Goal: Task Accomplishment & Management: Use online tool/utility

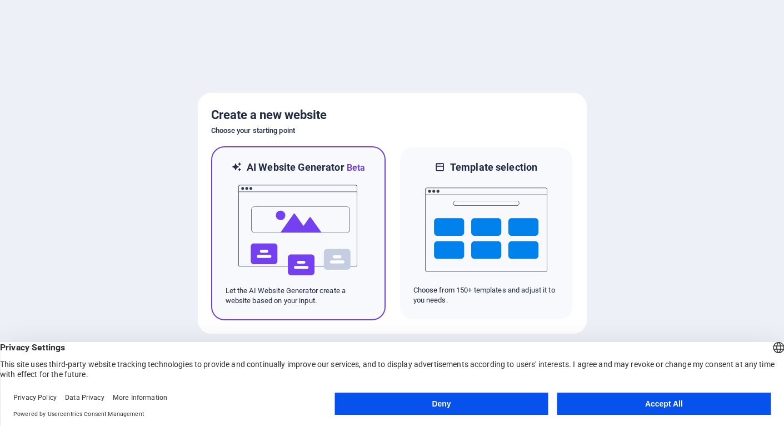
click at [328, 264] on img at bounding box center [298, 229] width 122 height 111
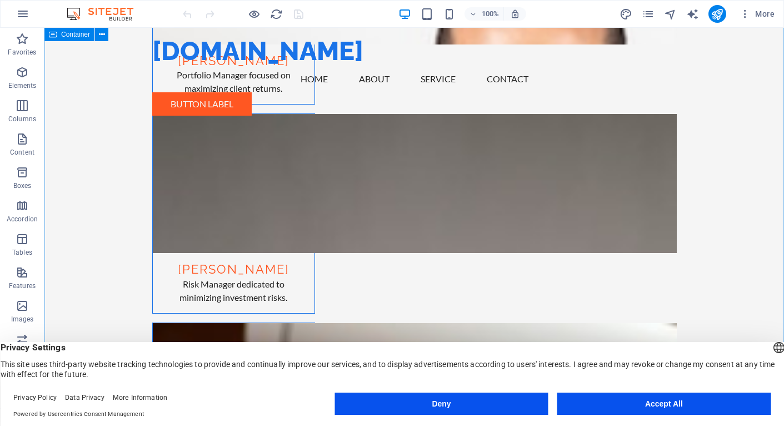
scroll to position [2305, 0]
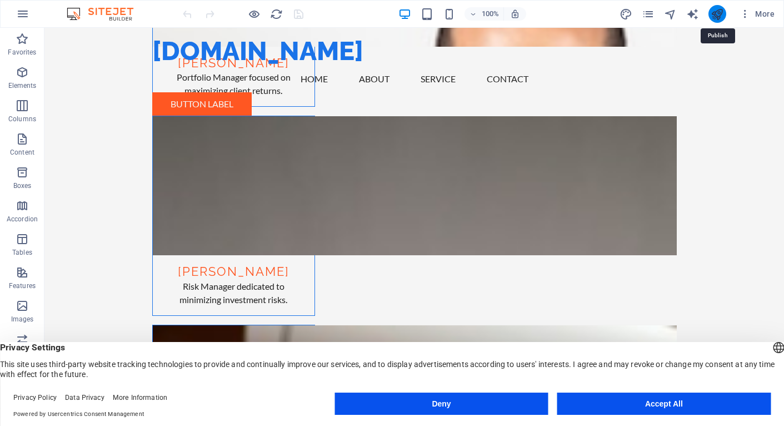
click at [716, 16] on icon "publish" at bounding box center [717, 14] width 13 height 13
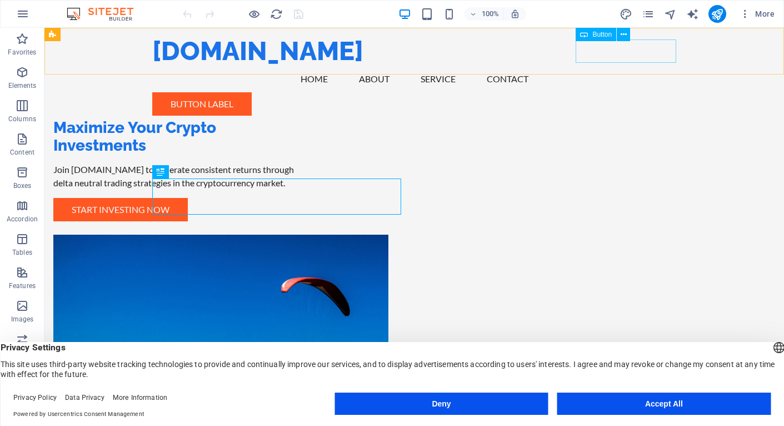
click at [610, 92] on div "Button label" at bounding box center [414, 103] width 525 height 23
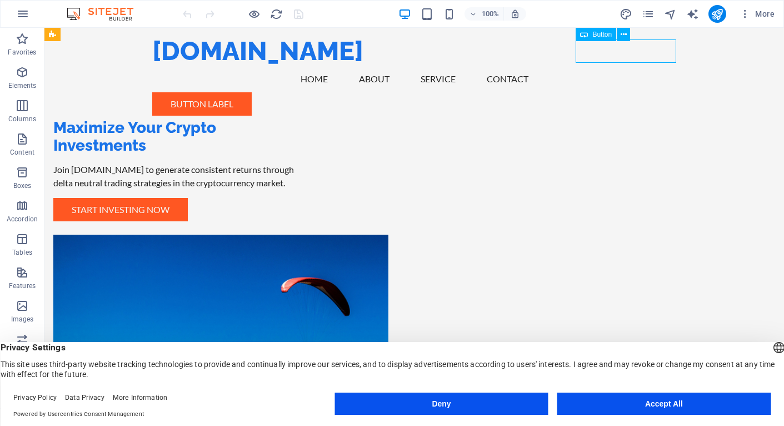
click at [604, 92] on div "Button label" at bounding box center [414, 103] width 525 height 23
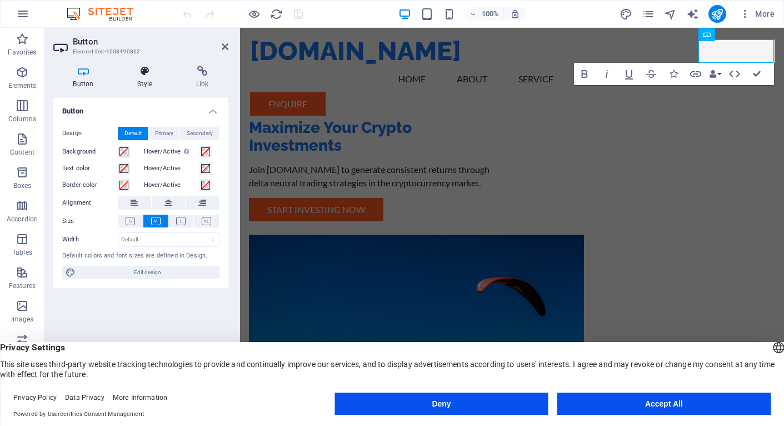
click at [146, 71] on icon at bounding box center [145, 71] width 54 height 11
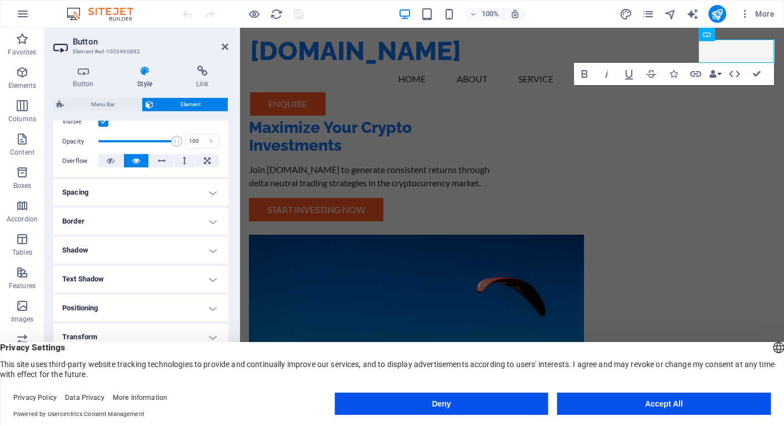
scroll to position [191, 0]
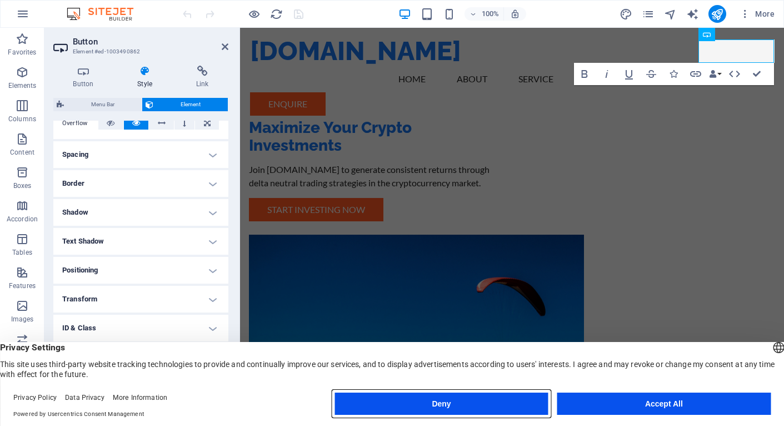
click at [484, 400] on button "Deny" at bounding box center [441, 403] width 213 height 22
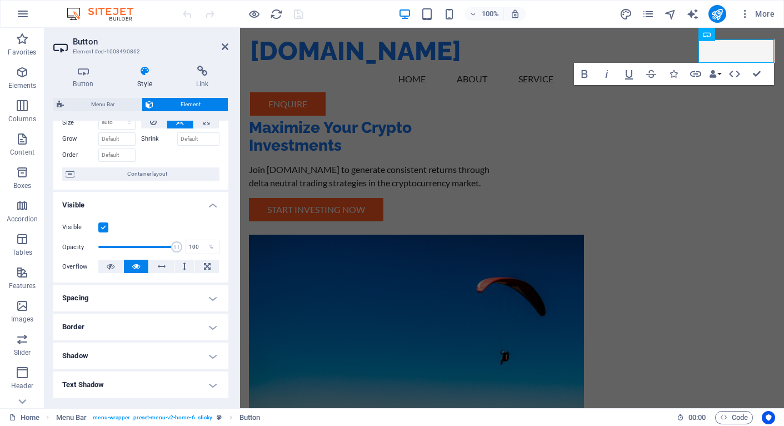
scroll to position [0, 0]
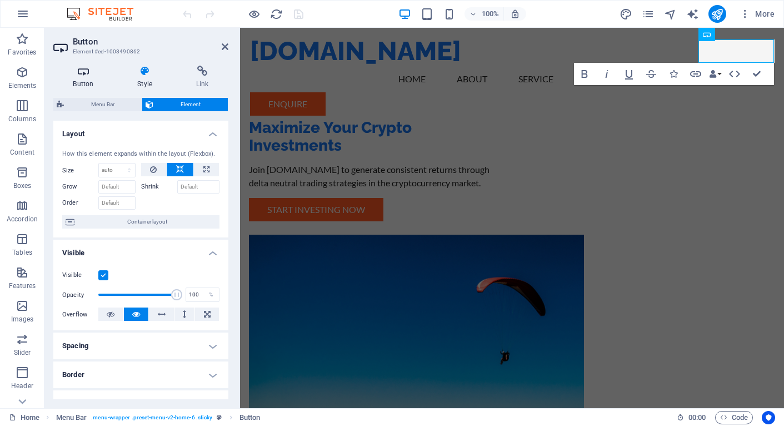
click at [83, 74] on icon at bounding box center [83, 71] width 60 height 11
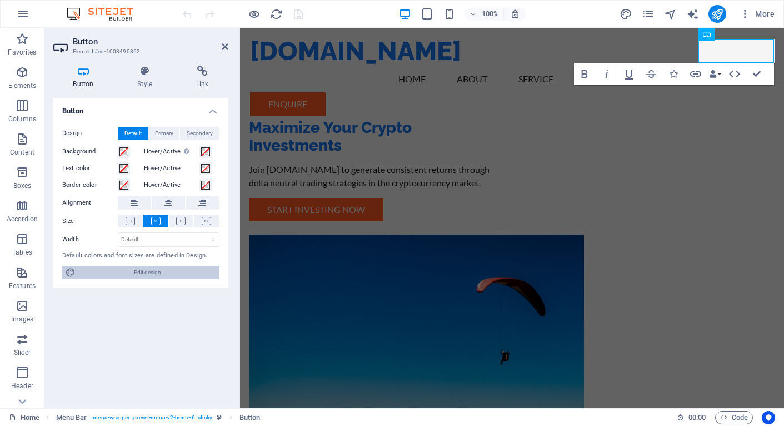
click at [139, 272] on span "Edit design" at bounding box center [147, 272] width 137 height 13
select select "px"
select select "200"
select select "px"
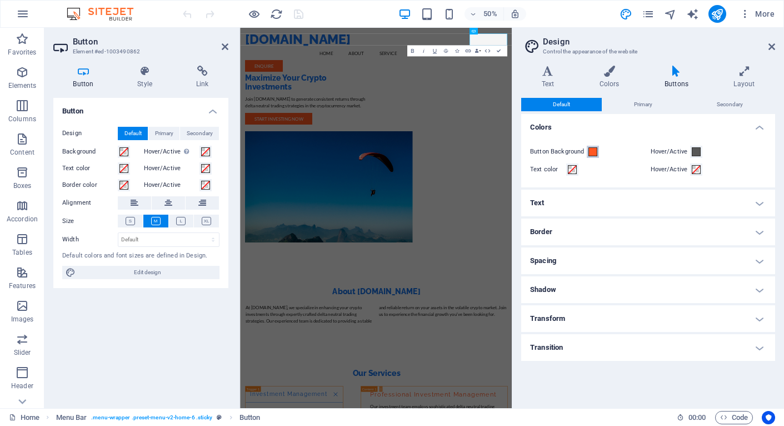
click at [592, 153] on span at bounding box center [592, 151] width 9 height 9
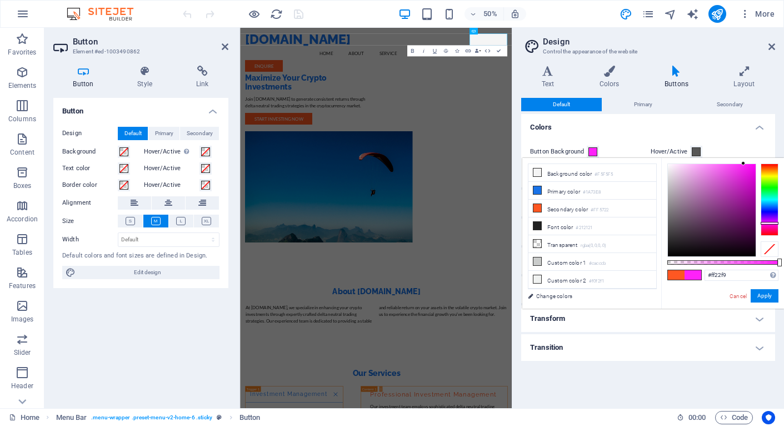
click at [770, 223] on div at bounding box center [770, 199] width 18 height 72
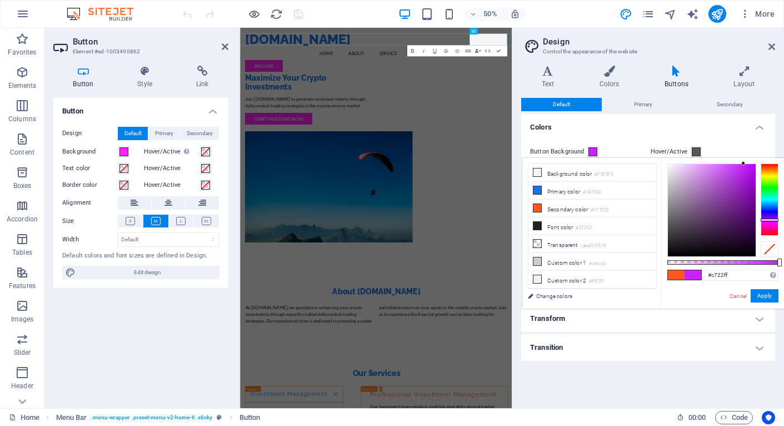
click at [768, 219] on div at bounding box center [770, 199] width 18 height 72
drag, startPoint x: 779, startPoint y: 261, endPoint x: 742, endPoint y: 263, distance: 37.3
click at [742, 263] on div at bounding box center [743, 262] width 4 height 8
drag, startPoint x: 742, startPoint y: 263, endPoint x: 717, endPoint y: 263, distance: 25.0
click at [717, 263] on div at bounding box center [718, 262] width 4 height 8
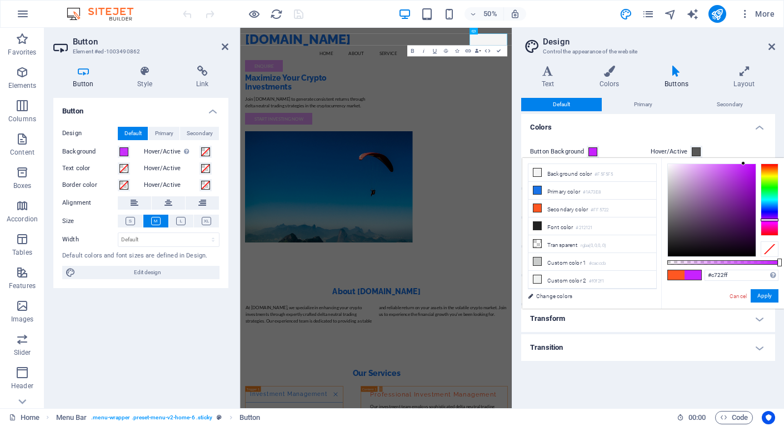
drag, startPoint x: 717, startPoint y: 263, endPoint x: 788, endPoint y: 262, distance: 71.7
click at [783, 262] on html "[DOMAIN_NAME] Home Favorites Elements Columns Content Boxes Accordion Tables Fe…" at bounding box center [392, 213] width 784 height 426
click at [752, 193] on div at bounding box center [712, 210] width 88 height 92
type input "rgba(131, 7, 173, 0.78)"
click at [754, 262] on div at bounding box center [722, 262] width 111 height 4
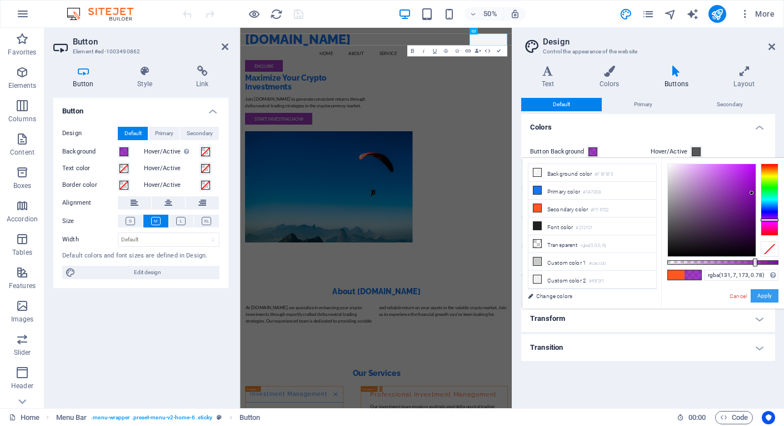
click at [763, 297] on button "Apply" at bounding box center [765, 295] width 28 height 13
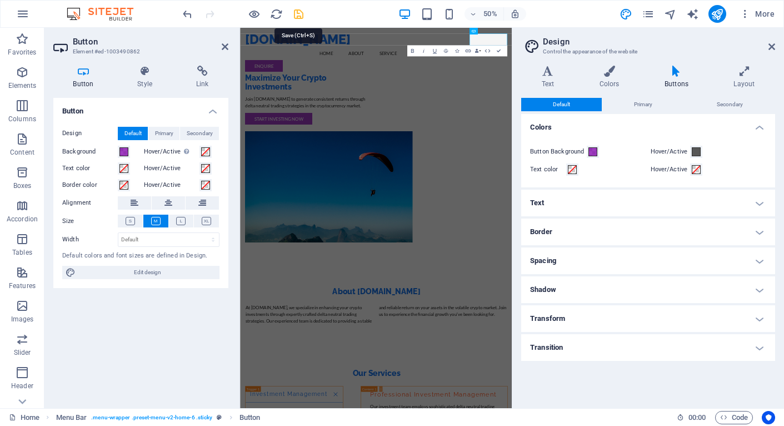
click at [297, 15] on icon "save" at bounding box center [298, 14] width 13 height 13
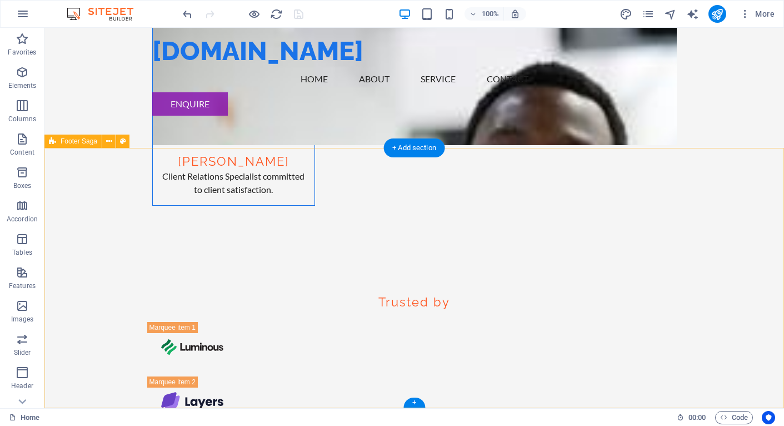
scroll to position [2884, 0]
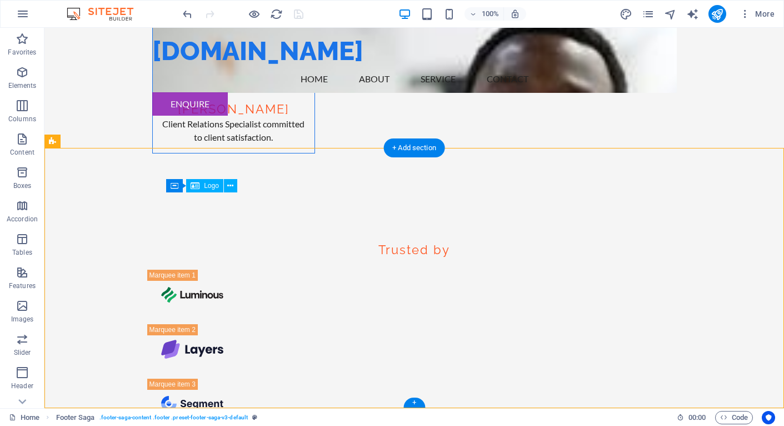
drag, startPoint x: 206, startPoint y: 203, endPoint x: 187, endPoint y: 204, distance: 19.5
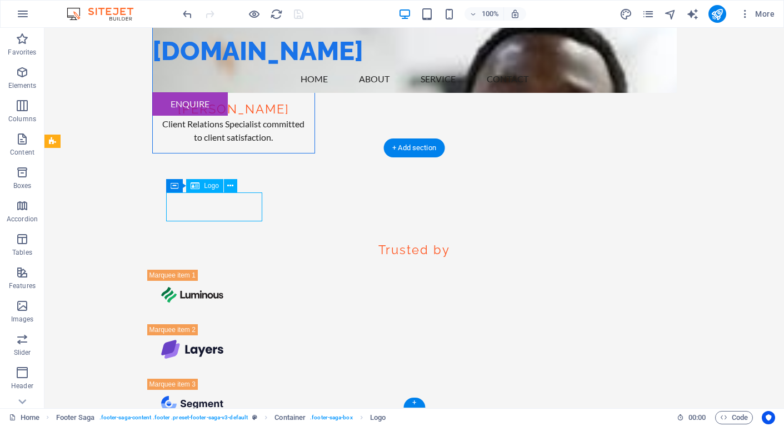
drag, startPoint x: 203, startPoint y: 206, endPoint x: 173, endPoint y: 208, distance: 30.1
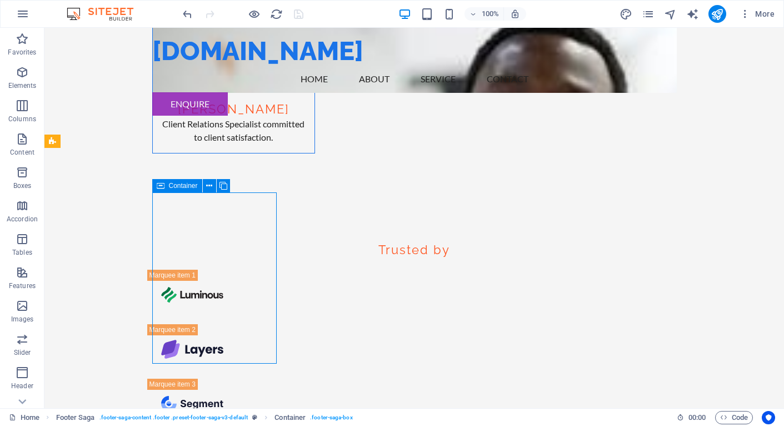
drag, startPoint x: 177, startPoint y: 186, endPoint x: 164, endPoint y: 186, distance: 13.3
click at [164, 186] on div "Container" at bounding box center [177, 185] width 50 height 13
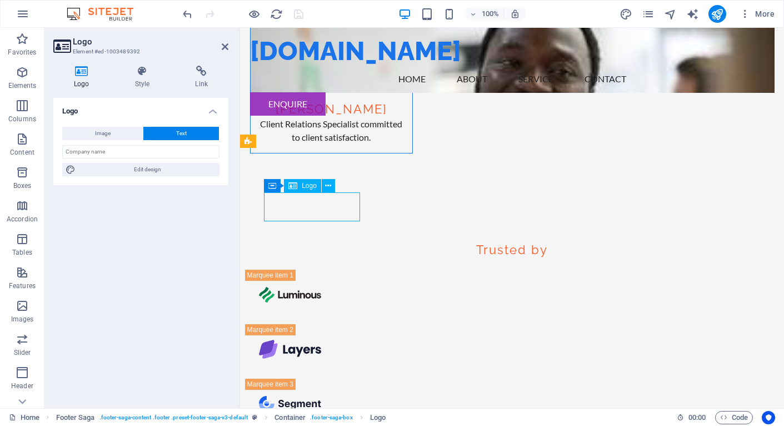
drag, startPoint x: 307, startPoint y: 204, endPoint x: 293, endPoint y: 204, distance: 14.4
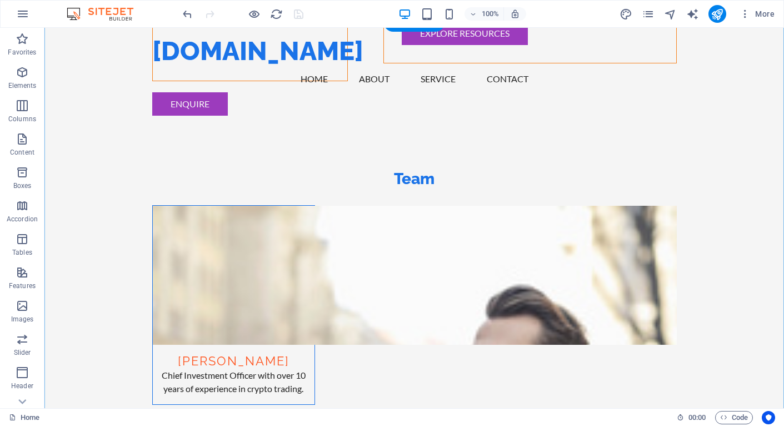
scroll to position [1598, 0]
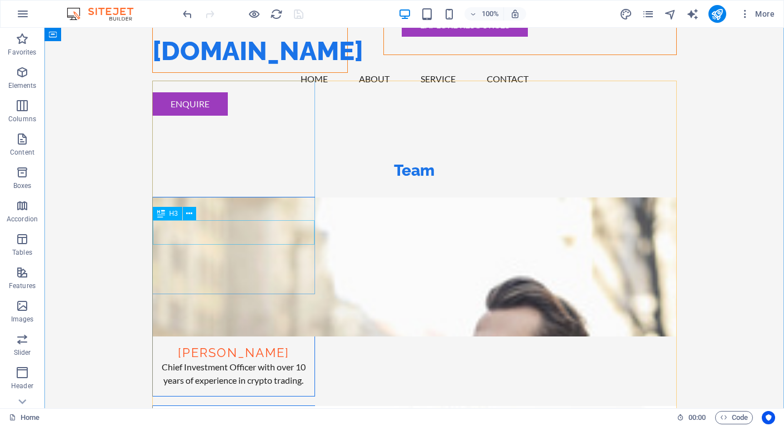
click at [229, 336] on div "[PERSON_NAME]" at bounding box center [234, 348] width 162 height 24
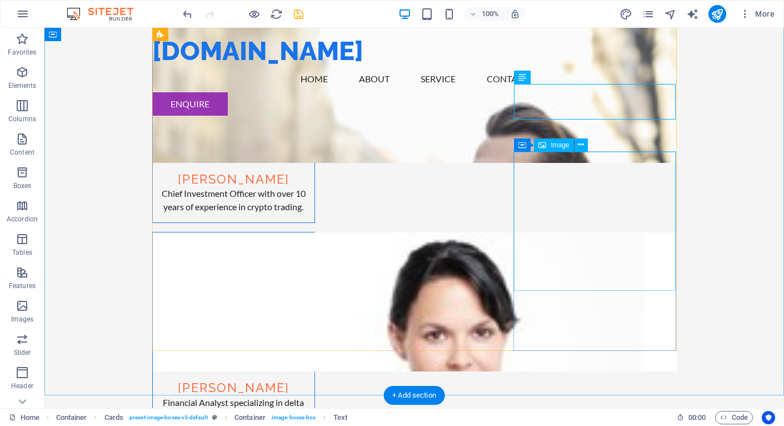
scroll to position [1773, 0]
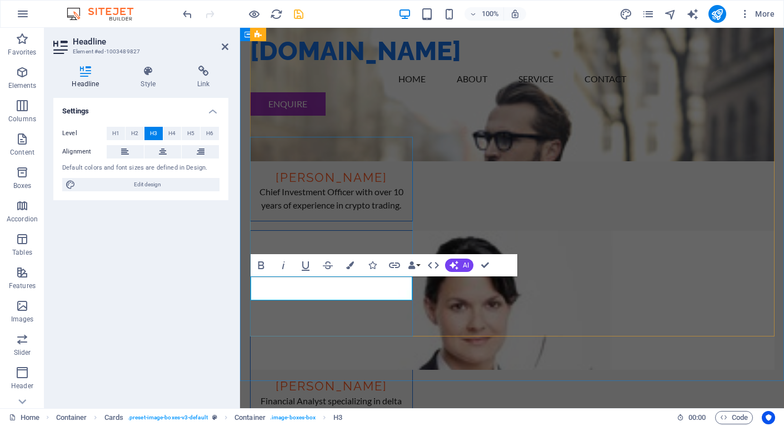
drag, startPoint x: 315, startPoint y: 292, endPoint x: 332, endPoint y: 294, distance: 17.9
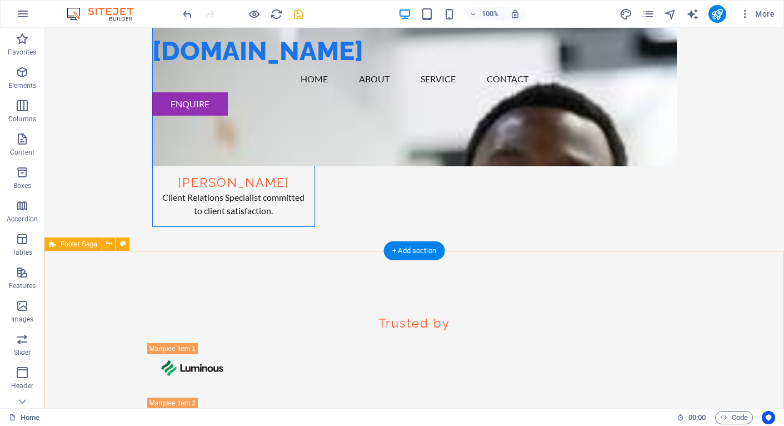
scroll to position [2884, 0]
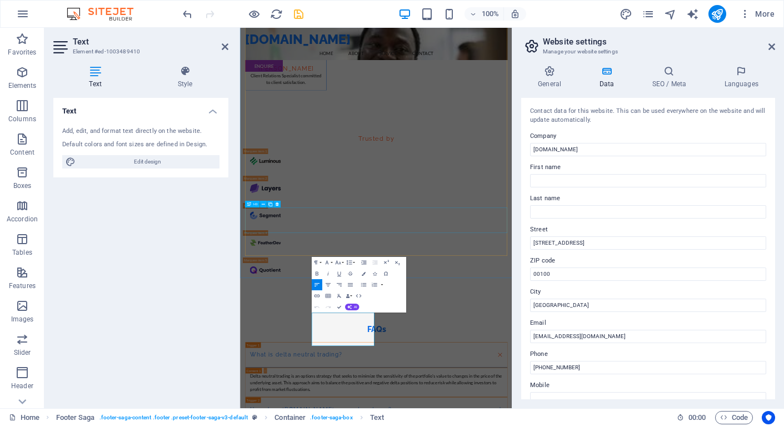
scroll to position [2504, 0]
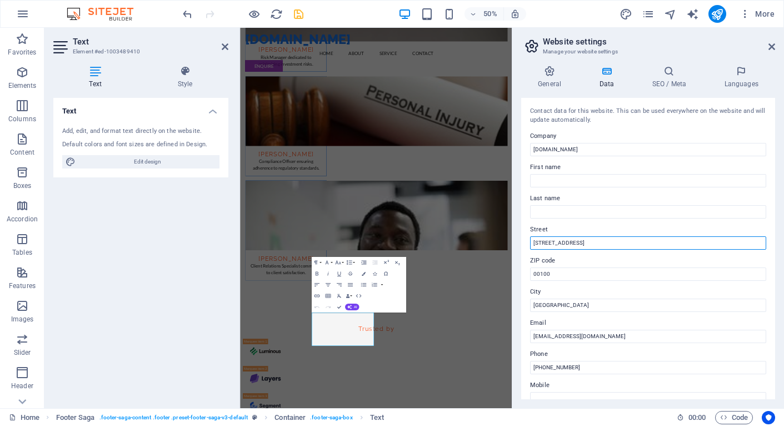
drag, startPoint x: 583, startPoint y: 242, endPoint x: 536, endPoint y: 245, distance: 46.8
click at [536, 245] on input "[STREET_ADDRESS]" at bounding box center [648, 242] width 236 height 13
type input "[STREET_ADDRESS]"
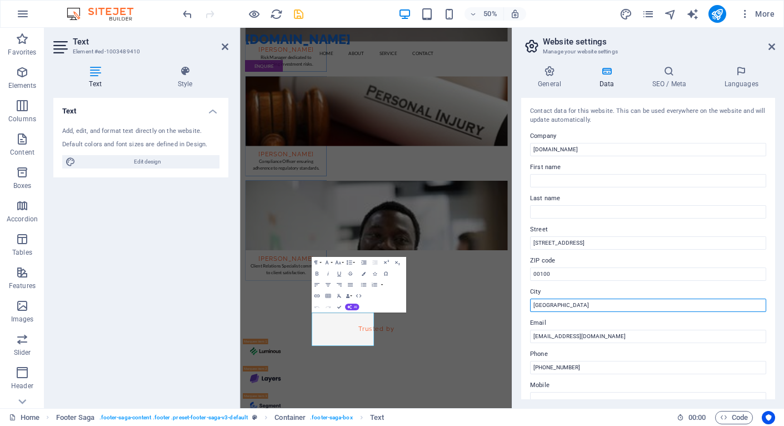
click at [552, 305] on input "[GEOGRAPHIC_DATA]" at bounding box center [648, 304] width 236 height 13
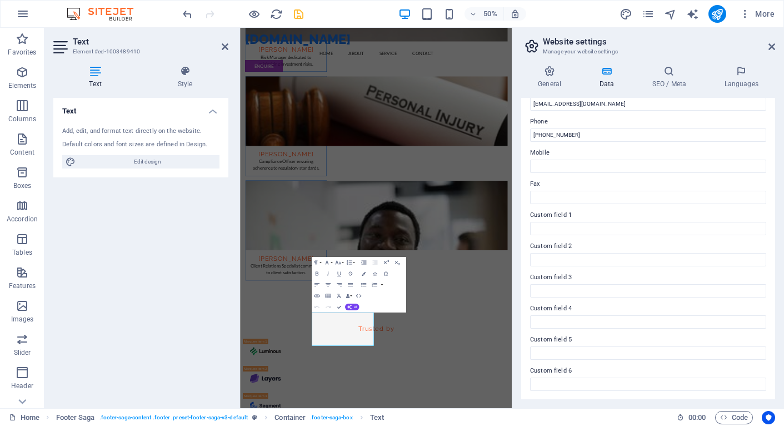
scroll to position [0, 0]
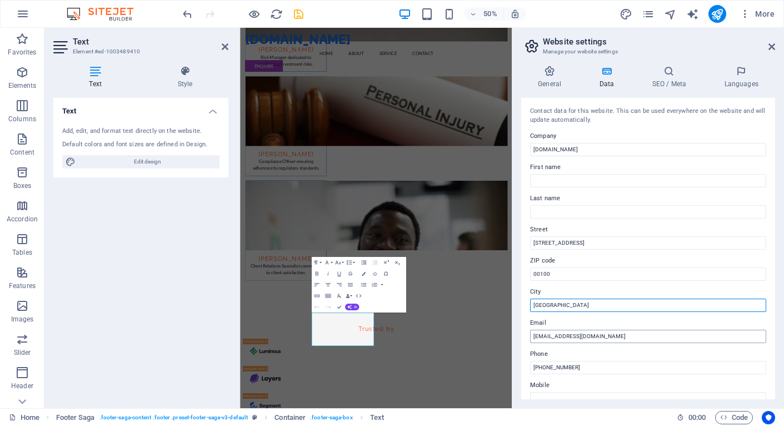
type input "[GEOGRAPHIC_DATA]"
click at [547, 338] on input "[EMAIL_ADDRESS][DOMAIN_NAME]" at bounding box center [648, 336] width 236 height 13
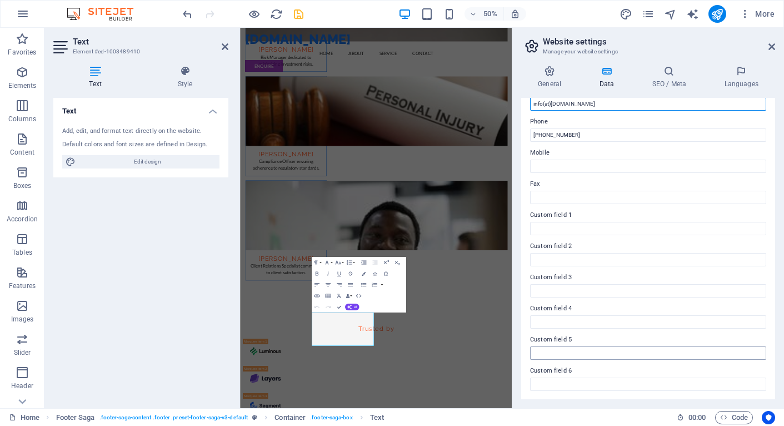
type input "info(at)[DOMAIN_NAME]"
click at [597, 350] on input "Custom field 5" at bounding box center [648, 352] width 236 height 13
drag, startPoint x: 771, startPoint y: 44, endPoint x: 472, endPoint y: 132, distance: 311.7
click at [771, 44] on icon at bounding box center [771, 46] width 7 height 9
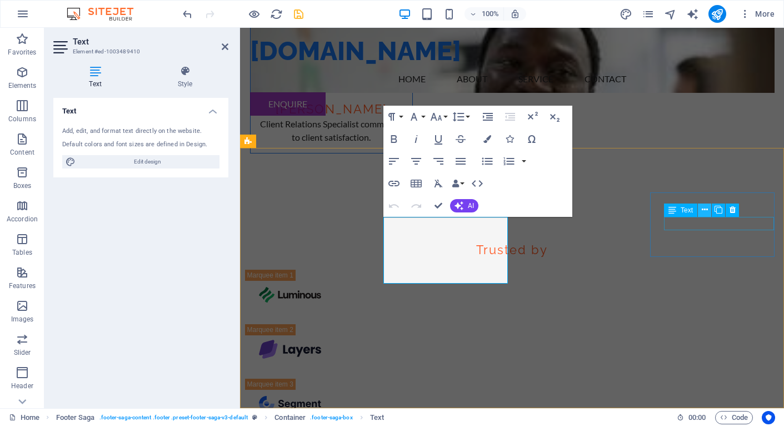
click at [707, 211] on icon at bounding box center [705, 210] width 6 height 12
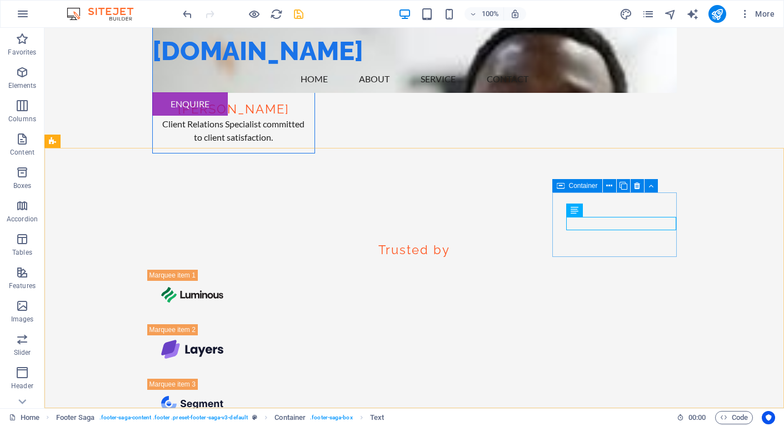
click at [561, 188] on icon at bounding box center [561, 185] width 8 height 13
click at [608, 187] on icon at bounding box center [609, 186] width 6 height 12
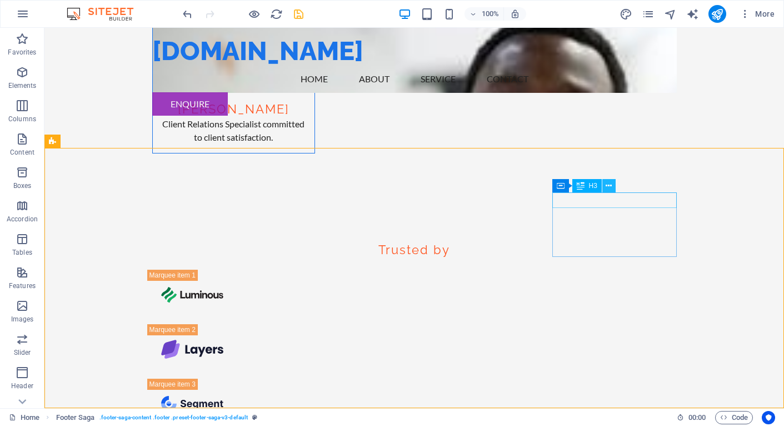
click at [611, 184] on icon at bounding box center [609, 186] width 6 height 12
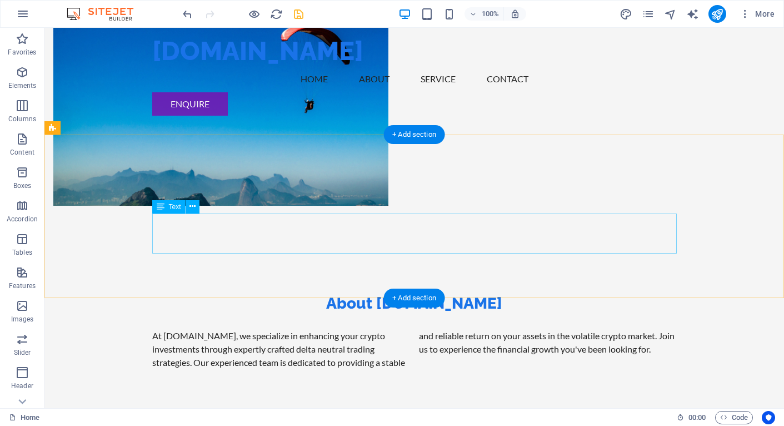
scroll to position [0, 0]
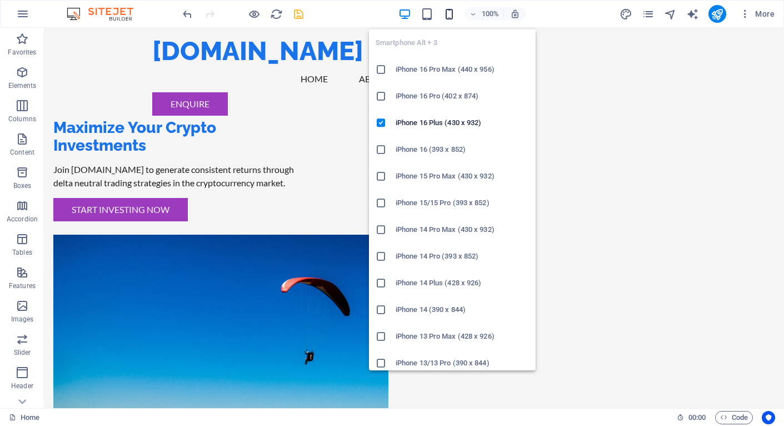
click at [450, 13] on icon "button" at bounding box center [449, 14] width 13 height 13
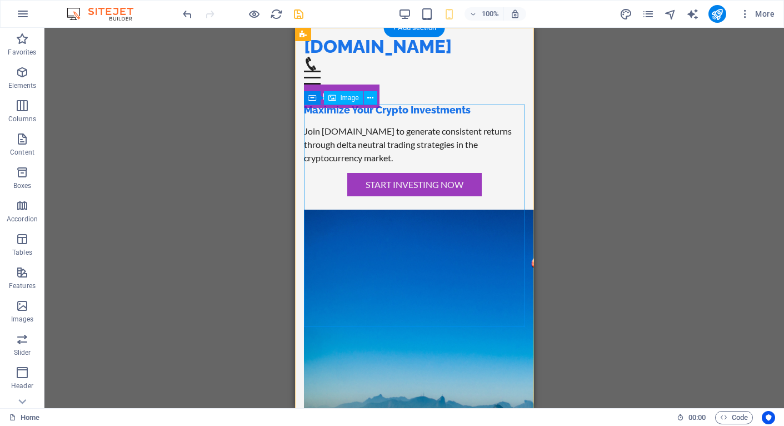
click at [390, 209] on figure at bounding box center [413, 320] width 221 height 222
click at [347, 102] on div "Image" at bounding box center [343, 97] width 39 height 13
click at [347, 96] on span "Image" at bounding box center [350, 97] width 18 height 7
click at [368, 99] on icon at bounding box center [370, 98] width 6 height 12
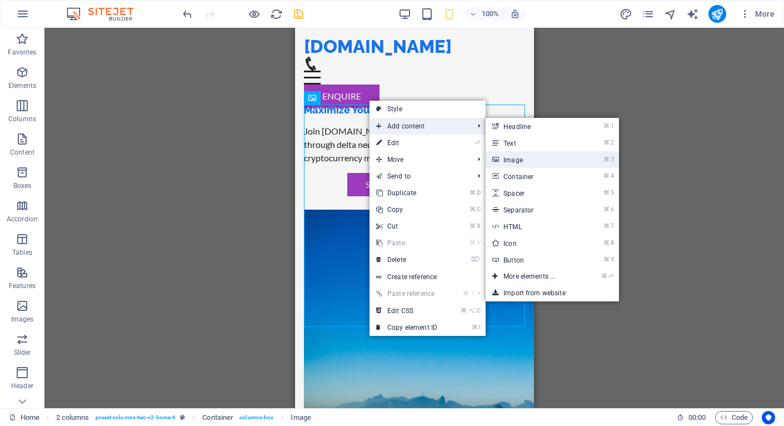
click at [524, 160] on link "⌘ 3 Image" at bounding box center [532, 159] width 92 height 17
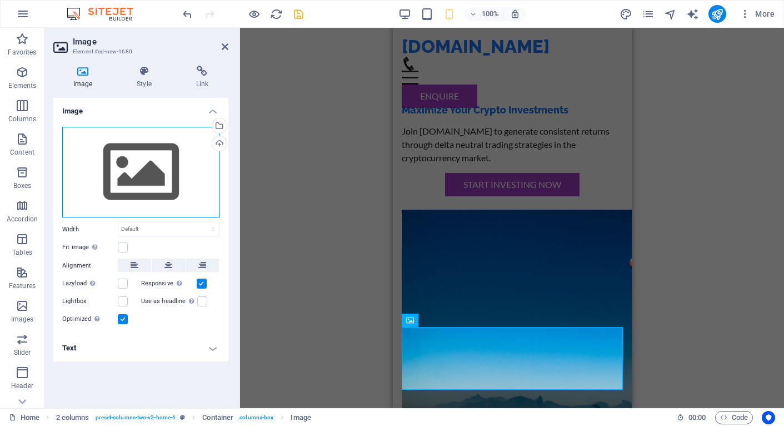
click at [148, 161] on div "Drag files here, click to choose files or select files from Files or our free s…" at bounding box center [140, 172] width 157 height 91
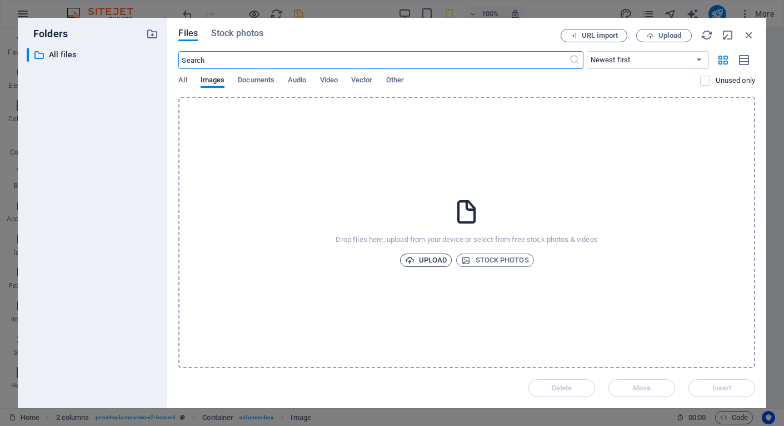
click at [428, 259] on span "Upload" at bounding box center [426, 259] width 42 height 13
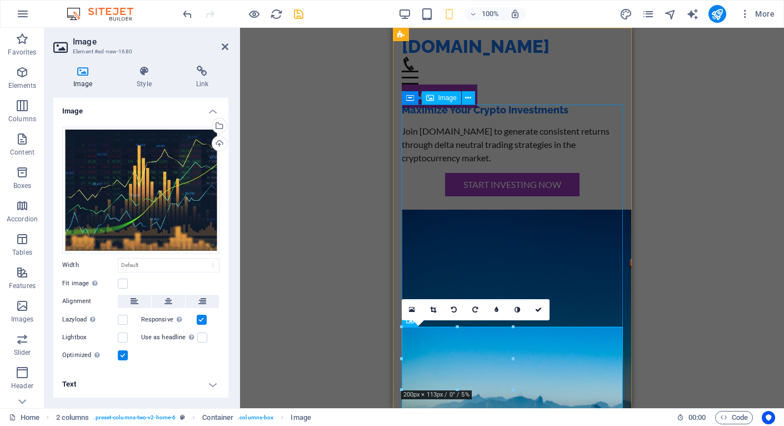
click at [489, 246] on figure at bounding box center [511, 320] width 221 height 222
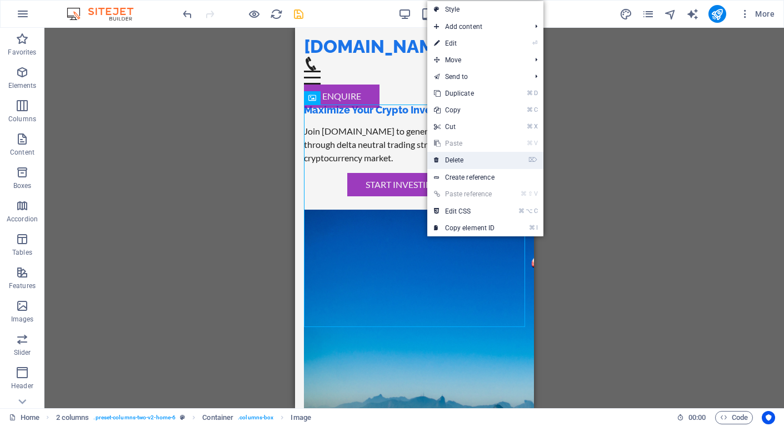
click at [463, 164] on link "⌦ Delete" at bounding box center [464, 160] width 74 height 17
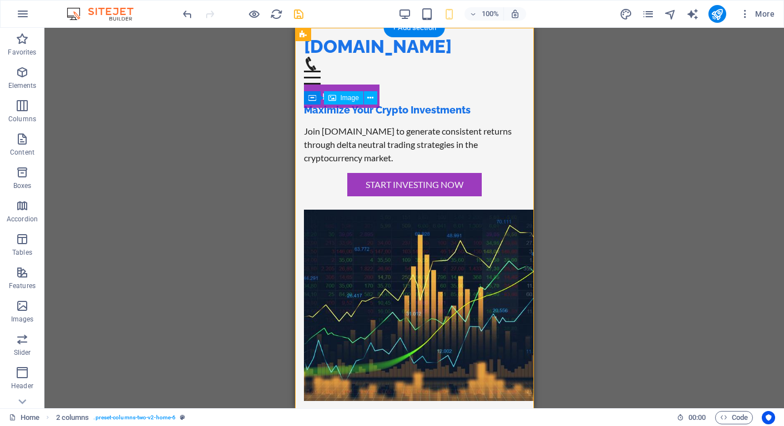
drag, startPoint x: 397, startPoint y: 152, endPoint x: 397, endPoint y: 136, distance: 16.1
click at [397, 209] on figure at bounding box center [413, 304] width 221 height 191
click at [410, 87] on div "Maximize Your Crypto Investments Join [DOMAIN_NAME] to generate consistent retu…" at bounding box center [414, 232] width 239 height 408
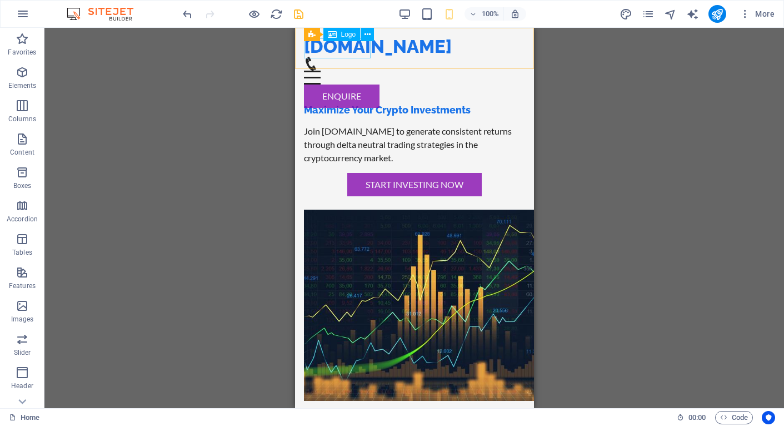
click at [348, 35] on span "Logo" at bounding box center [348, 34] width 15 height 7
click at [347, 36] on span "Logo" at bounding box center [348, 34] width 15 height 7
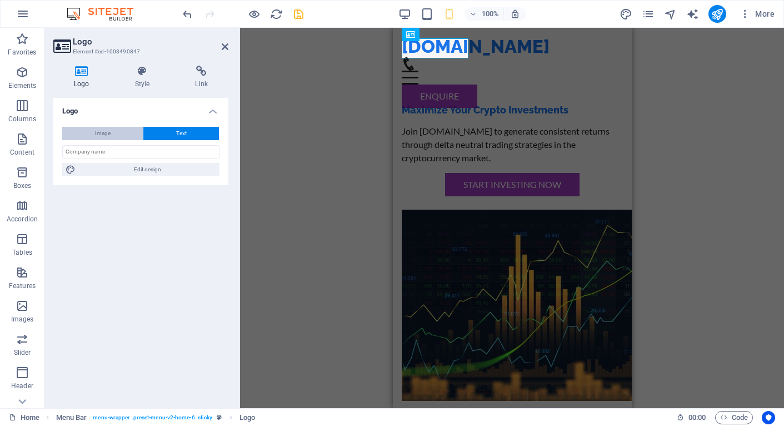
click at [103, 132] on span "Image" at bounding box center [103, 133] width 16 height 13
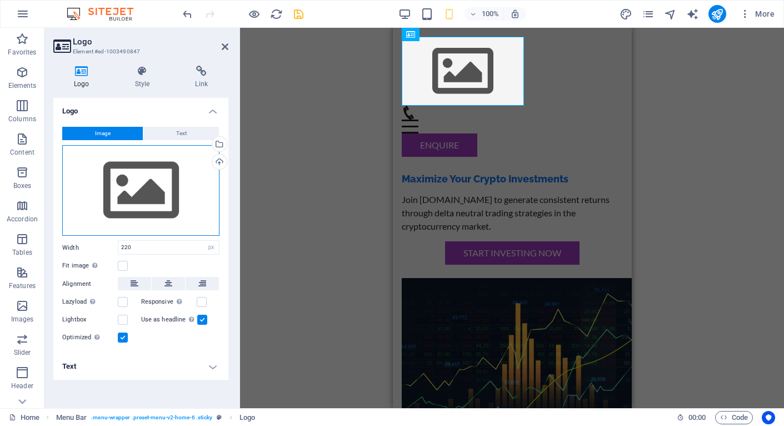
click at [121, 199] on div "Drag files here, click to choose files or select files from Files or our free s…" at bounding box center [140, 190] width 157 height 91
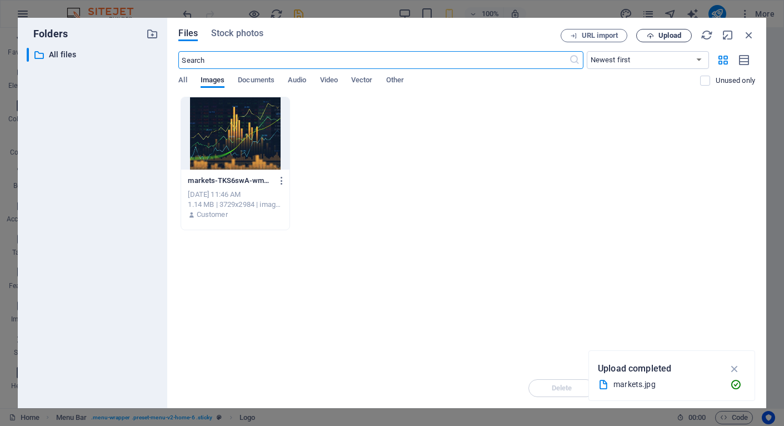
click at [666, 38] on span "Upload" at bounding box center [669, 35] width 23 height 7
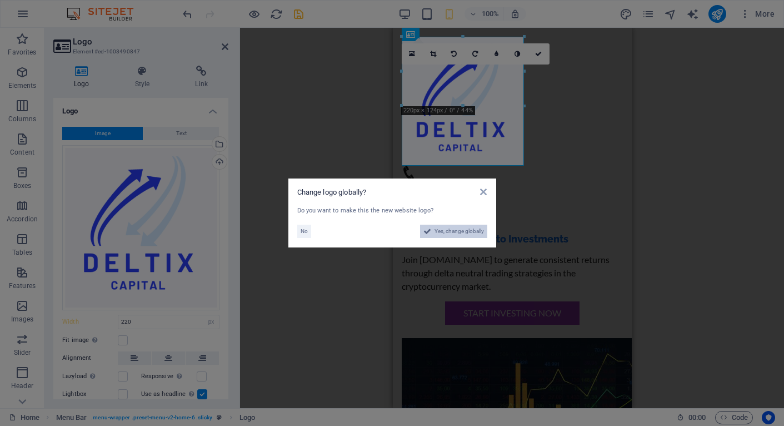
click at [455, 229] on span "Yes, change globally" at bounding box center [459, 230] width 49 height 13
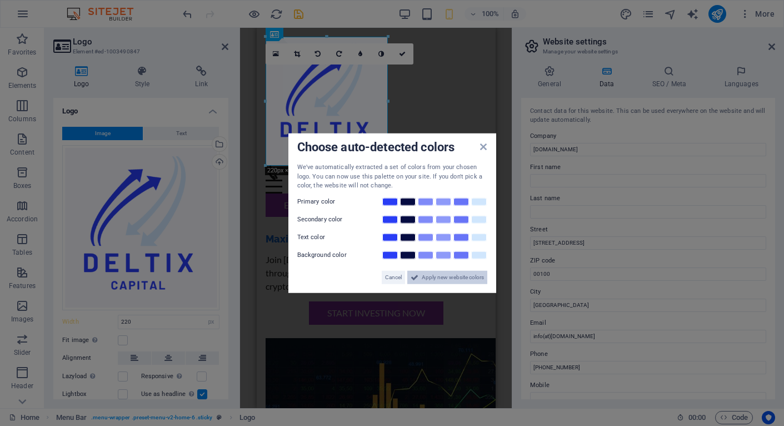
click at [446, 278] on span "Apply new website colors" at bounding box center [453, 276] width 62 height 13
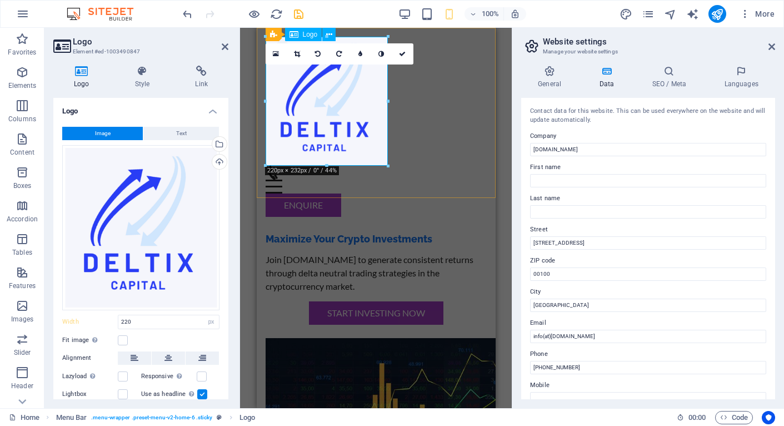
click at [351, 137] on div at bounding box center [375, 101] width 221 height 129
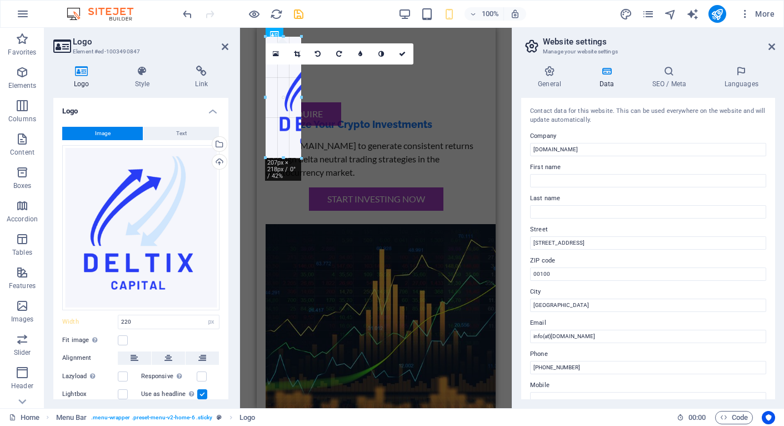
drag, startPoint x: 388, startPoint y: 166, endPoint x: 292, endPoint y: 74, distance: 132.5
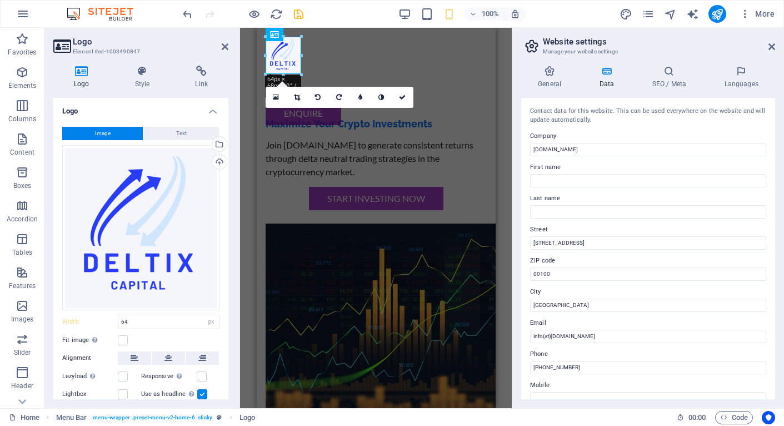
type input "220"
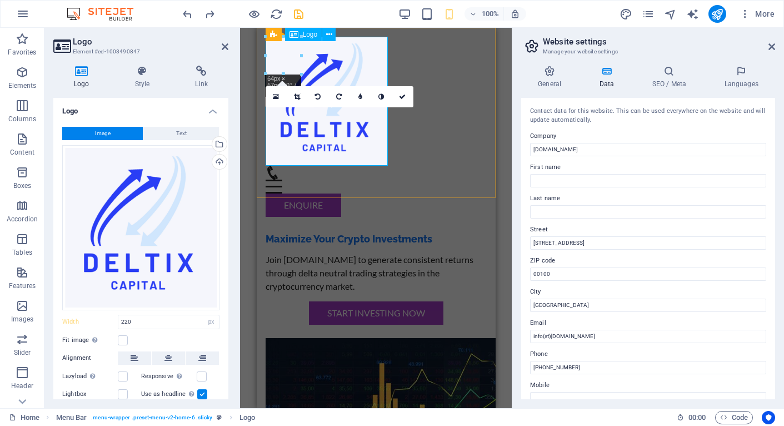
click at [378, 162] on div at bounding box center [375, 101] width 221 height 129
click at [358, 144] on div at bounding box center [375, 101] width 221 height 129
click at [371, 43] on div at bounding box center [375, 101] width 221 height 129
click at [292, 148] on div at bounding box center [375, 101] width 221 height 129
click at [306, 218] on div "Maximize Your Crypto Investments Join [DOMAIN_NAME] to generate consistent retu…" at bounding box center [375, 296] width 239 height 537
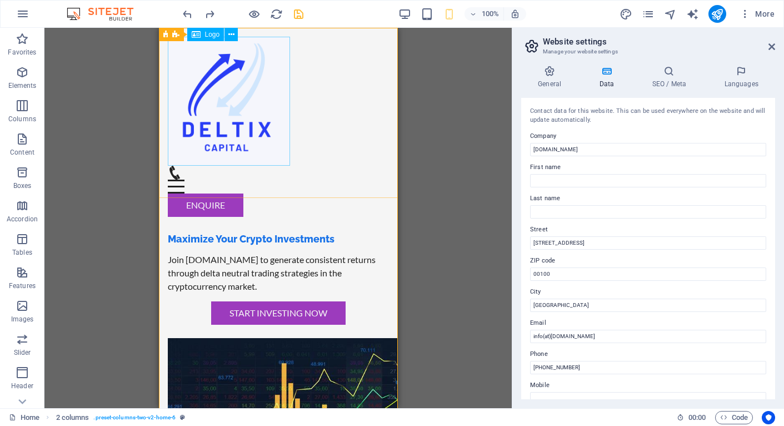
click at [238, 126] on div at bounding box center [277, 101] width 221 height 129
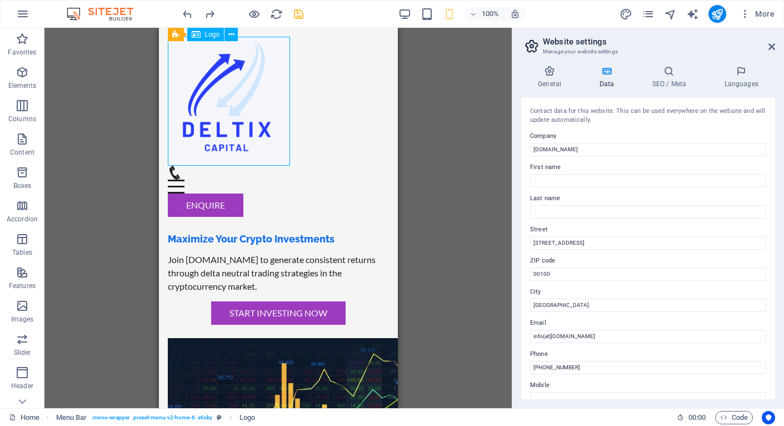
click at [237, 126] on div at bounding box center [277, 101] width 221 height 129
select select "px"
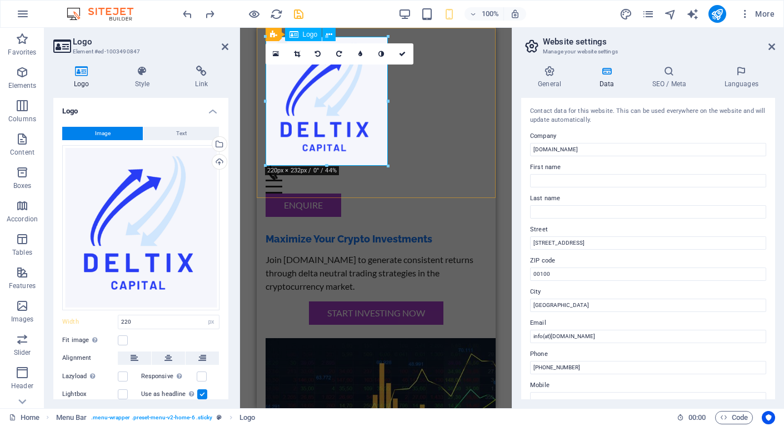
drag, startPoint x: 641, startPoint y: 190, endPoint x: 352, endPoint y: 128, distance: 295.6
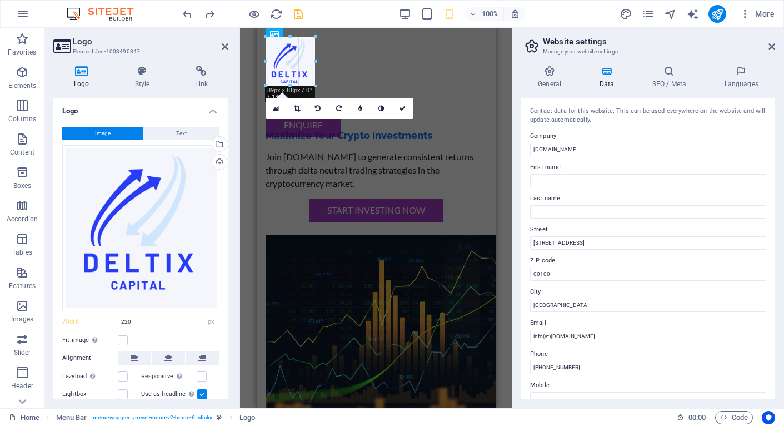
drag, startPoint x: 387, startPoint y: 164, endPoint x: 315, endPoint y: 82, distance: 109.0
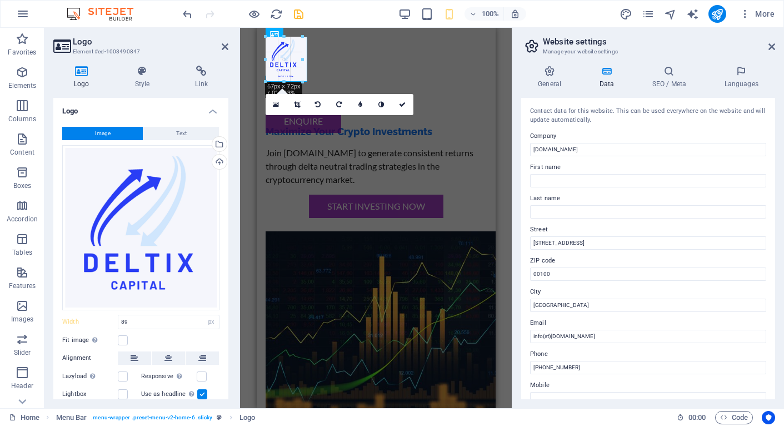
drag, startPoint x: 313, startPoint y: 87, endPoint x: 306, endPoint y: 64, distance: 24.1
type input "75"
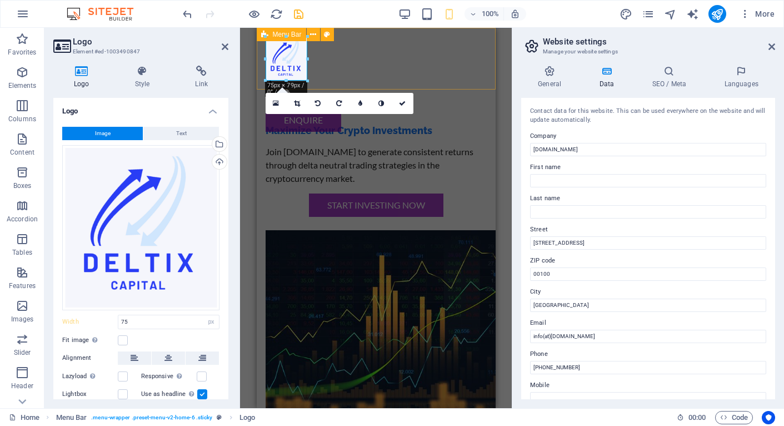
click at [335, 76] on div "Menu Home About Service Contact Enquire" at bounding box center [375, 84] width 239 height 113
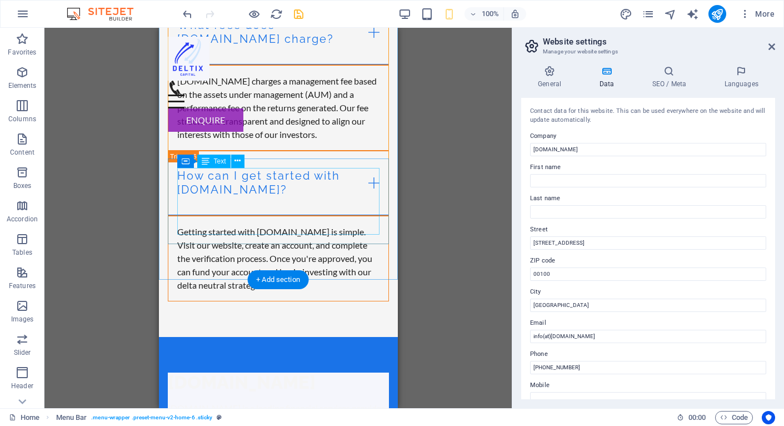
scroll to position [4642, 0]
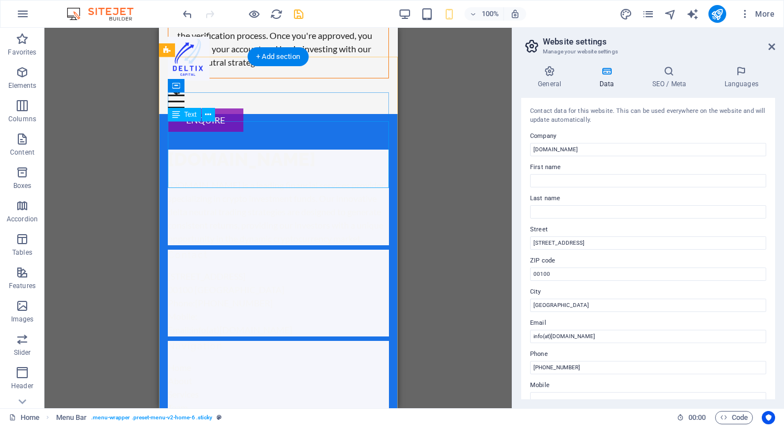
click at [252, 178] on div "[DOMAIN_NAME] is a leading financial services provider specializing in crypto i…" at bounding box center [277, 211] width 221 height 67
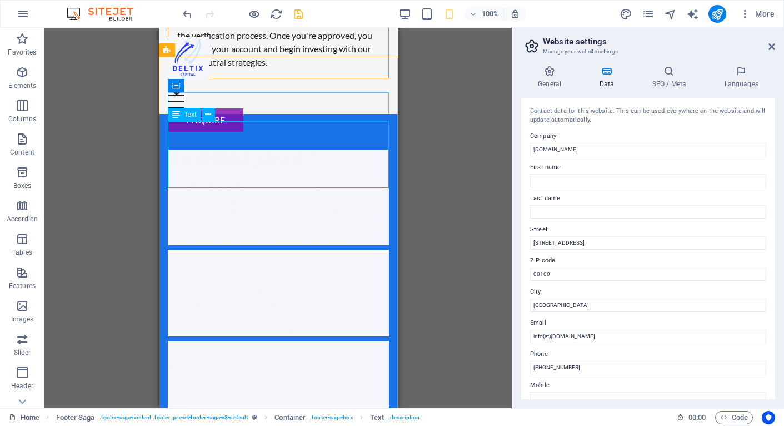
click at [190, 116] on span "Text" at bounding box center [190, 114] width 12 height 7
click at [211, 178] on div "[DOMAIN_NAME] is a leading financial services provider specializing in crypto i…" at bounding box center [277, 211] width 221 height 67
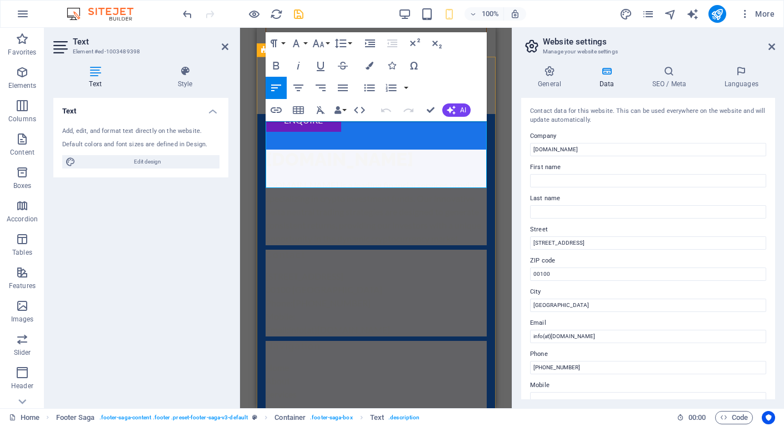
click at [316, 178] on p "[DOMAIN_NAME] is a leading financial services provider specializing in crypto i…" at bounding box center [375, 211] width 221 height 67
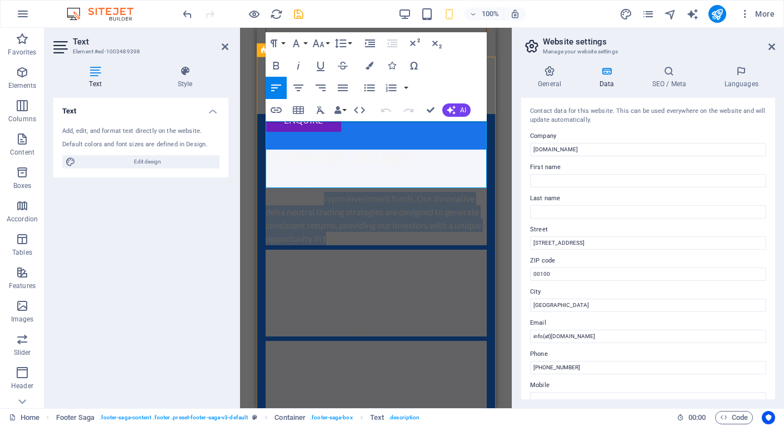
drag, startPoint x: 340, startPoint y: 135, endPoint x: 340, endPoint y: 177, distance: 42.2
click at [340, 178] on p "[DOMAIN_NAME] is a leading financial services provider specializing in crypto i…" at bounding box center [375, 211] width 221 height 67
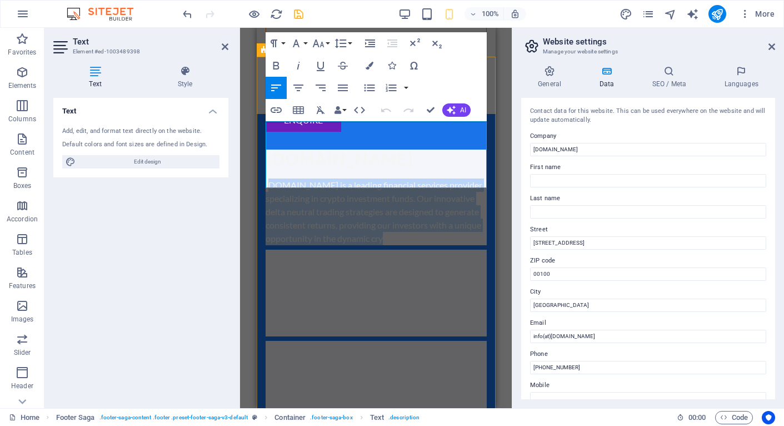
drag, startPoint x: 270, startPoint y: 128, endPoint x: 401, endPoint y: 179, distance: 140.4
click at [401, 179] on p "[DOMAIN_NAME] is a leading financial services provider specializing in crypto i…" at bounding box center [375, 211] width 221 height 67
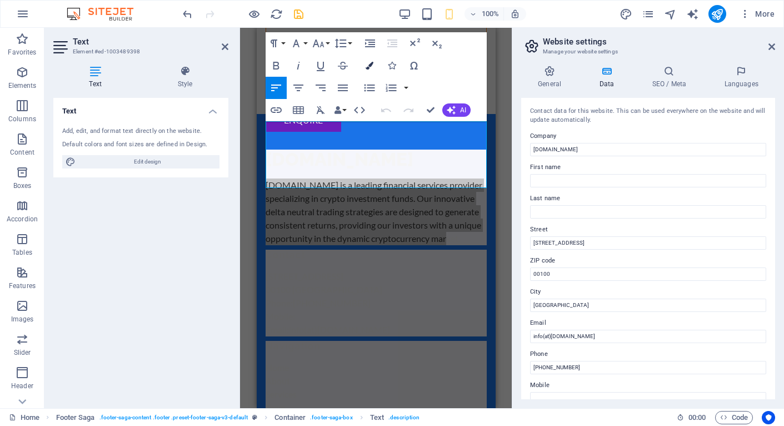
click at [368, 68] on icon "button" at bounding box center [370, 66] width 8 height 8
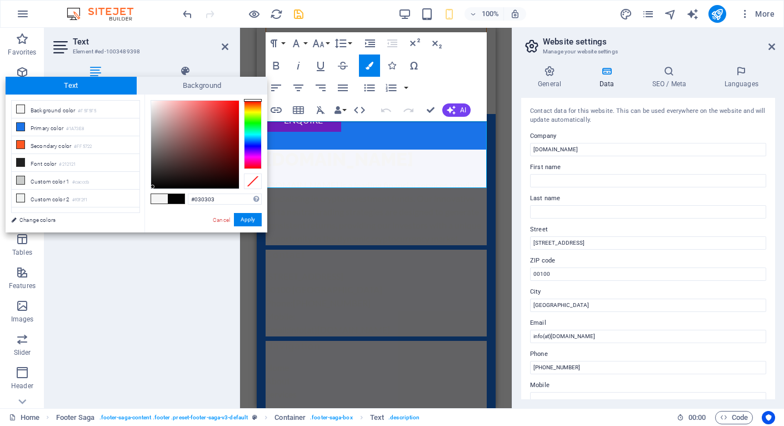
click at [153, 187] on div at bounding box center [195, 145] width 88 height 88
click at [244, 220] on button "Apply" at bounding box center [248, 219] width 28 height 13
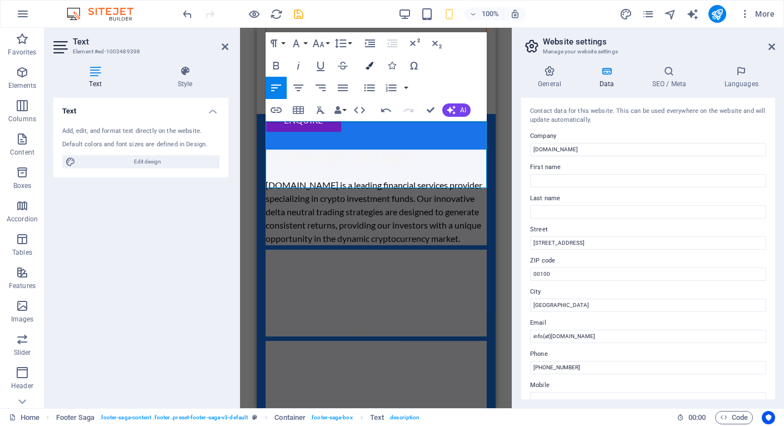
click at [367, 65] on icon "button" at bounding box center [370, 66] width 8 height 8
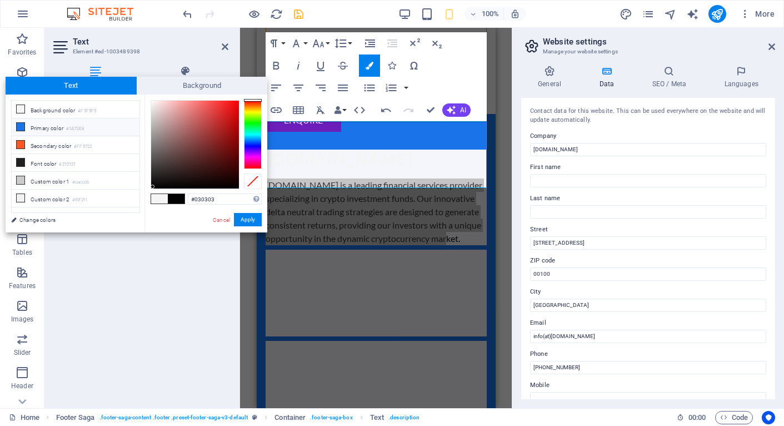
click at [43, 127] on li "Primary color #1A73E8" at bounding box center [76, 127] width 128 height 18
type input "#1a73e8"
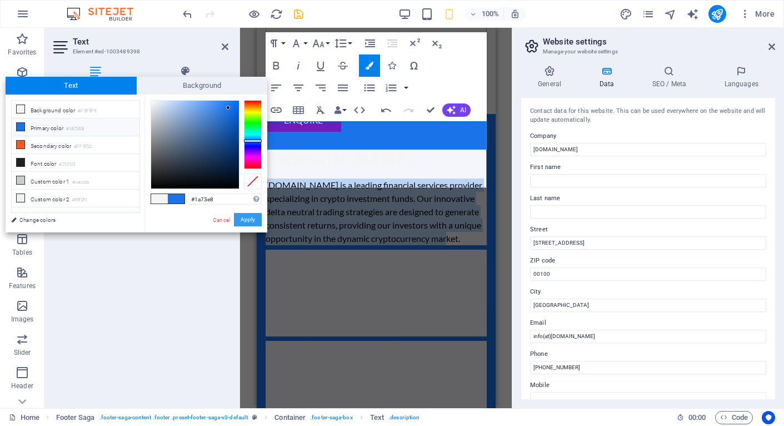
click at [249, 220] on button "Apply" at bounding box center [248, 219] width 28 height 13
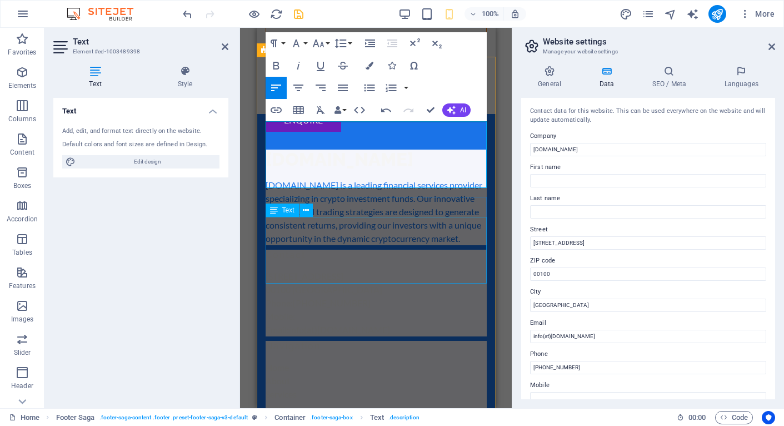
click at [323, 284] on span "[GEOGRAPHIC_DATA]" at bounding box center [337, 289] width 90 height 11
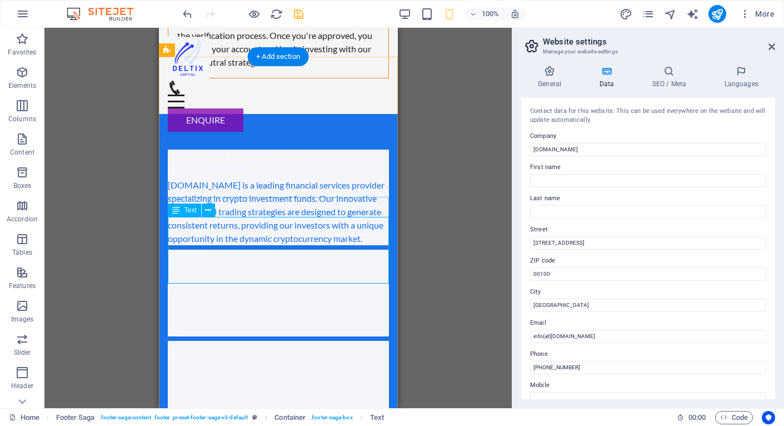
click at [254, 297] on span "[PHONE_NUMBER]" at bounding box center [233, 302] width 78 height 11
click at [208, 211] on icon at bounding box center [208, 210] width 6 height 12
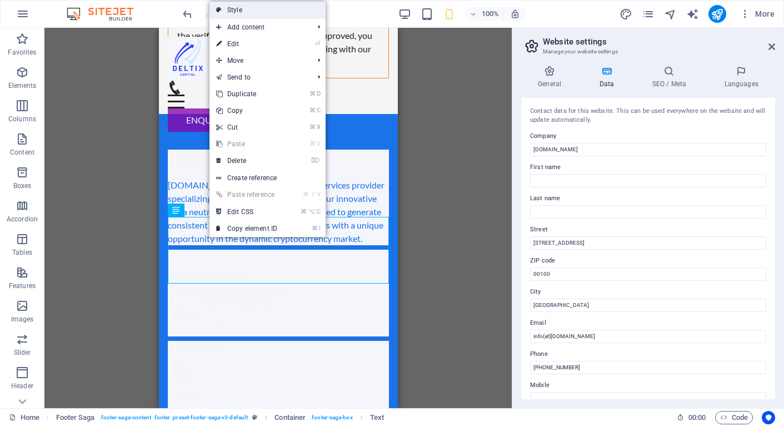
click at [250, 11] on link "Style" at bounding box center [267, 10] width 116 height 17
select select "rem"
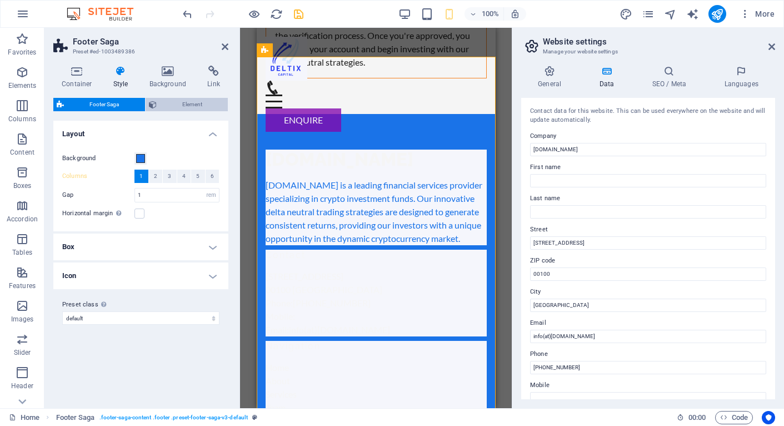
click at [187, 104] on span "Element" at bounding box center [192, 104] width 65 height 13
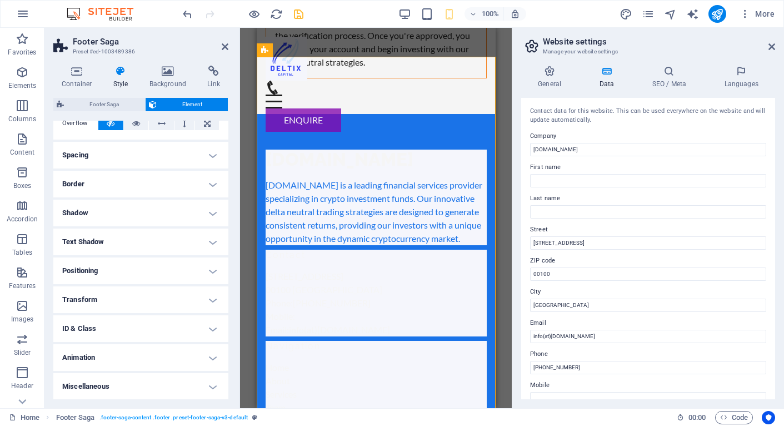
scroll to position [0, 0]
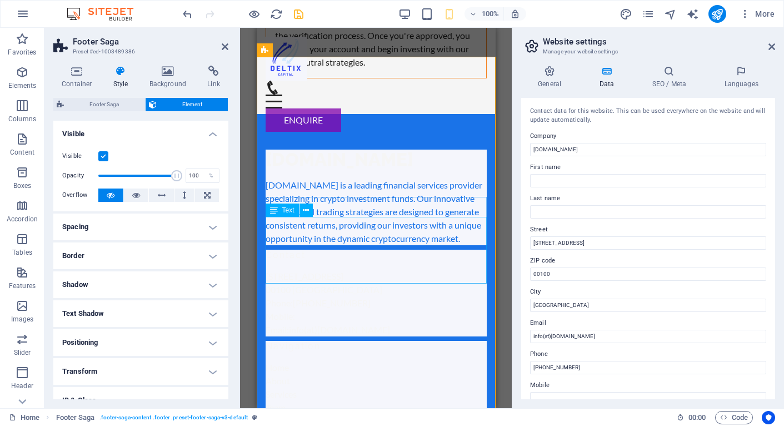
click at [363, 297] on span "[PHONE_NUMBER]" at bounding box center [331, 302] width 78 height 11
click at [319, 269] on div "[STREET_ADDRESS] Phone: [PHONE_NUMBER] Mobile: Email: info(at)[DOMAIN_NAME]" at bounding box center [375, 302] width 221 height 67
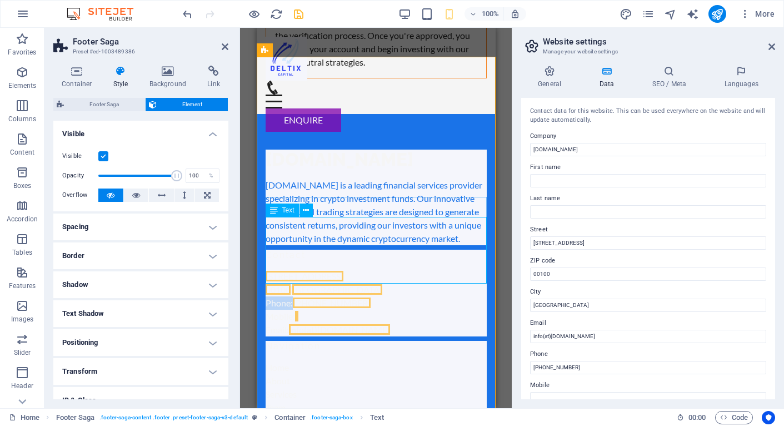
click at [319, 296] on p "Phone: [PHONE_NUMBER]" at bounding box center [375, 302] width 221 height 13
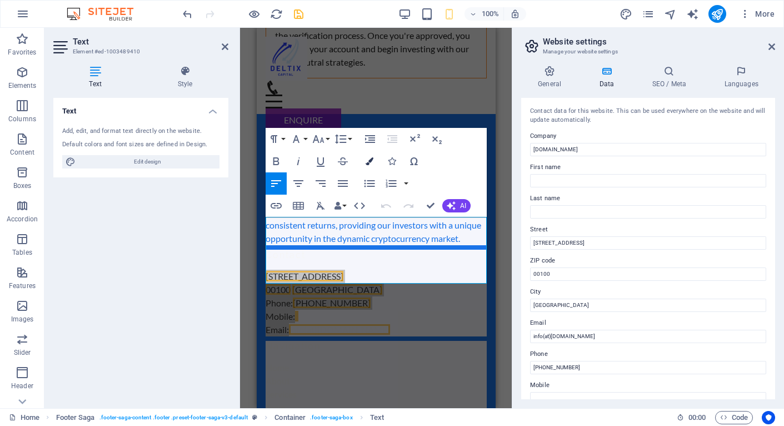
click at [367, 162] on icon "button" at bounding box center [370, 161] width 8 height 8
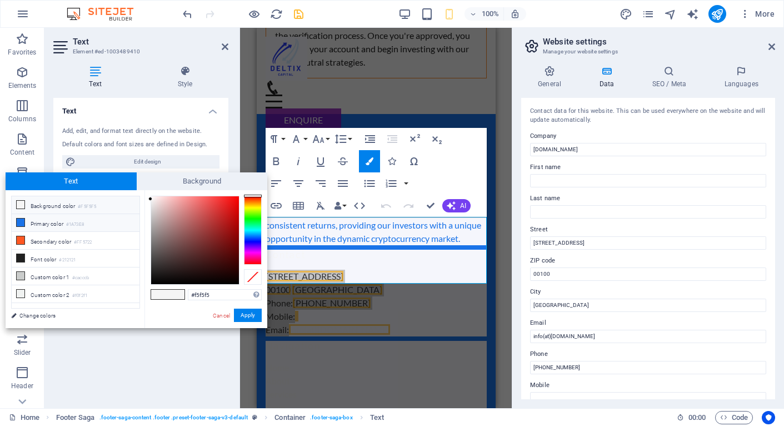
click at [70, 223] on small "#1A73E8" at bounding box center [75, 225] width 18 height 8
type input "#1a73e8"
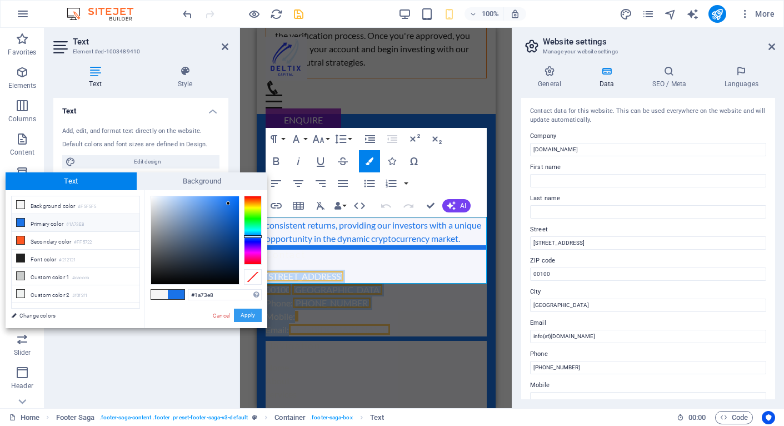
click at [248, 314] on button "Apply" at bounding box center [248, 314] width 28 height 13
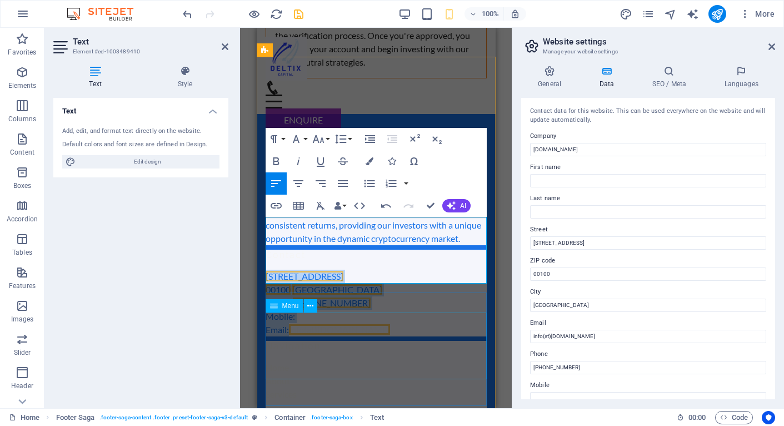
click at [351, 361] on nav "Home About Services Team FAQ" at bounding box center [375, 394] width 221 height 67
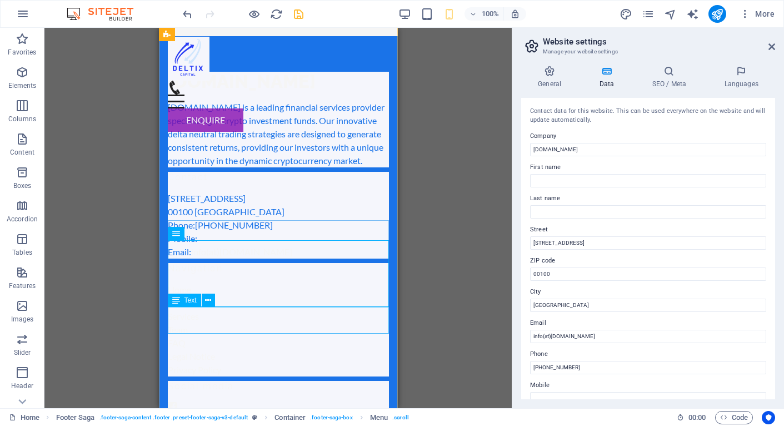
scroll to position [4731, 0]
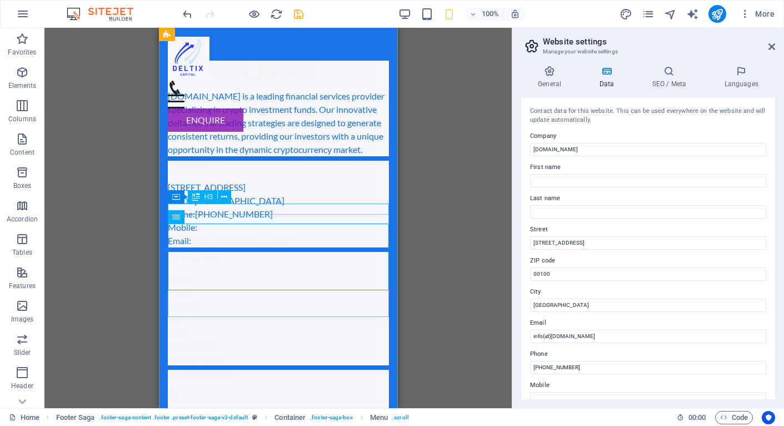
click at [274, 252] on div "Navigation" at bounding box center [277, 257] width 221 height 11
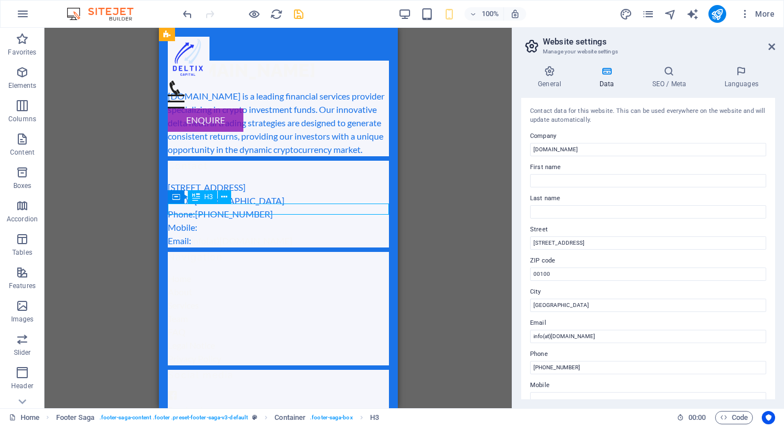
click at [274, 252] on div "Navigation" at bounding box center [277, 257] width 221 height 11
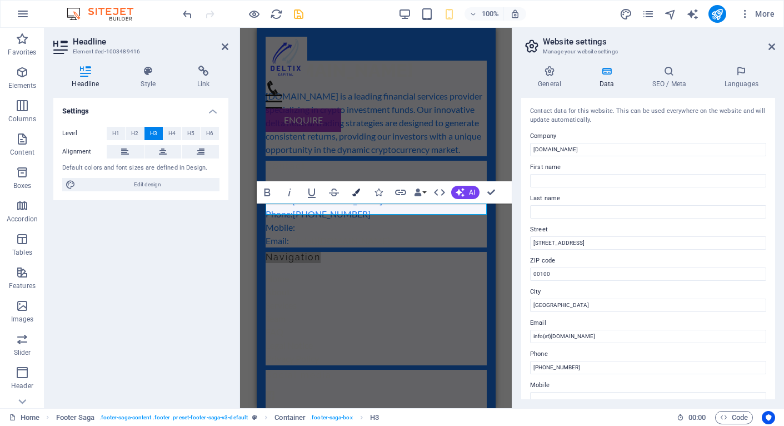
click at [356, 190] on icon "button" at bounding box center [356, 192] width 8 height 8
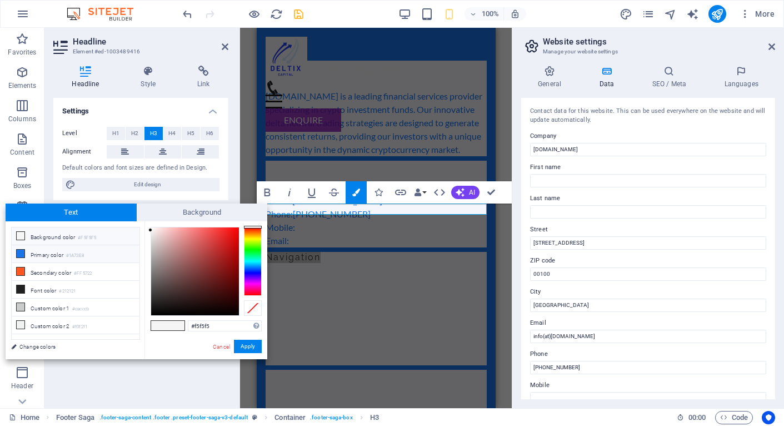
click at [69, 257] on small "#1A73E8" at bounding box center [75, 256] width 18 height 8
type input "#1a73e8"
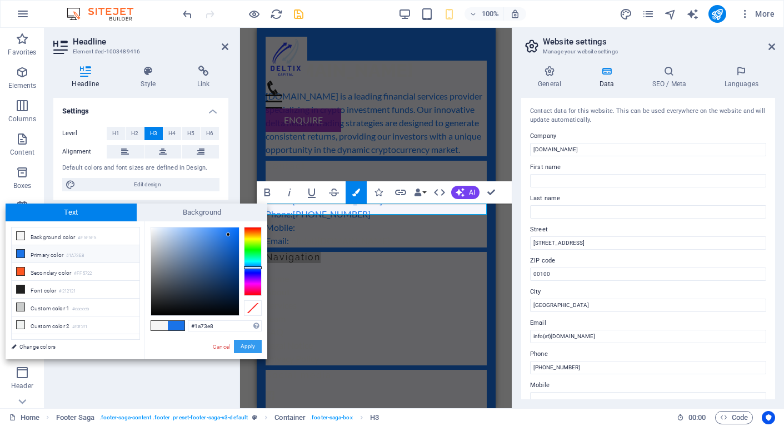
click at [254, 346] on button "Apply" at bounding box center [248, 346] width 28 height 13
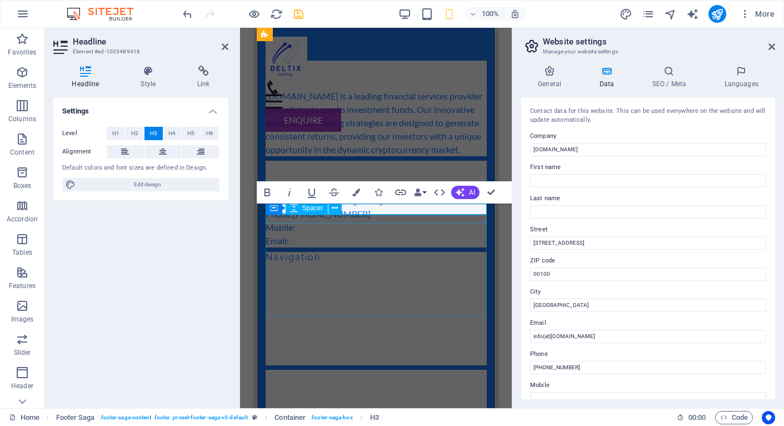
click at [358, 263] on div at bounding box center [375, 267] width 221 height 9
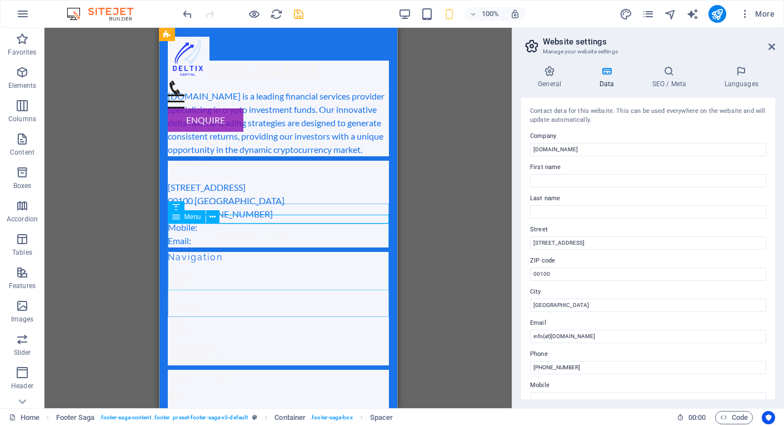
click at [309, 272] on nav "Home About Services Team FAQ" at bounding box center [277, 305] width 221 height 67
select select
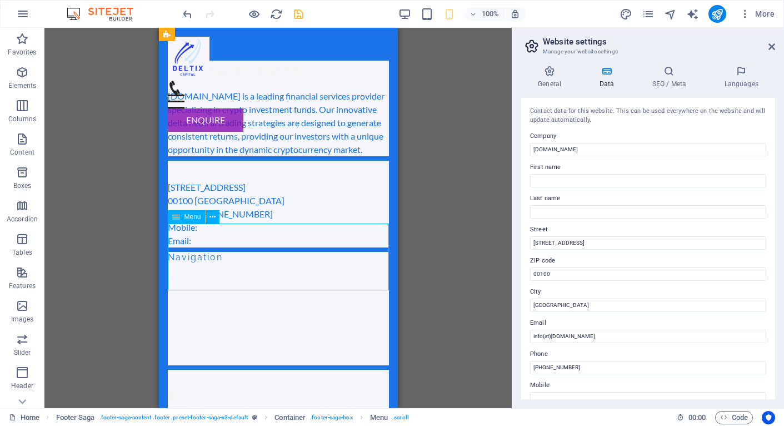
select select
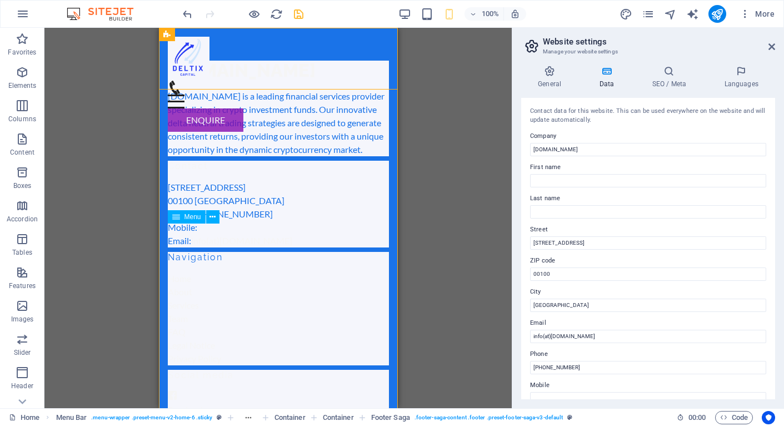
click at [250, 272] on nav "Home About Services Team FAQ" at bounding box center [277, 305] width 221 height 67
select select
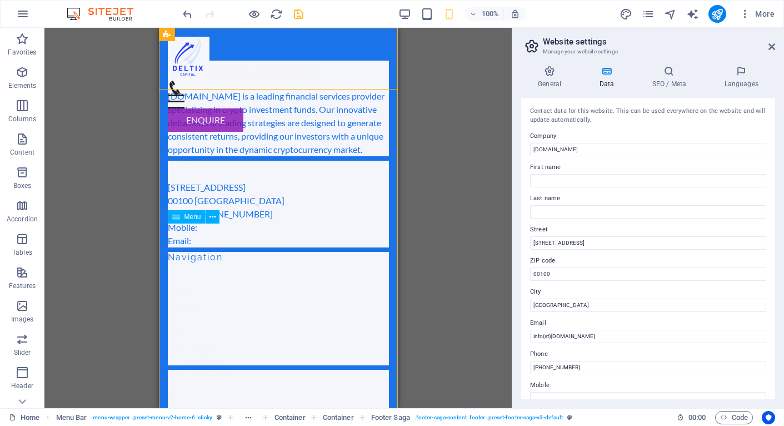
select select
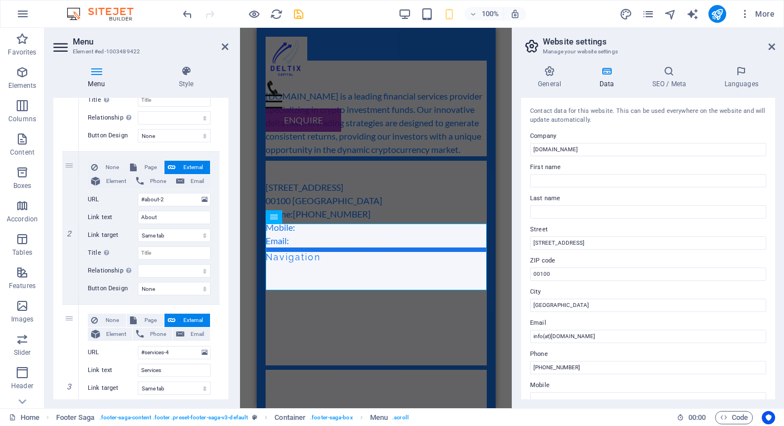
scroll to position [0, 0]
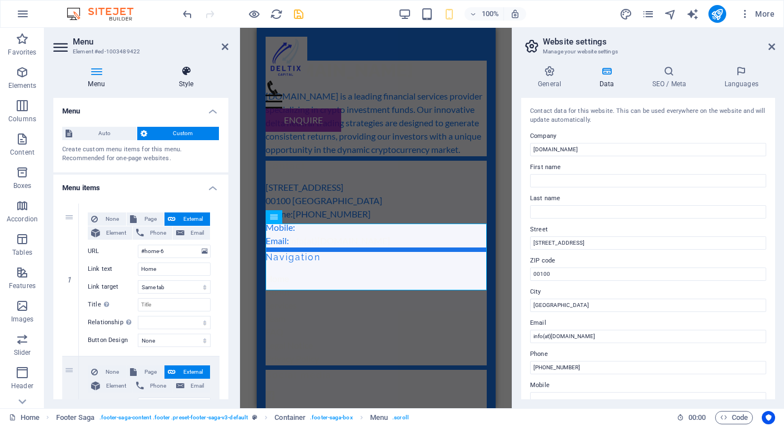
click at [184, 74] on icon at bounding box center [186, 71] width 84 height 11
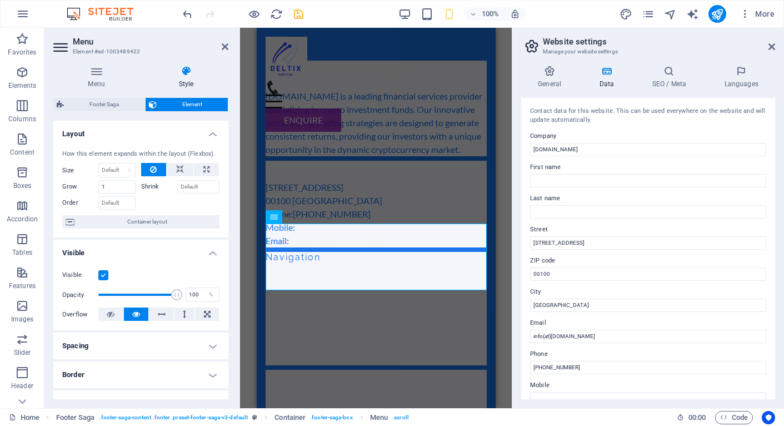
click at [104, 272] on label at bounding box center [103, 275] width 10 height 10
click at [0, 0] on input "Visible" at bounding box center [0, 0] width 0 height 0
click at [104, 272] on label at bounding box center [103, 275] width 10 height 10
click at [0, 0] on input "Visible" at bounding box center [0, 0] width 0 height 0
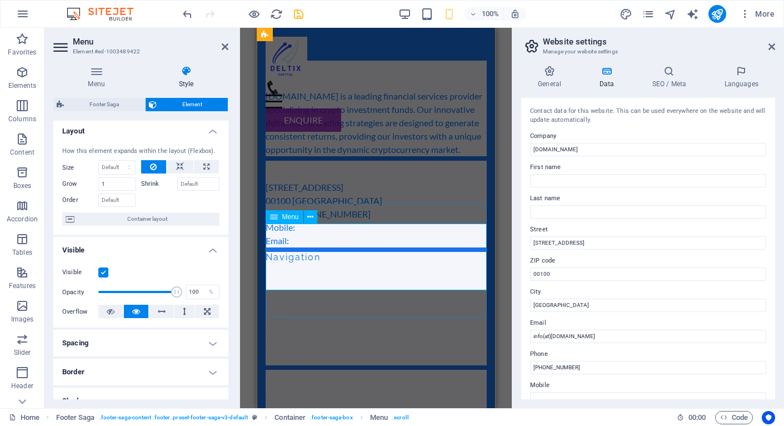
click at [300, 272] on nav "Home About Services Team FAQ" at bounding box center [375, 305] width 221 height 67
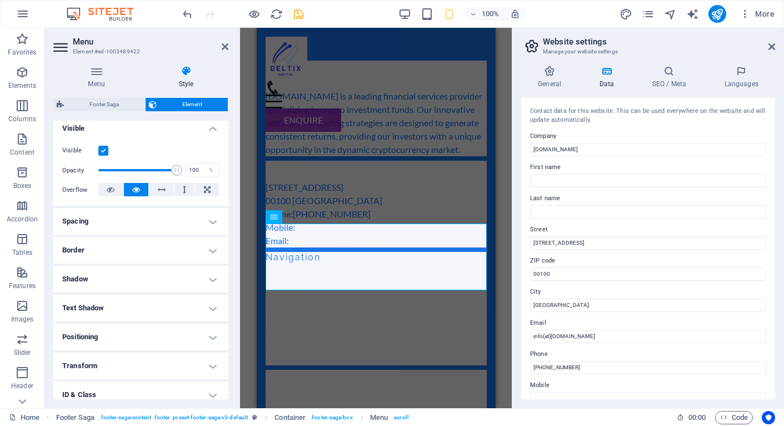
scroll to position [132, 0]
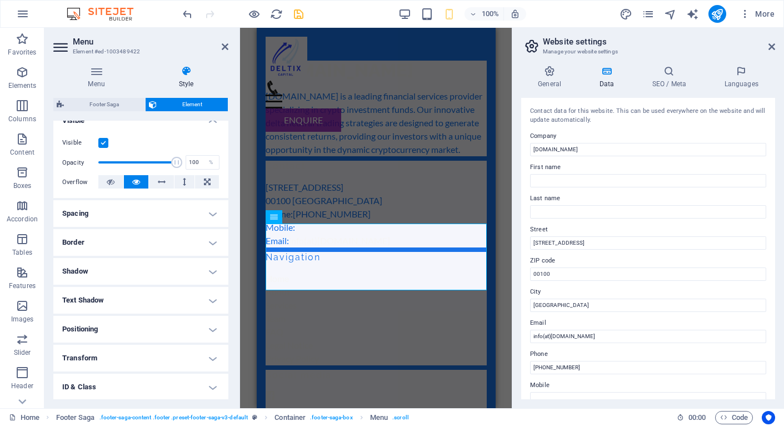
click at [145, 242] on h4 "Border" at bounding box center [140, 242] width 175 height 27
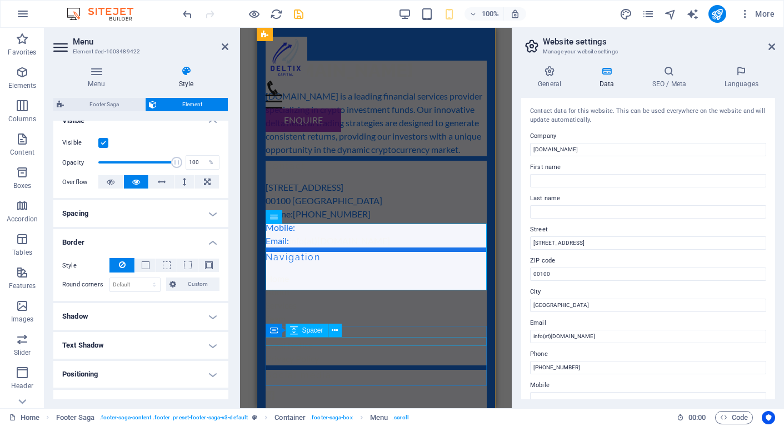
click at [309, 381] on div at bounding box center [375, 385] width 221 height 9
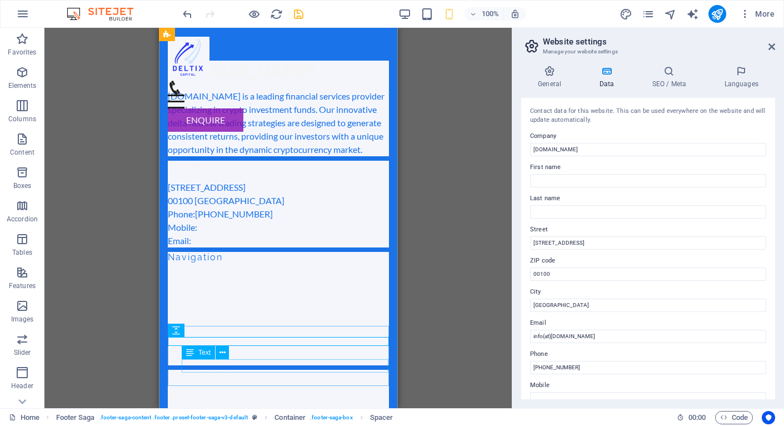
click at [230, 359] on div "Text" at bounding box center [209, 353] width 54 height 14
click at [259, 403] on div "Facebook" at bounding box center [277, 409] width 221 height 13
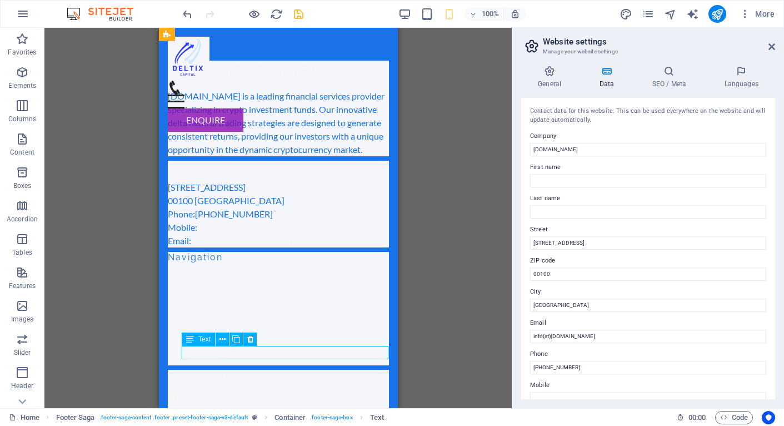
click at [259, 403] on div "Facebook" at bounding box center [277, 409] width 221 height 13
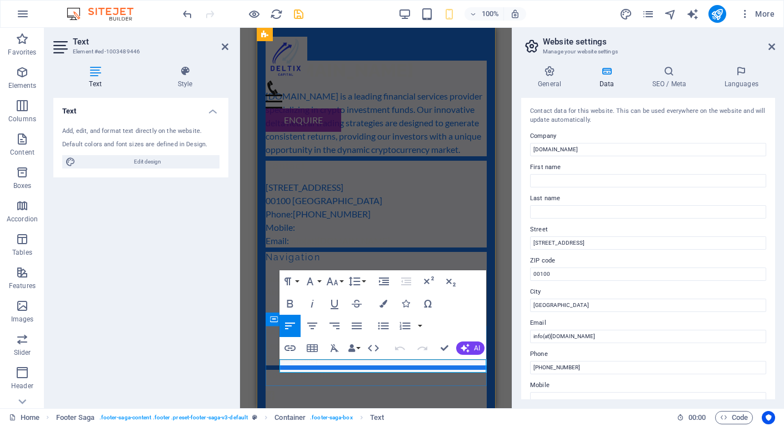
click at [269, 390] on figure at bounding box center [375, 396] width 221 height 13
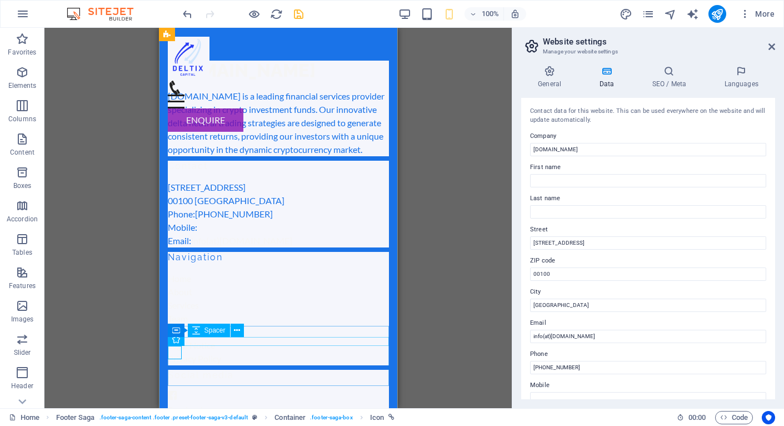
click at [289, 381] on div at bounding box center [277, 385] width 221 height 9
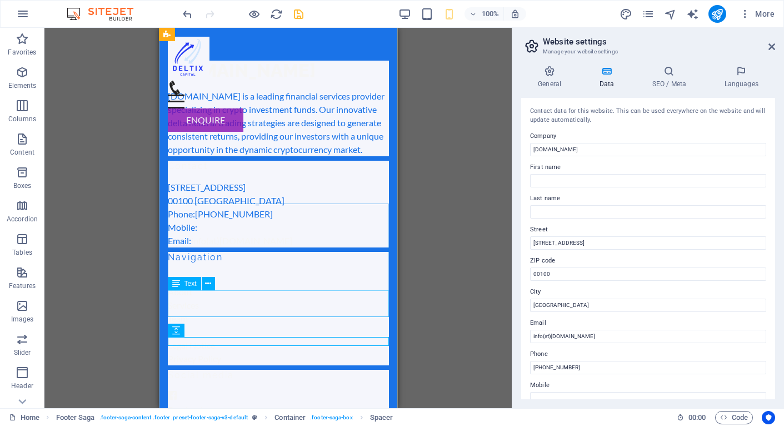
click at [272, 338] on div "Legal Notice Privacy Policy" at bounding box center [277, 351] width 221 height 27
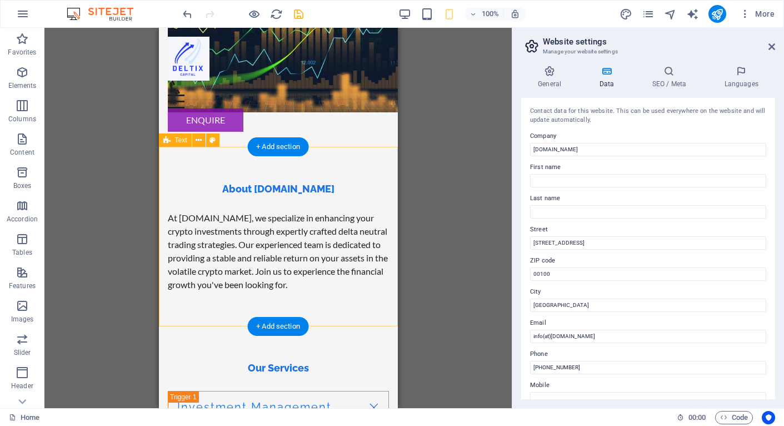
scroll to position [0, 0]
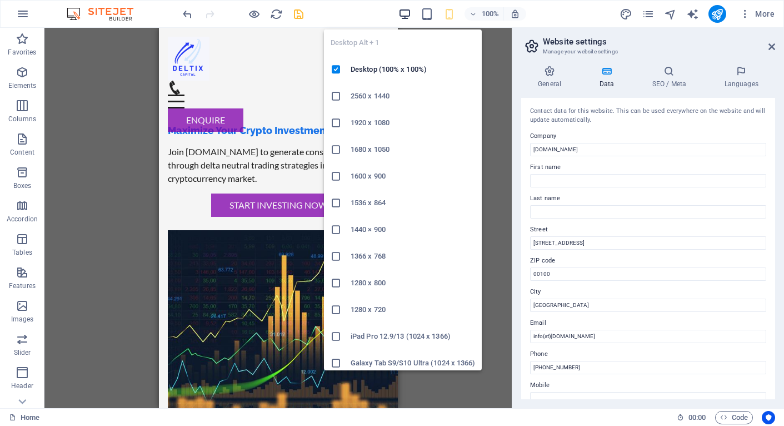
click at [403, 12] on icon "button" at bounding box center [404, 14] width 13 height 13
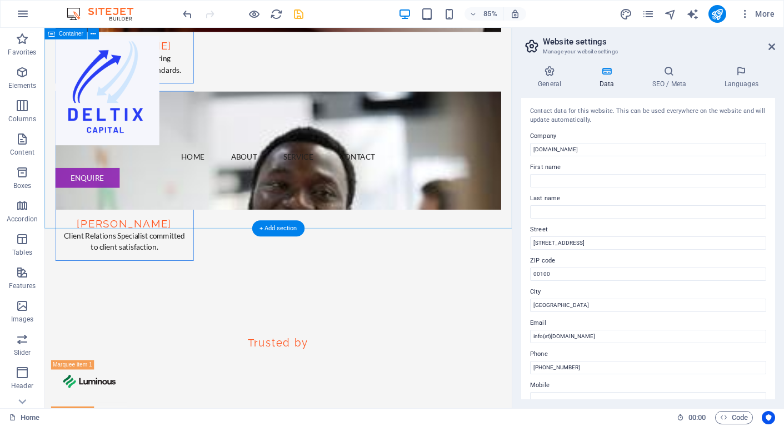
scroll to position [2894, 0]
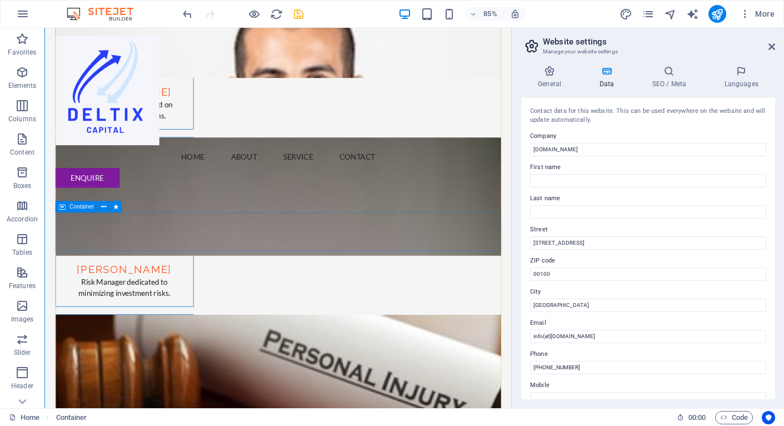
scroll to position [2894, 0]
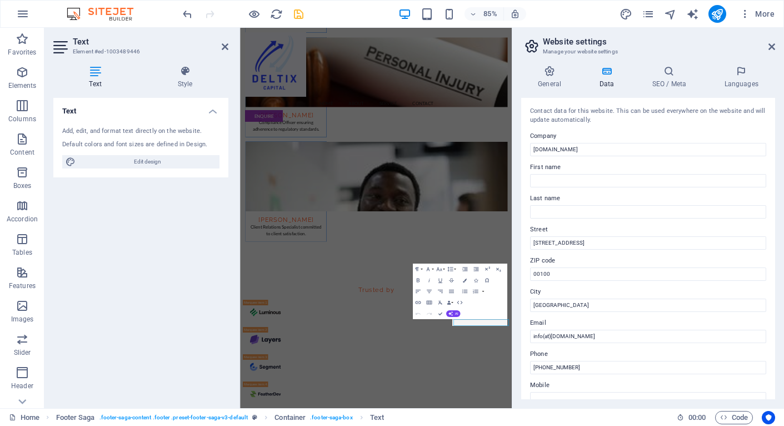
scroll to position [2582, 0]
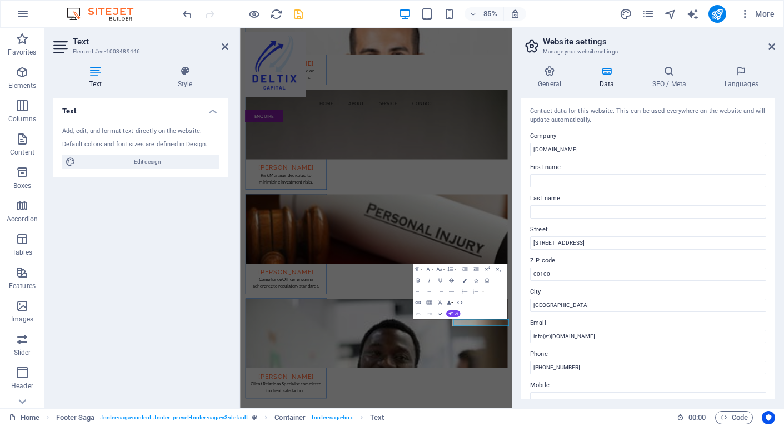
click at [449, 263] on button "Line Height" at bounding box center [451, 268] width 11 height 11
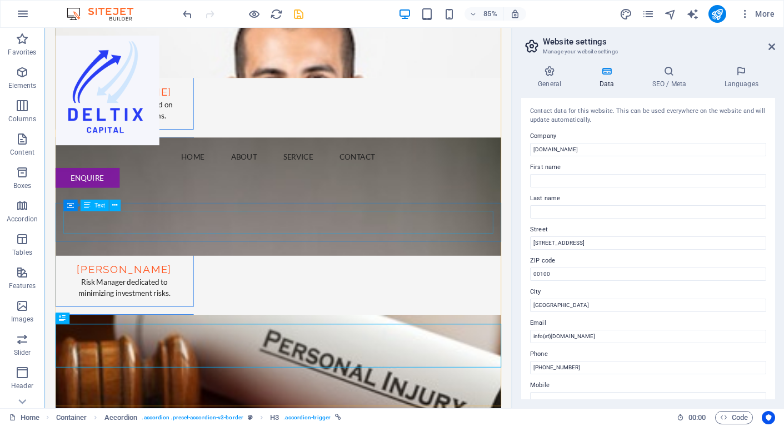
scroll to position [2894, 0]
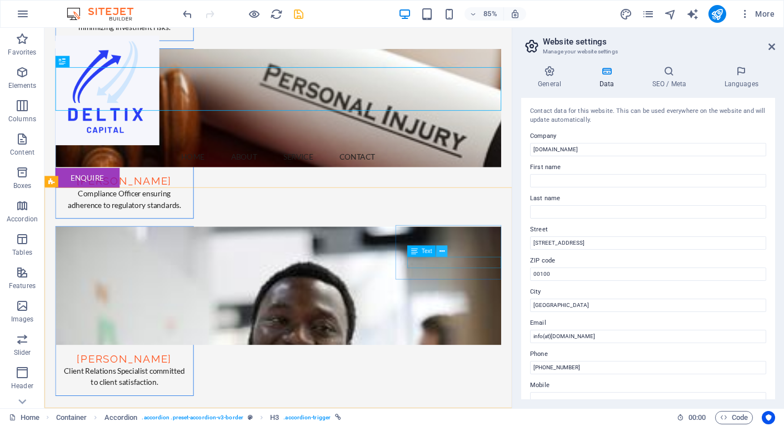
click at [441, 253] on icon at bounding box center [441, 251] width 5 height 10
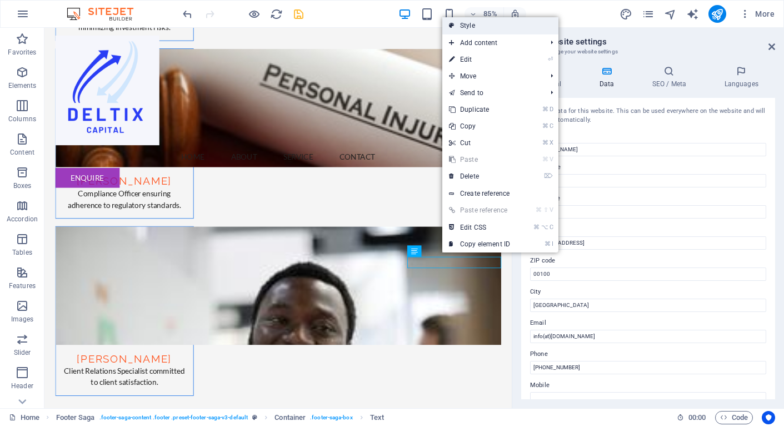
click at [483, 22] on link "Style" at bounding box center [500, 25] width 116 height 17
select select "rem"
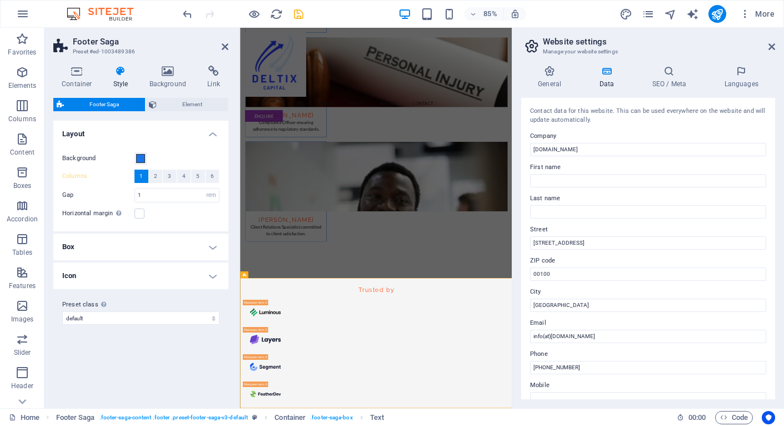
scroll to position [2582, 0]
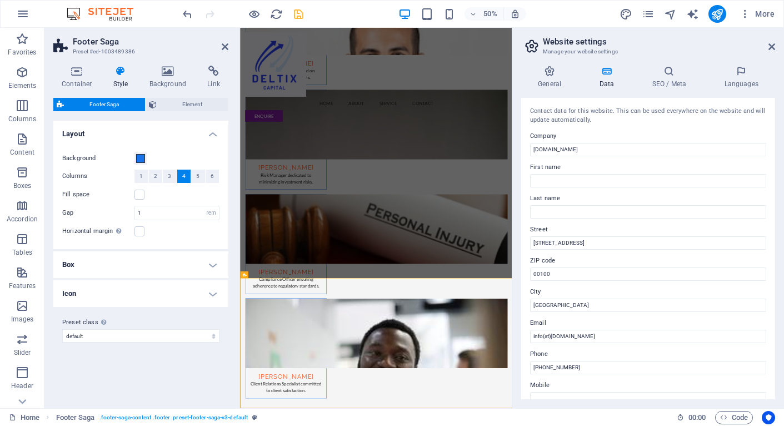
click at [212, 263] on h4 "Box" at bounding box center [140, 264] width 175 height 27
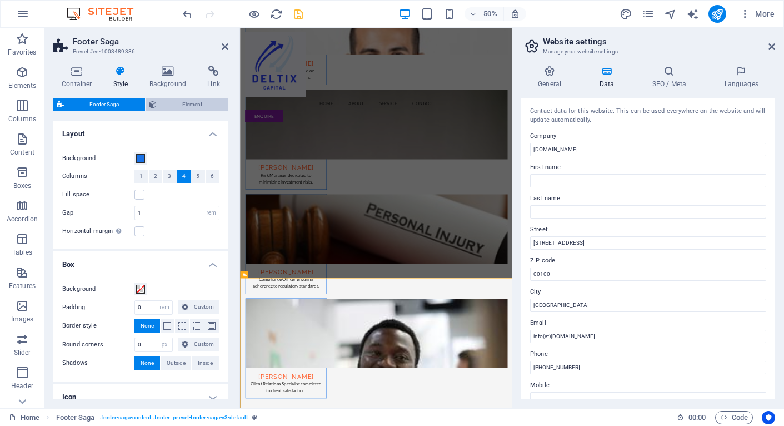
click at [193, 106] on span "Element" at bounding box center [192, 104] width 65 height 13
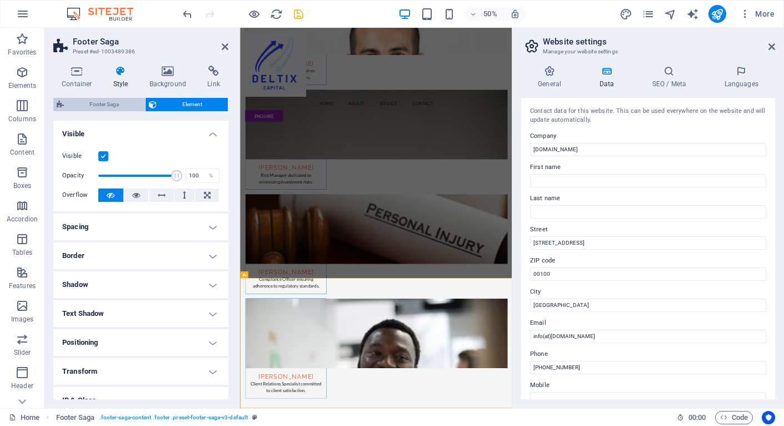
click at [109, 101] on span "Footer Saga" at bounding box center [104, 104] width 74 height 13
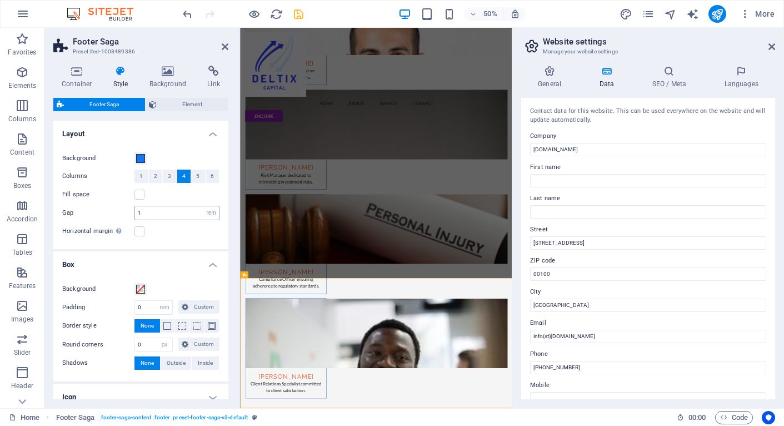
scroll to position [55, 0]
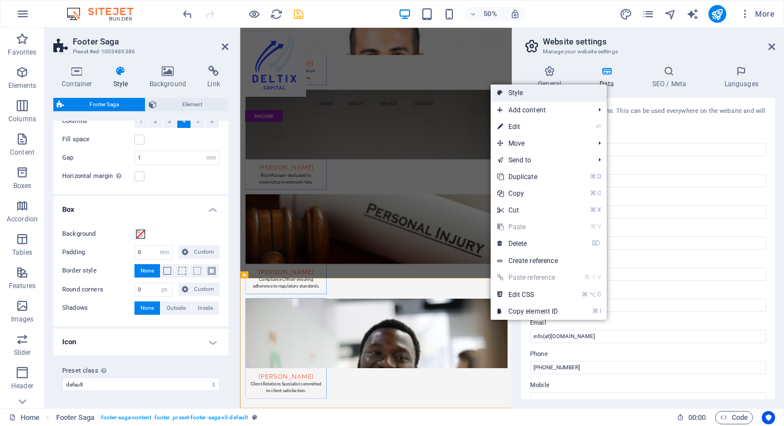
click at [529, 99] on link "Style" at bounding box center [549, 92] width 116 height 17
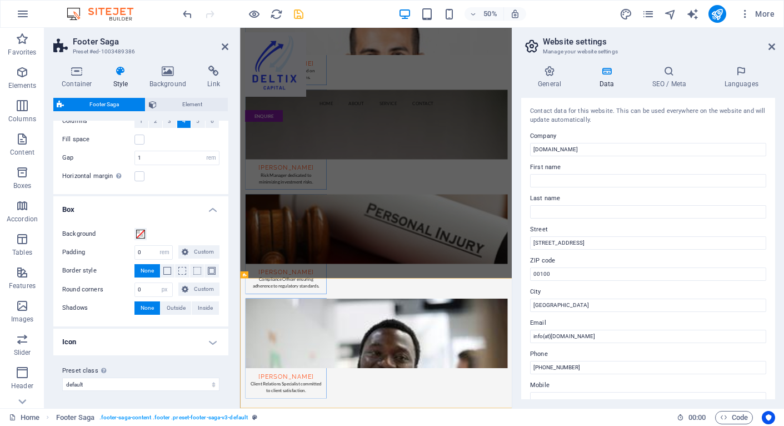
click at [209, 344] on h4 "Icon" at bounding box center [140, 341] width 175 height 27
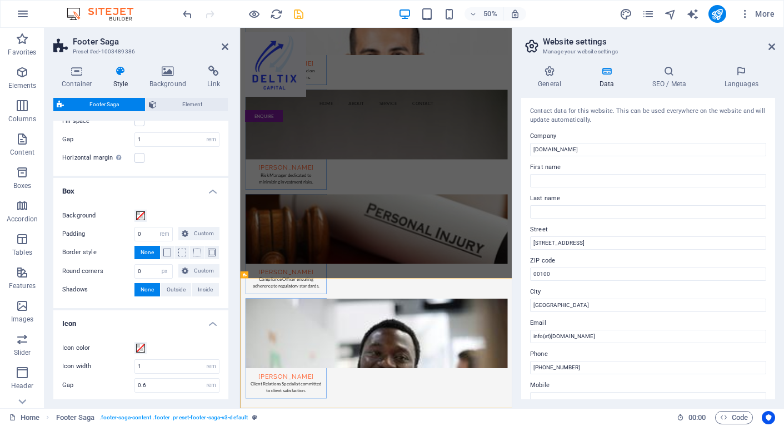
scroll to position [69, 0]
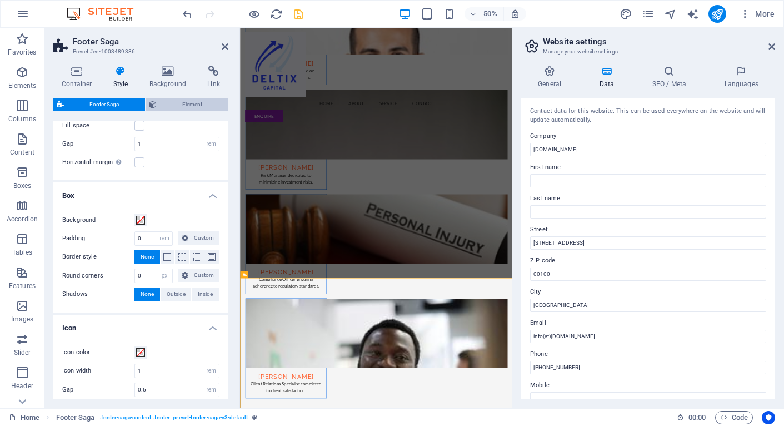
click at [183, 106] on span "Element" at bounding box center [192, 104] width 65 height 13
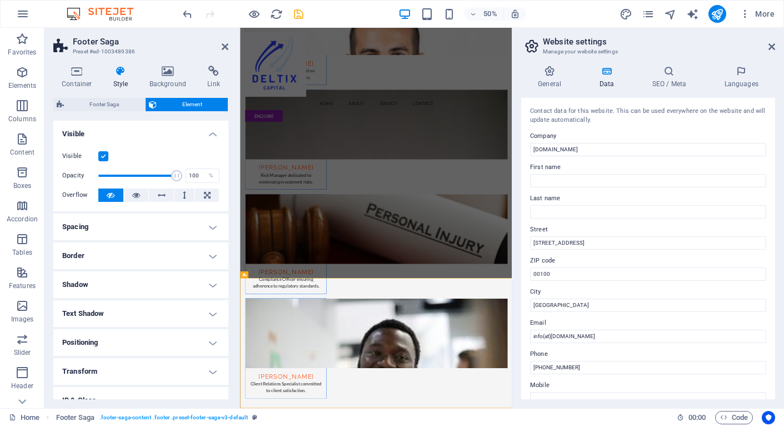
click at [103, 154] on label at bounding box center [103, 156] width 10 height 10
click at [0, 0] on input "Visible" at bounding box center [0, 0] width 0 height 0
click at [103, 154] on label at bounding box center [103, 156] width 10 height 10
click at [0, 0] on input "Visible" at bounding box center [0, 0] width 0 height 0
click at [74, 69] on icon at bounding box center [76, 71] width 47 height 11
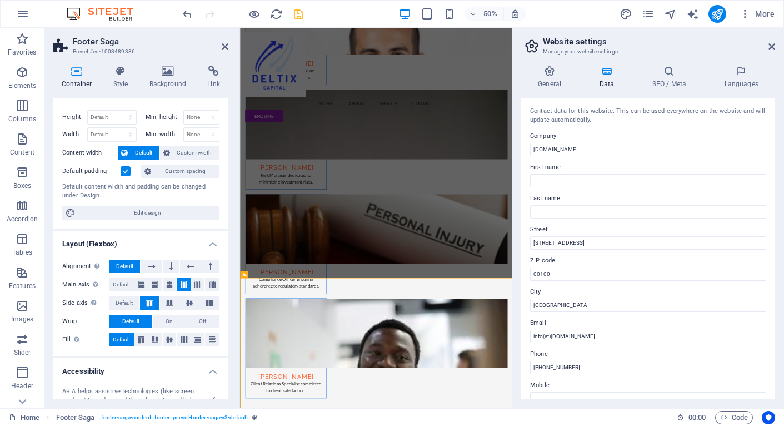
scroll to position [0, 0]
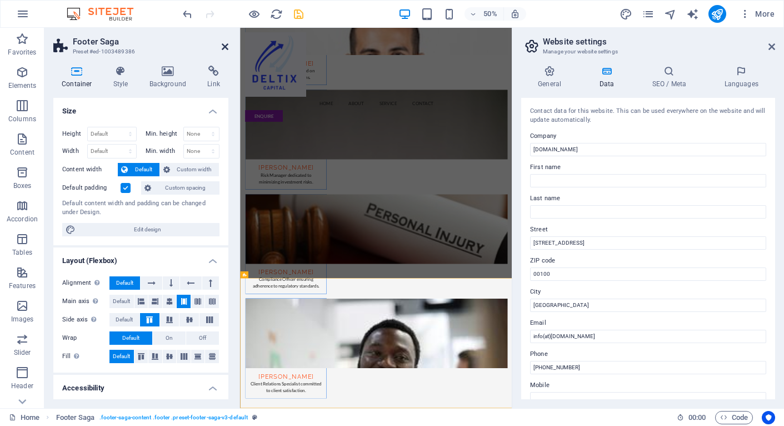
click at [226, 44] on icon at bounding box center [225, 46] width 7 height 9
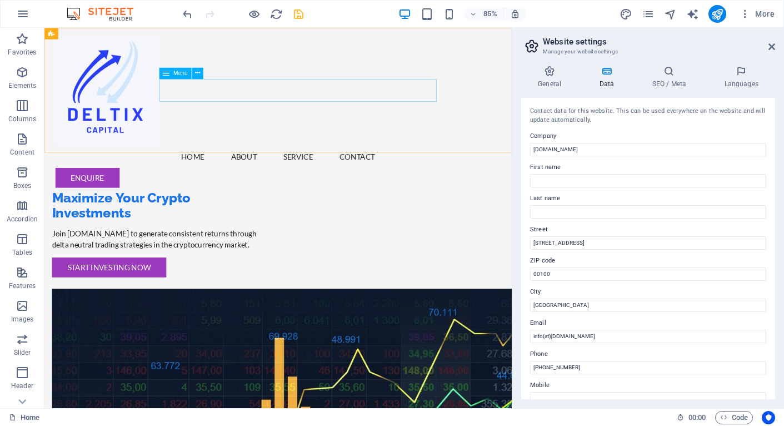
click at [305, 166] on nav "Home About Service Contact" at bounding box center [319, 179] width 525 height 27
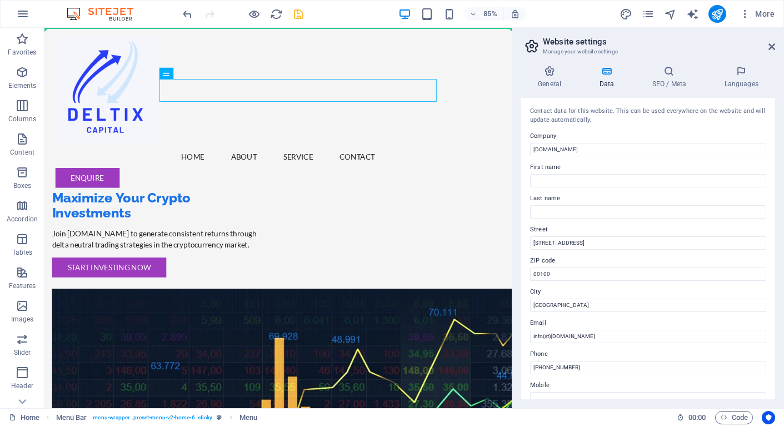
drag, startPoint x: 213, startPoint y: 101, endPoint x: 191, endPoint y: 56, distance: 50.0
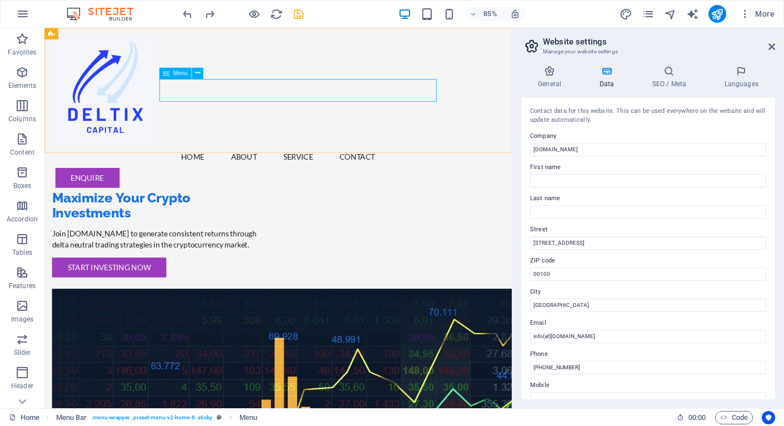
click at [268, 166] on nav "Home About Service Contact" at bounding box center [319, 179] width 525 height 27
click at [553, 77] on h4 "General" at bounding box center [551, 77] width 61 height 23
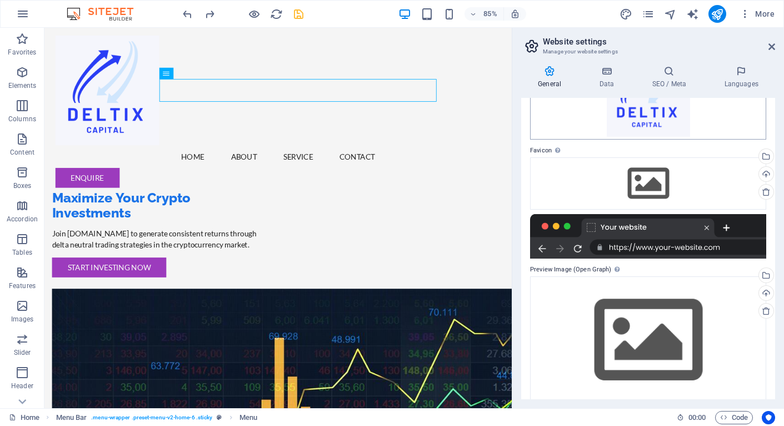
scroll to position [118, 0]
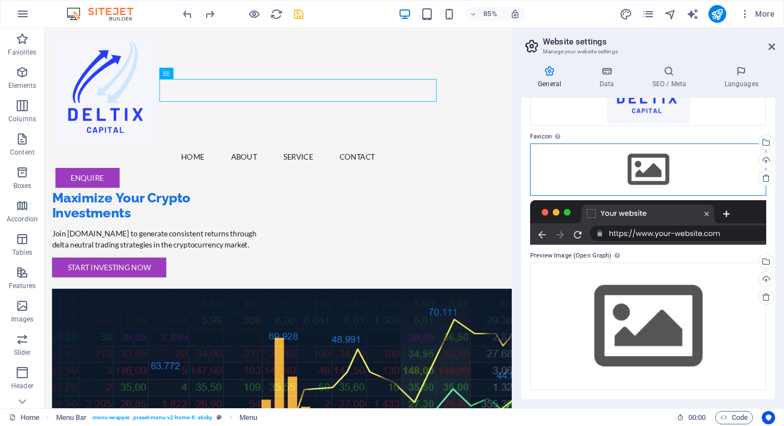
click at [647, 166] on div "Drag files here, click to choose files or select files from Files or our free s…" at bounding box center [648, 169] width 236 height 52
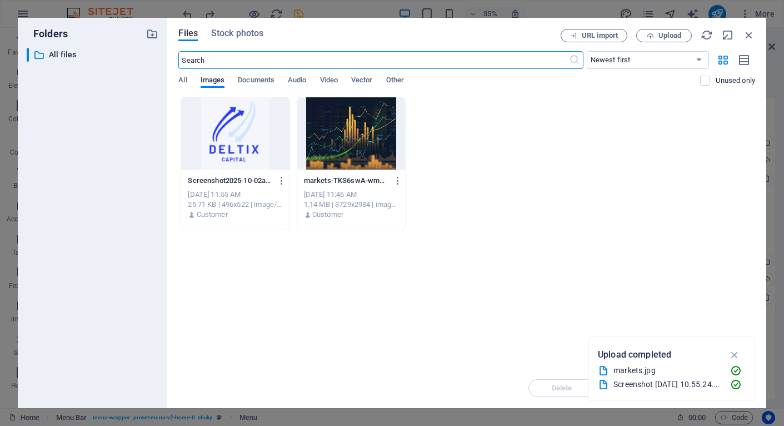
click at [242, 136] on div at bounding box center [235, 133] width 108 height 72
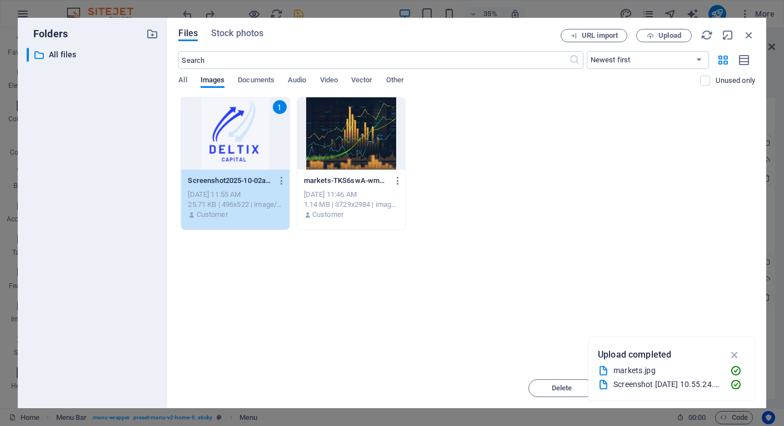
click at [246, 140] on div "1" at bounding box center [235, 133] width 108 height 72
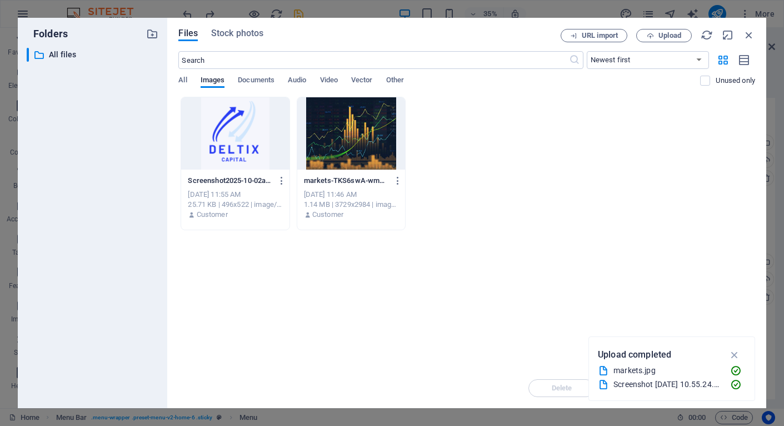
click at [246, 140] on div at bounding box center [235, 133] width 108 height 72
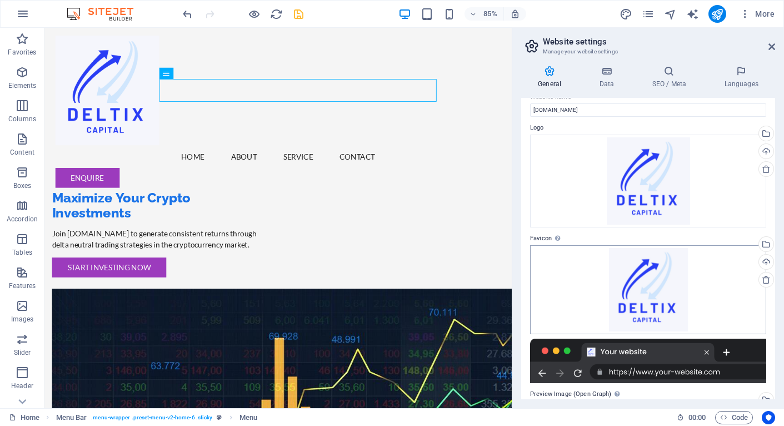
scroll to position [0, 0]
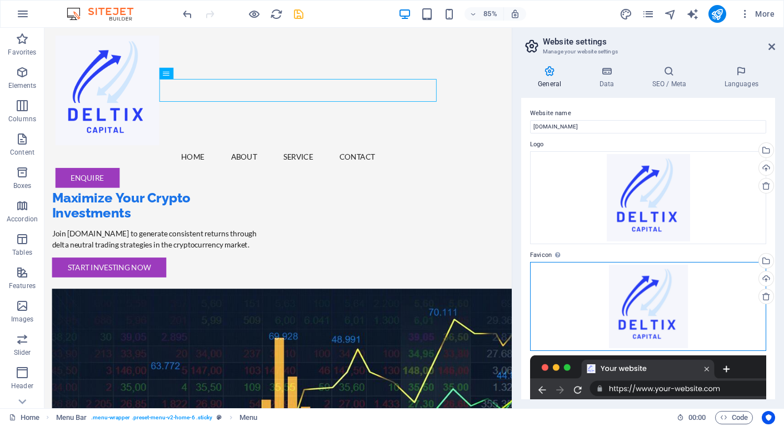
click at [651, 295] on div "Drag files here, click to choose files or select files from Files or our free s…" at bounding box center [648, 306] width 236 height 89
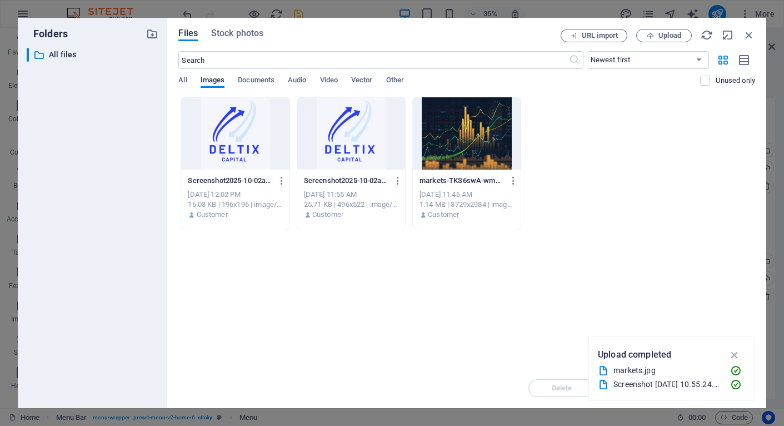
click at [651, 295] on div "Drop files here to upload them instantly Screenshot2025-10-02at10.55.24-kIMd3Wy…" at bounding box center [466, 232] width 577 height 271
click at [283, 182] on icon "button" at bounding box center [282, 181] width 11 height 10
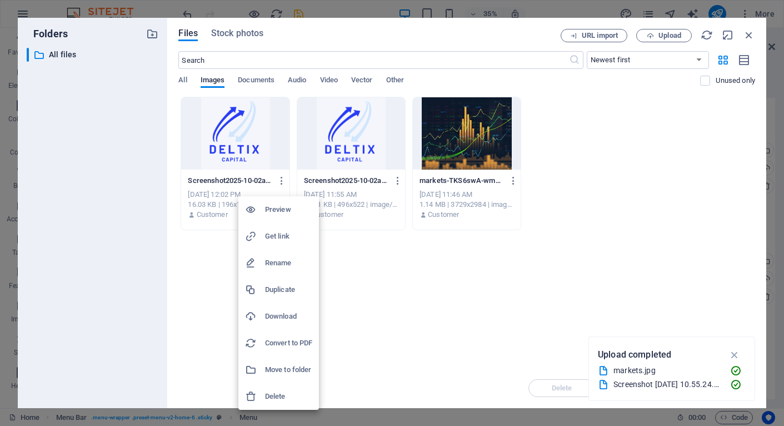
click at [227, 148] on div at bounding box center [392, 213] width 784 height 426
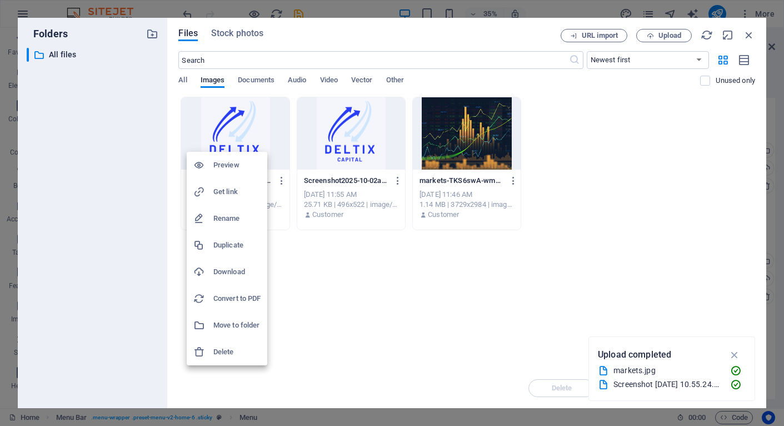
click at [247, 117] on div at bounding box center [392, 213] width 784 height 426
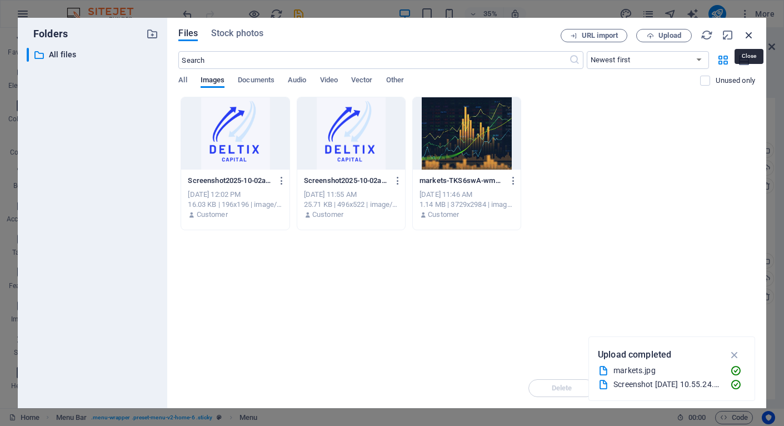
click at [750, 36] on icon "button" at bounding box center [749, 35] width 12 height 12
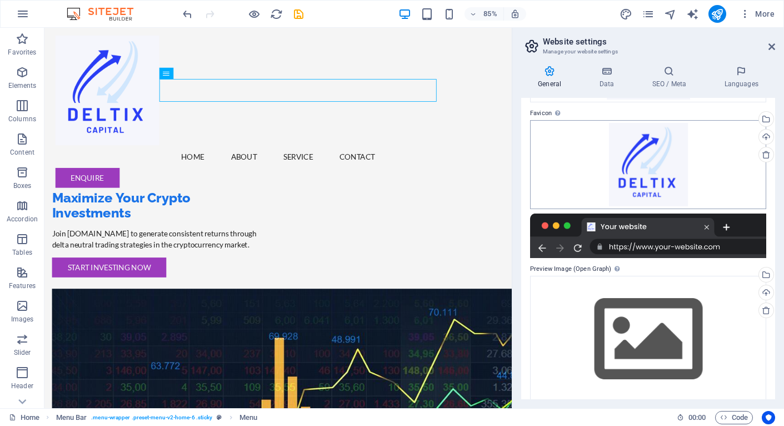
scroll to position [154, 0]
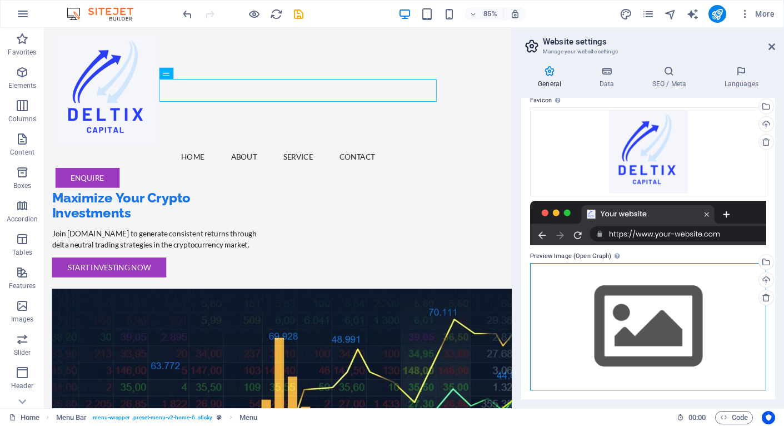
click at [719, 301] on div "Drag files here, click to choose files or select files from Files or our free s…" at bounding box center [648, 326] width 236 height 127
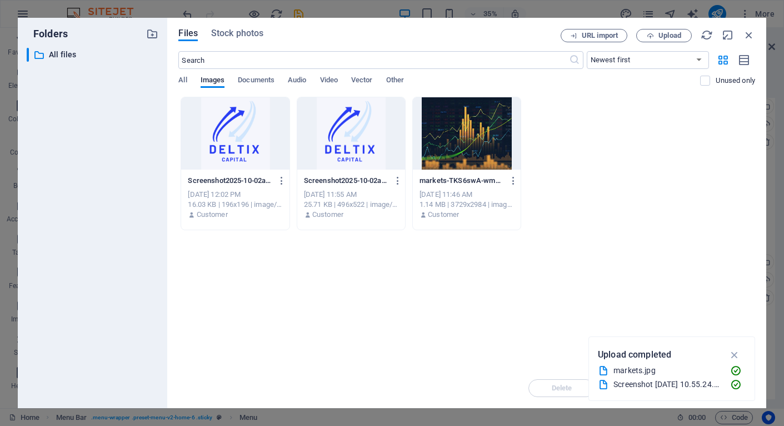
click at [260, 153] on div at bounding box center [235, 133] width 108 height 72
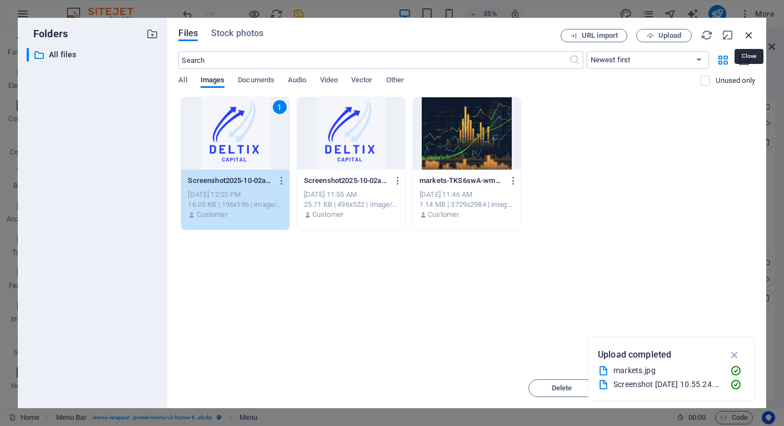
click at [748, 33] on icon "button" at bounding box center [749, 35] width 12 height 12
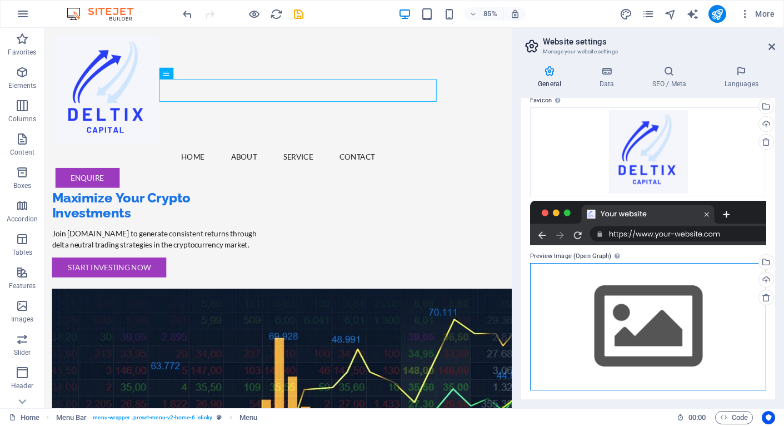
click at [635, 317] on div "Drag files here, click to choose files or select files from Files or our free s…" at bounding box center [648, 326] width 236 height 127
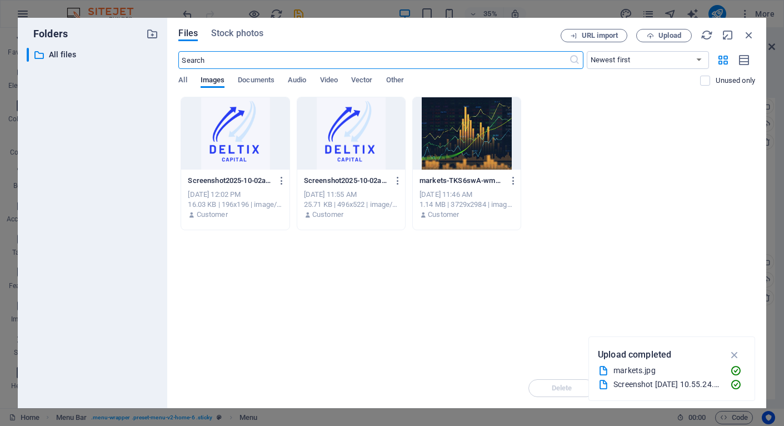
click at [249, 146] on div at bounding box center [235, 133] width 108 height 72
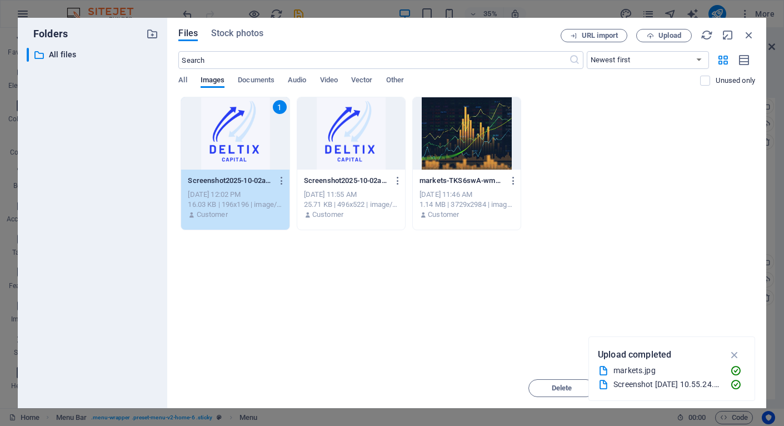
click at [249, 146] on div "1" at bounding box center [235, 133] width 108 height 72
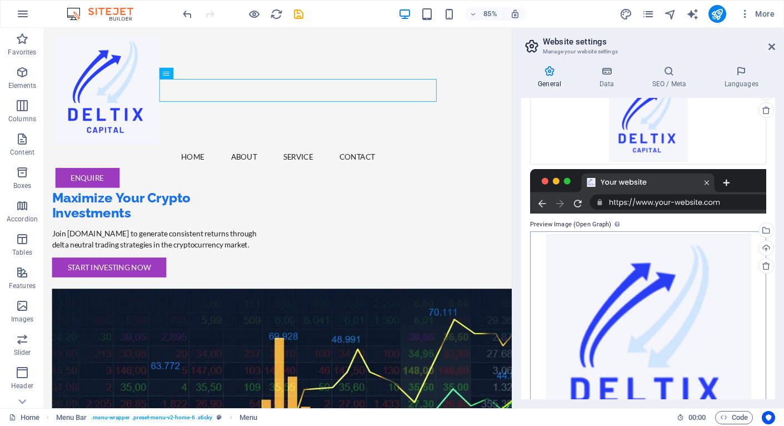
scroll to position [0, 0]
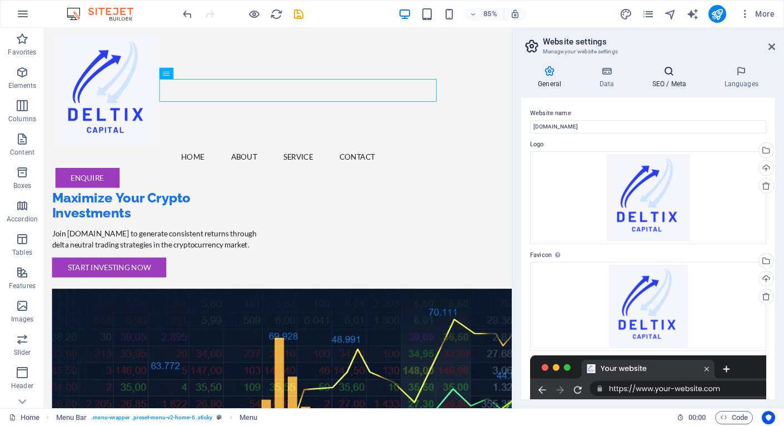
click at [667, 78] on h4 "SEO / Meta" at bounding box center [671, 77] width 72 height 23
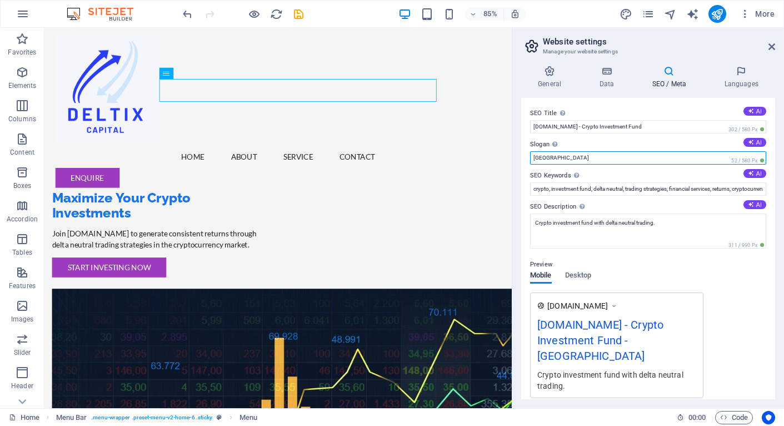
drag, startPoint x: 562, startPoint y: 156, endPoint x: 515, endPoint y: 156, distance: 46.7
click at [515, 156] on div "General Data SEO / Meta Languages Website name deltix.fi Logo Drag files here, …" at bounding box center [648, 232] width 272 height 351
type input "Capital Invesment Fund"
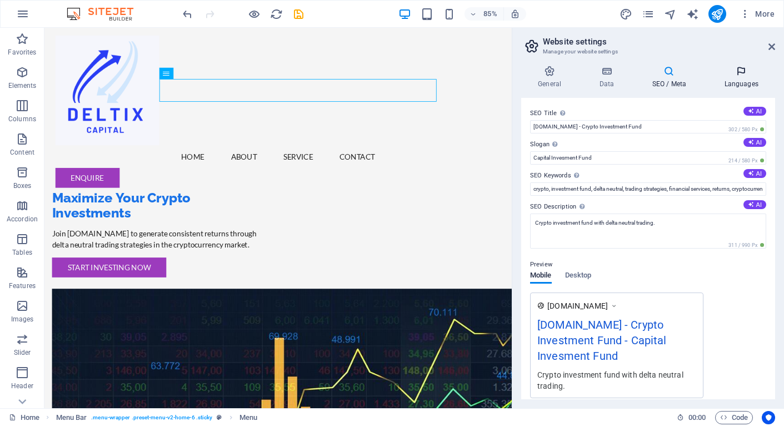
click at [741, 77] on h4 "Languages" at bounding box center [741, 77] width 68 height 23
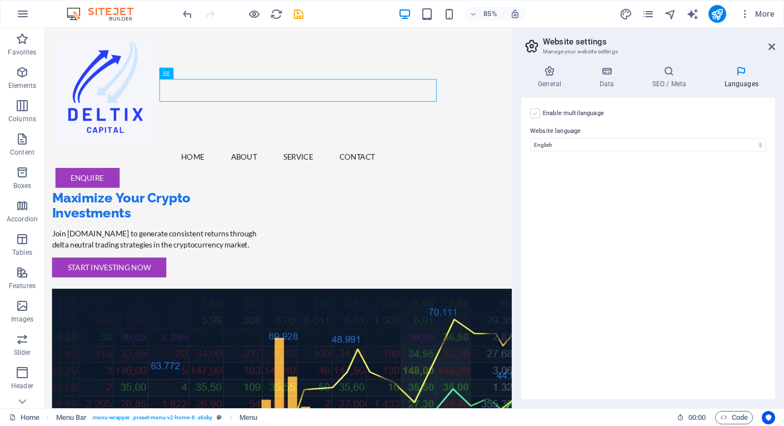
click at [536, 113] on label at bounding box center [535, 113] width 10 height 10
click at [0, 0] on input "Enable multilanguage To disable multilanguage delete all languages until only o…" at bounding box center [0, 0] width 0 height 0
select select
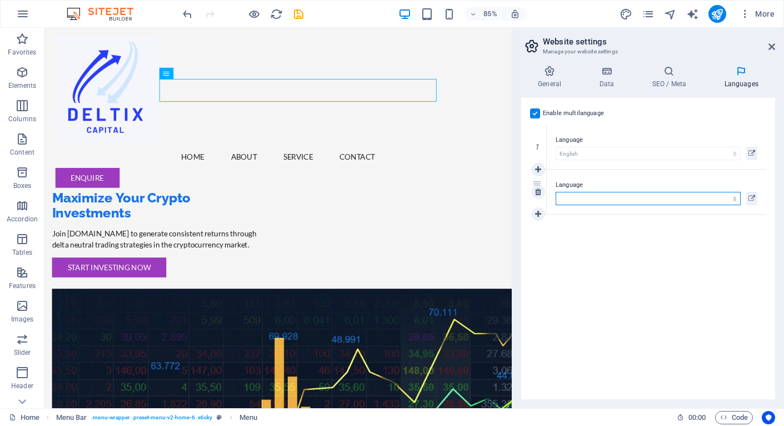
click at [591, 193] on select "Abkhazian Afar Afrikaans Akan Albanian Amharic Arabic Aragonese Armenian Assame…" at bounding box center [648, 198] width 185 height 13
click at [770, 45] on icon at bounding box center [771, 46] width 7 height 9
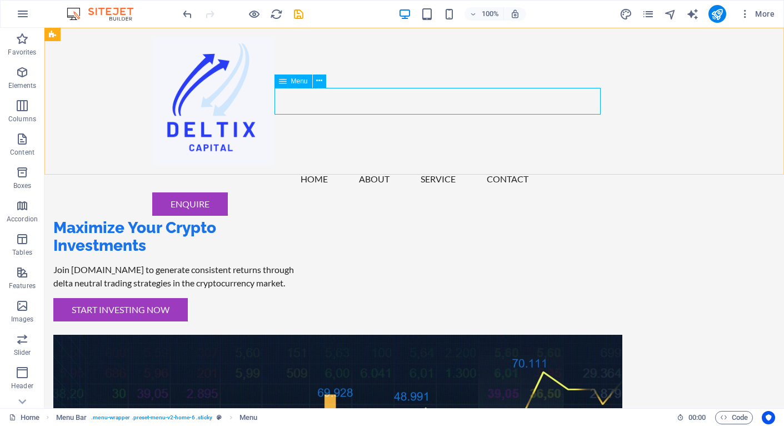
click at [474, 166] on nav "Home About Service Contact" at bounding box center [414, 179] width 525 height 27
drag, startPoint x: 328, startPoint y: 108, endPoint x: 284, endPoint y: 96, distance: 45.6
click at [287, 137] on div "Menu Home About Service Contact Enquire" at bounding box center [414, 126] width 740 height 197
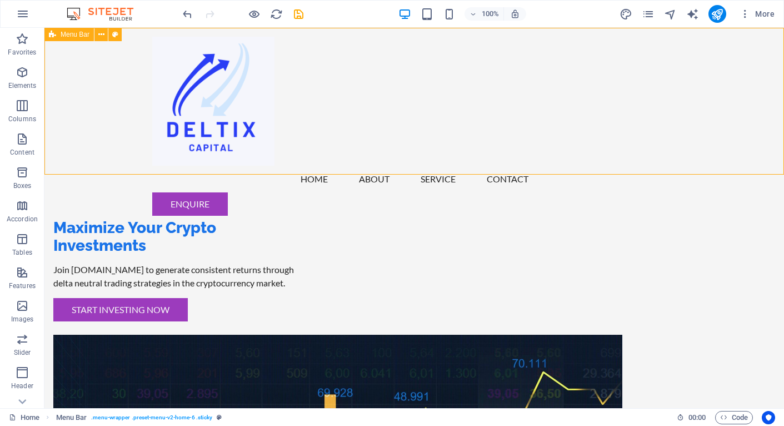
click at [312, 138] on div "Menu Home About Service Contact Enquire" at bounding box center [414, 126] width 740 height 197
click at [22, 74] on icon "button" at bounding box center [22, 72] width 13 height 13
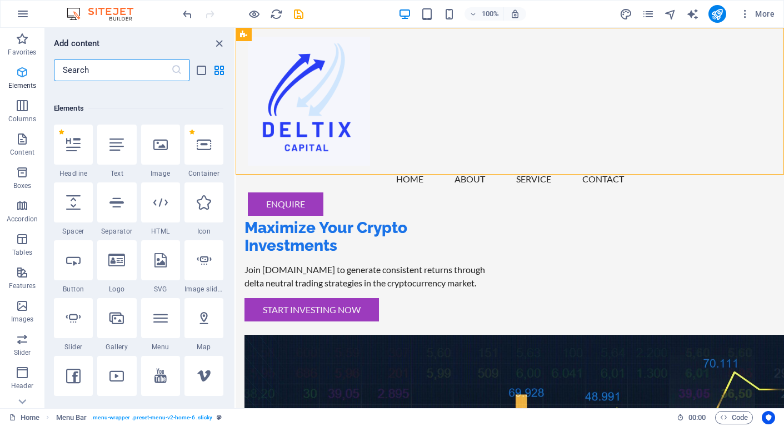
scroll to position [118, 0]
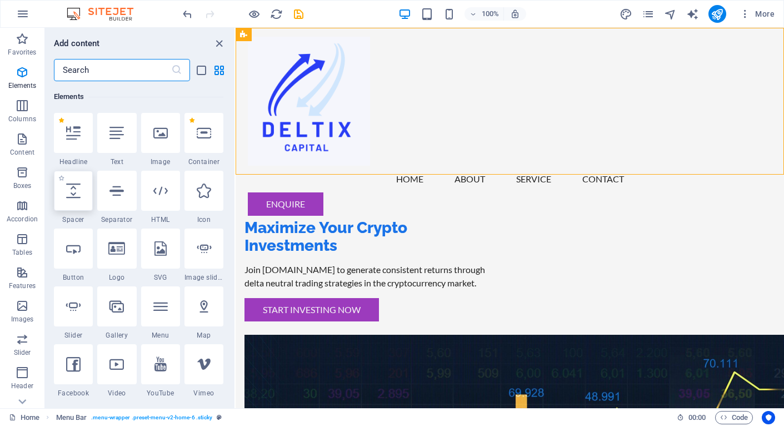
click at [77, 193] on icon at bounding box center [73, 190] width 14 height 14
select select "px"
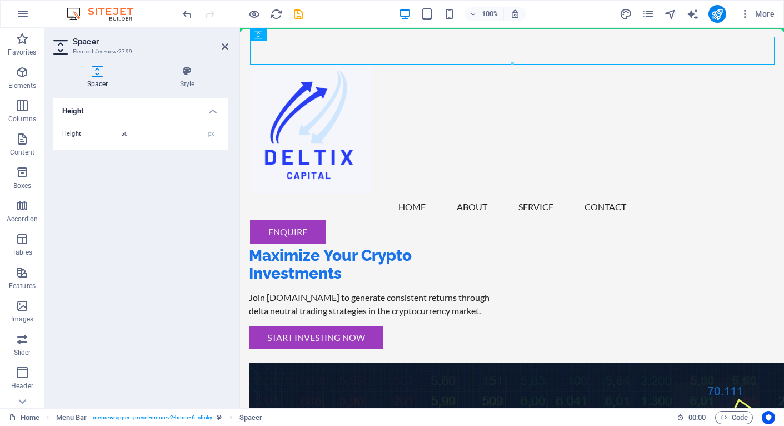
drag, startPoint x: 355, startPoint y: 42, endPoint x: 399, endPoint y: 68, distance: 51.6
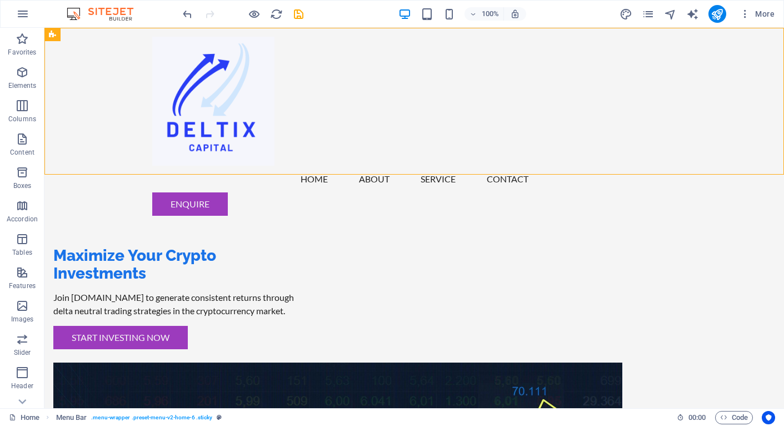
drag, startPoint x: 219, startPoint y: 44, endPoint x: 408, endPoint y: 136, distance: 210.5
click at [408, 136] on div "Menu Home About Service Contact Enquire" at bounding box center [414, 126] width 740 height 197
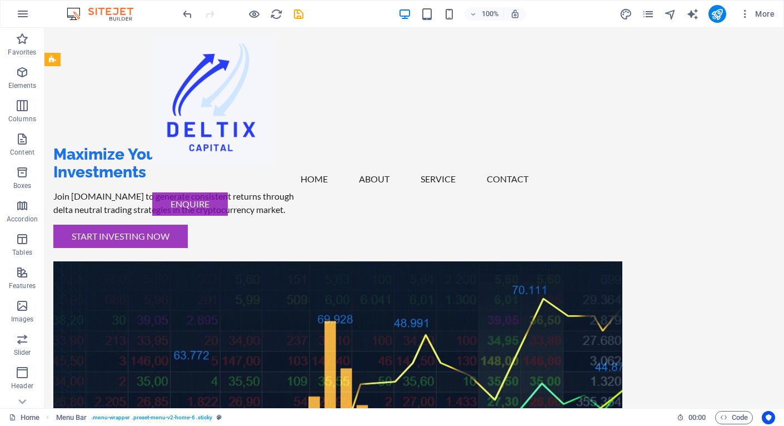
scroll to position [0, 0]
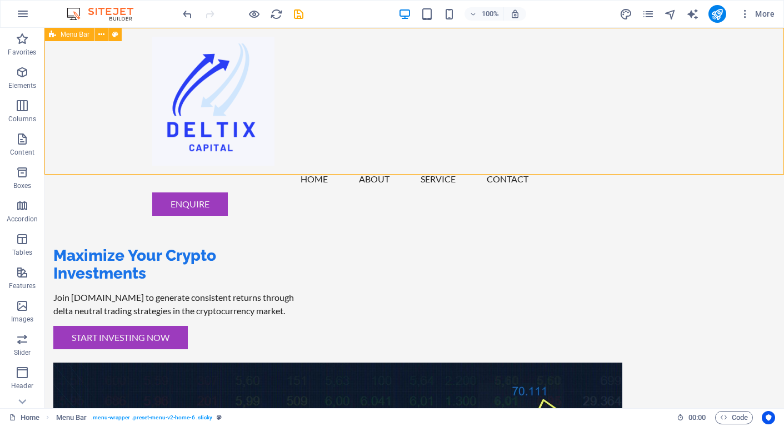
click at [356, 69] on div "Menu Home About Service Contact Enquire" at bounding box center [414, 126] width 740 height 197
select select "header"
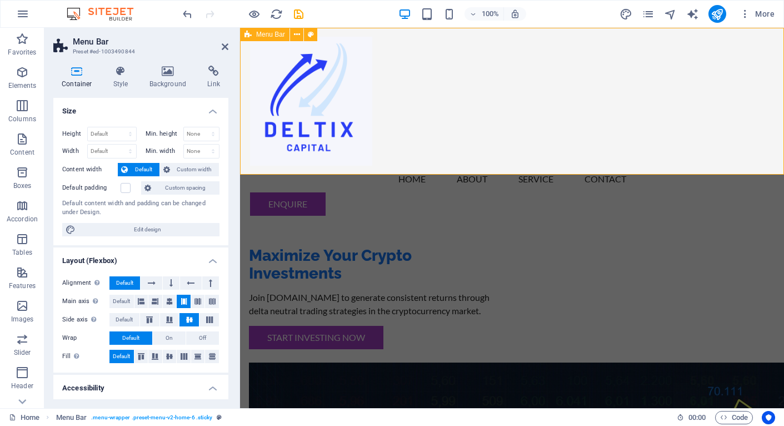
click at [468, 125] on div "Menu Home About Service Contact Enquire" at bounding box center [512, 126] width 544 height 197
click at [475, 166] on nav "Home About Service Contact" at bounding box center [512, 179] width 525 height 27
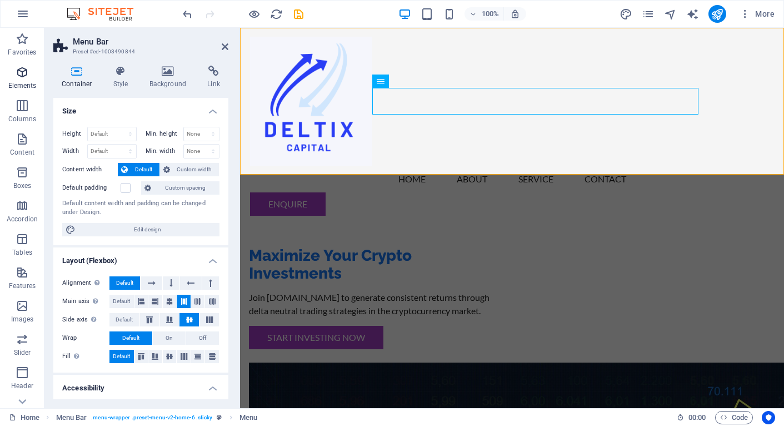
click at [24, 72] on icon "button" at bounding box center [22, 72] width 13 height 13
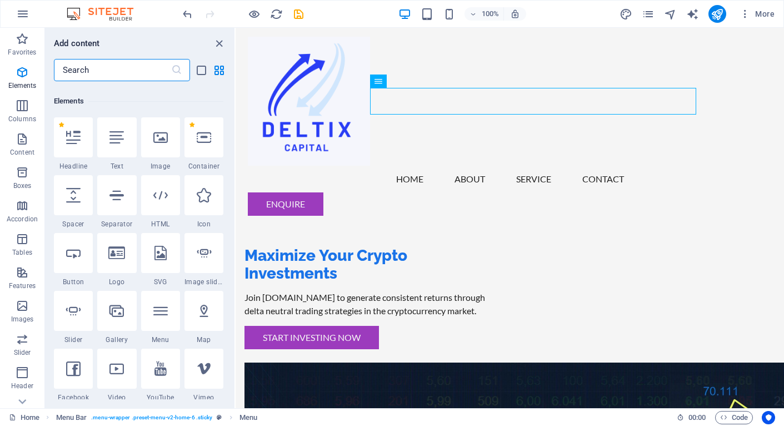
scroll to position [118, 0]
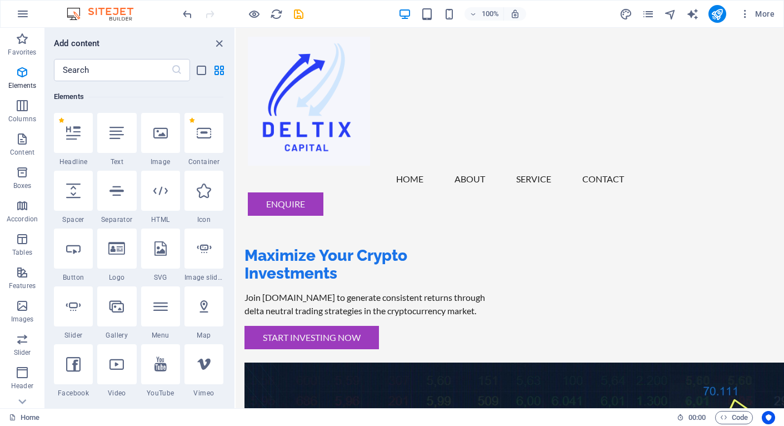
click at [471, 166] on nav "Home About Service Contact" at bounding box center [510, 179] width 525 height 27
click at [462, 166] on nav "Home About Service Contact" at bounding box center [510, 179] width 525 height 27
select select
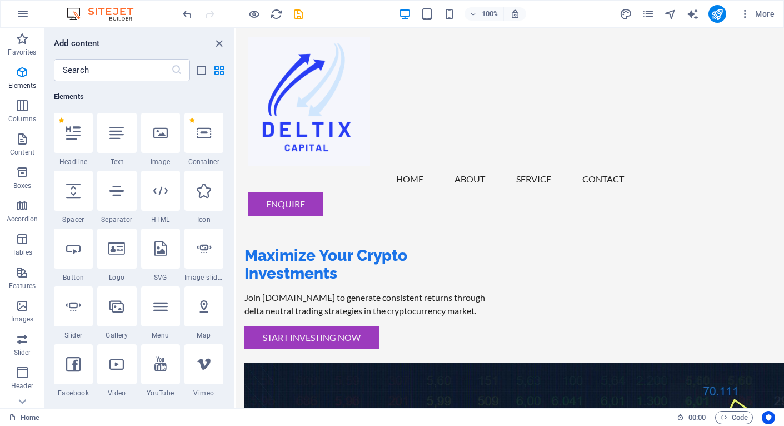
select select
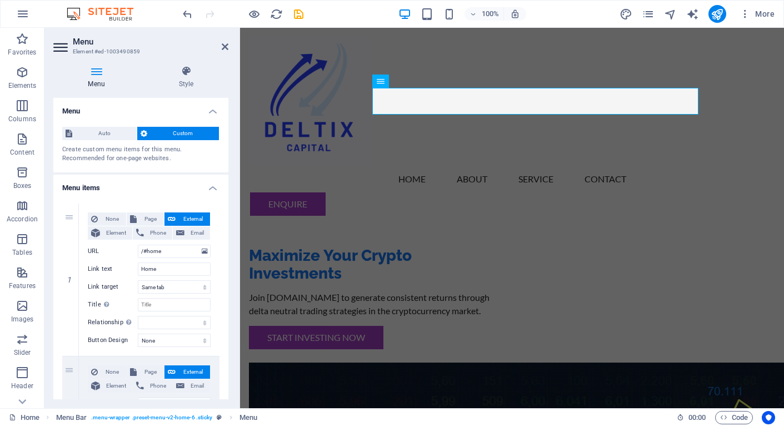
click at [462, 166] on nav "Home About Service Contact" at bounding box center [512, 179] width 525 height 27
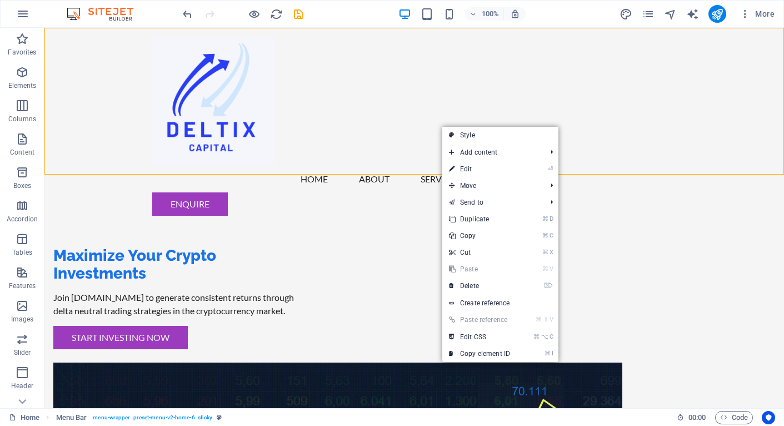
click at [397, 166] on nav "Home About Service Contact" at bounding box center [414, 179] width 525 height 27
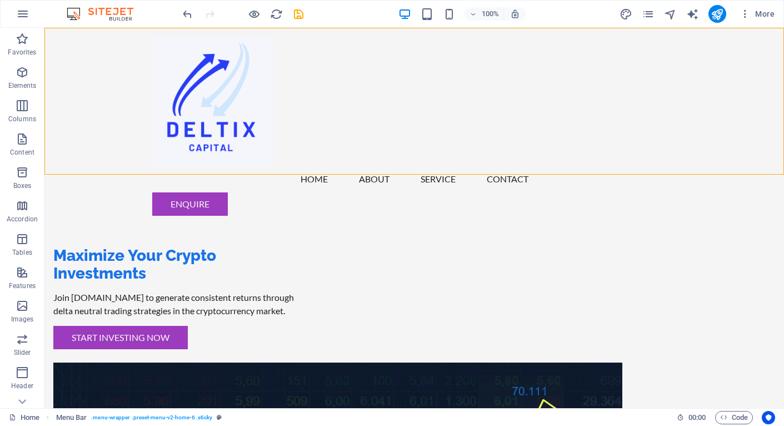
click at [378, 166] on nav "Home About Service Contact" at bounding box center [414, 179] width 525 height 27
select select
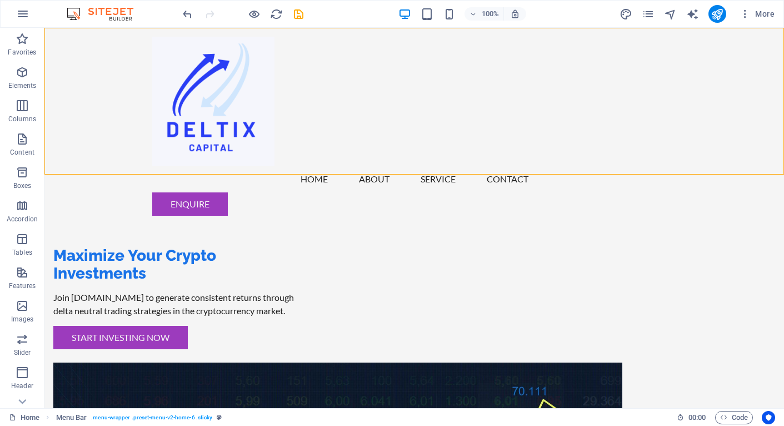
select select
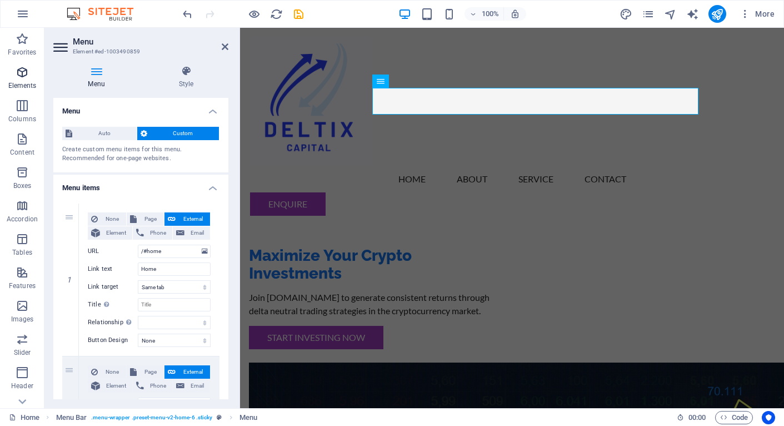
click at [18, 78] on icon "button" at bounding box center [22, 72] width 13 height 13
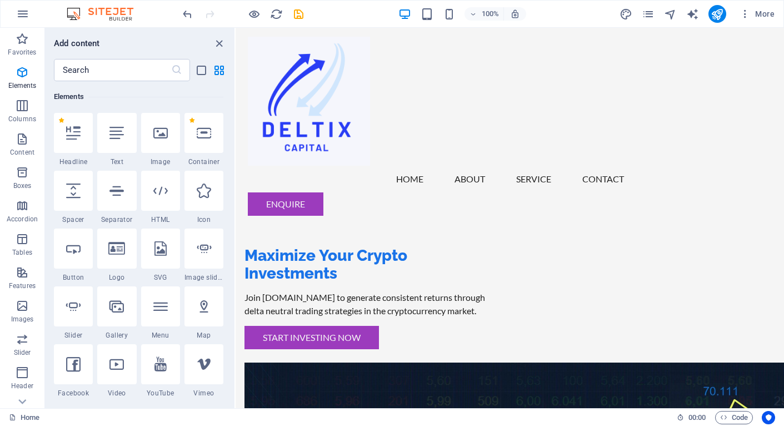
click at [563, 166] on nav "Home About Service Contact" at bounding box center [510, 179] width 525 height 27
click at [546, 166] on nav "Home About Service Contact" at bounding box center [510, 179] width 525 height 27
select select
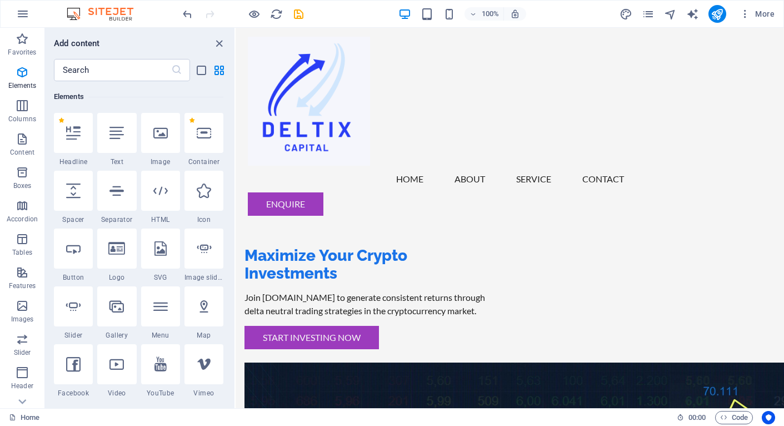
select select
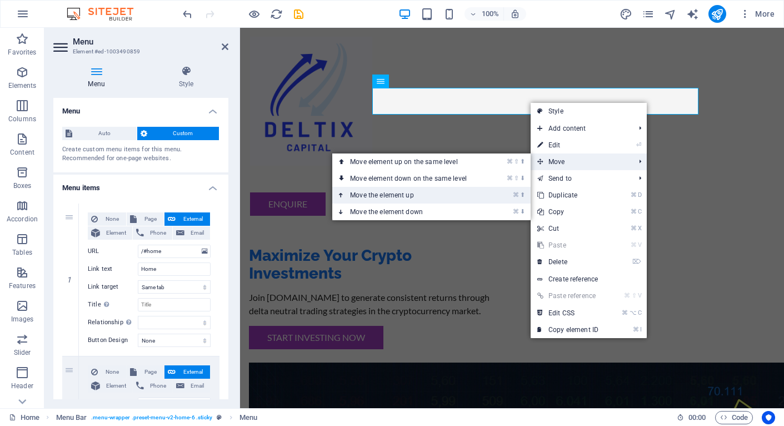
click at [432, 199] on link "⌘ ⬆ Move the element up" at bounding box center [410, 195] width 157 height 17
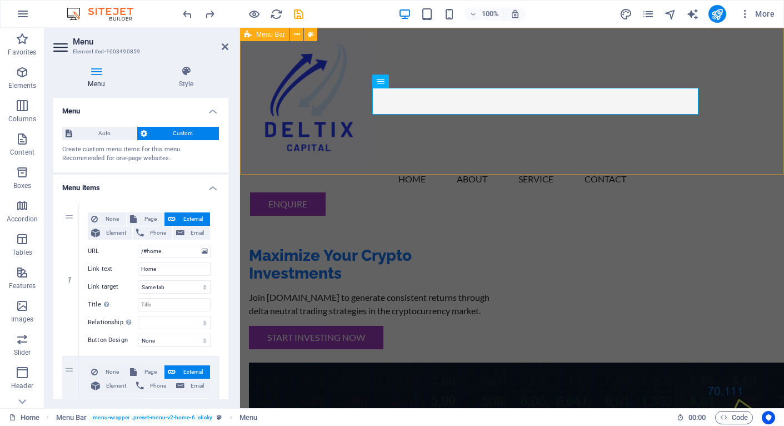
click at [417, 45] on div "Menu Home About Service Contact Enquire" at bounding box center [512, 126] width 544 height 197
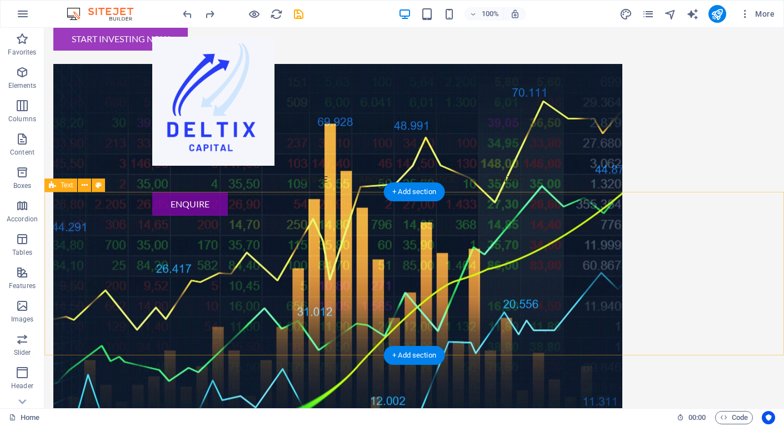
scroll to position [0, 0]
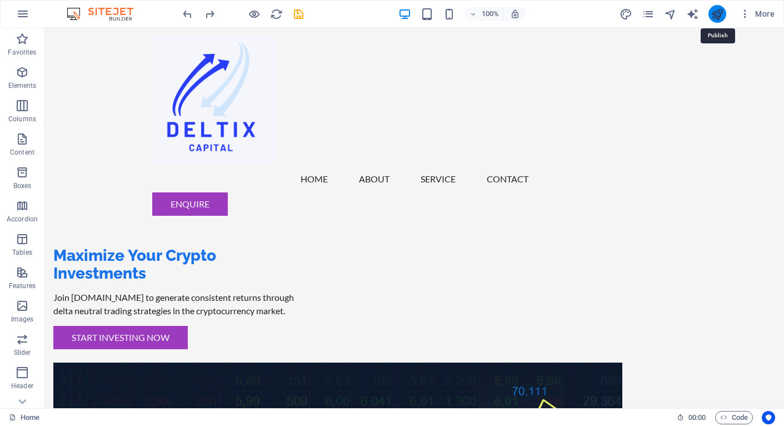
click at [722, 14] on icon "publish" at bounding box center [717, 14] width 13 height 13
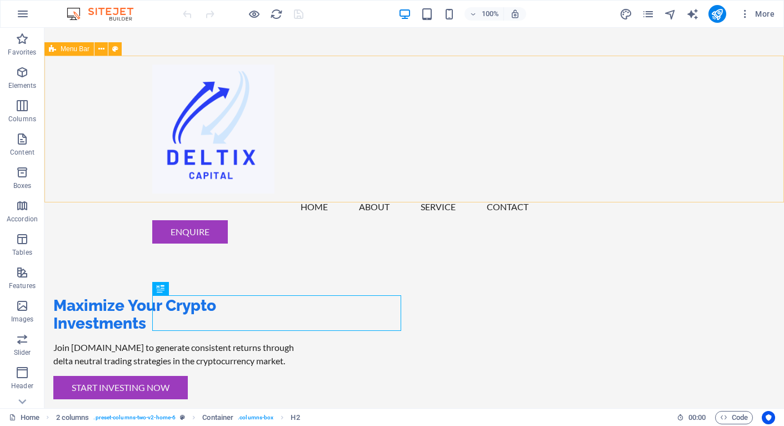
click at [76, 50] on span "Menu Bar" at bounding box center [75, 49] width 29 height 7
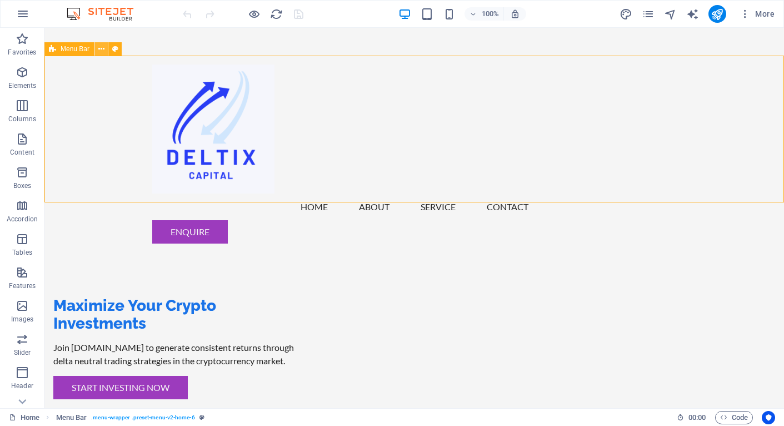
click at [102, 49] on icon at bounding box center [101, 49] width 6 height 12
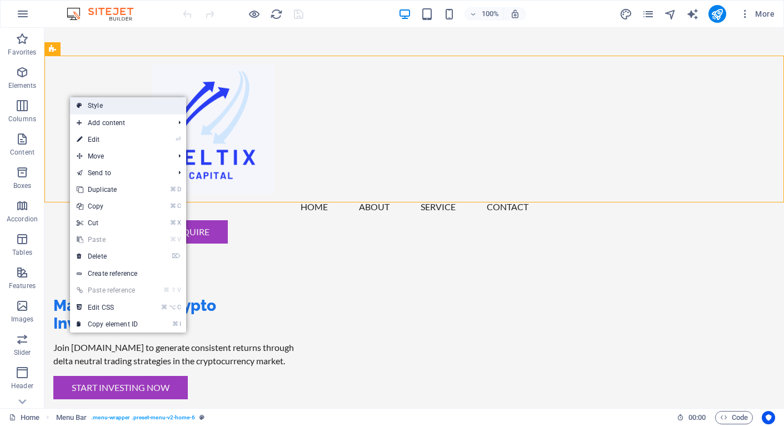
click at [88, 101] on link "Style" at bounding box center [128, 105] width 116 height 17
select select "rem"
select select "preset-menu-v2-home-6"
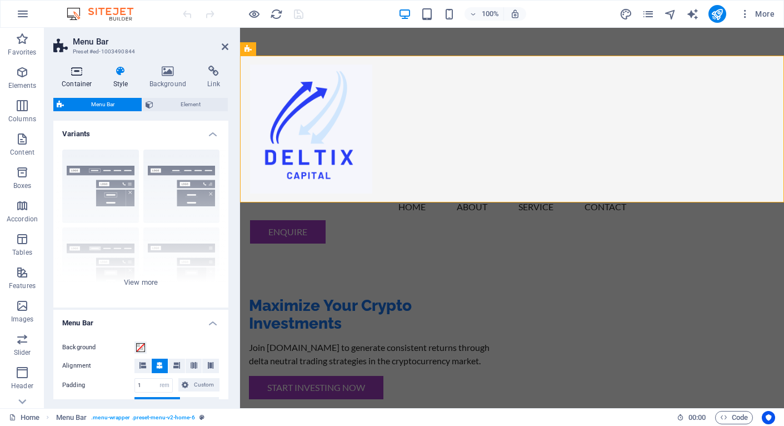
click at [77, 69] on icon at bounding box center [76, 71] width 47 height 11
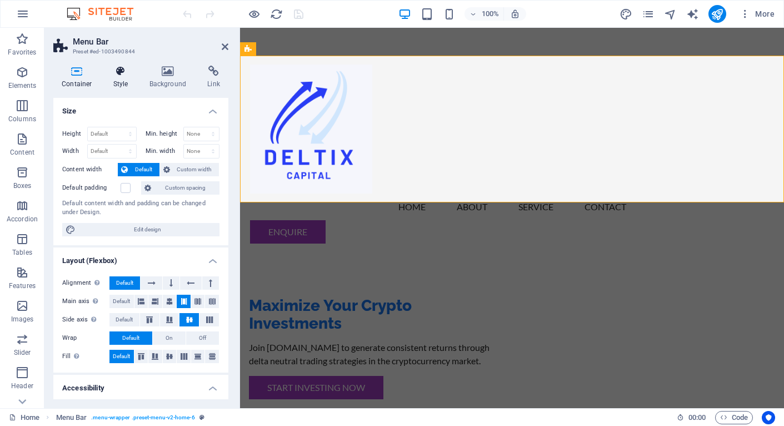
click at [119, 74] on icon at bounding box center [121, 71] width 32 height 11
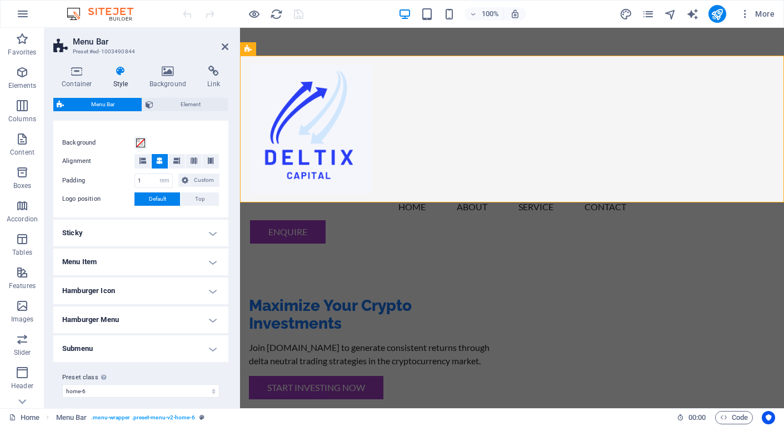
scroll to position [211, 0]
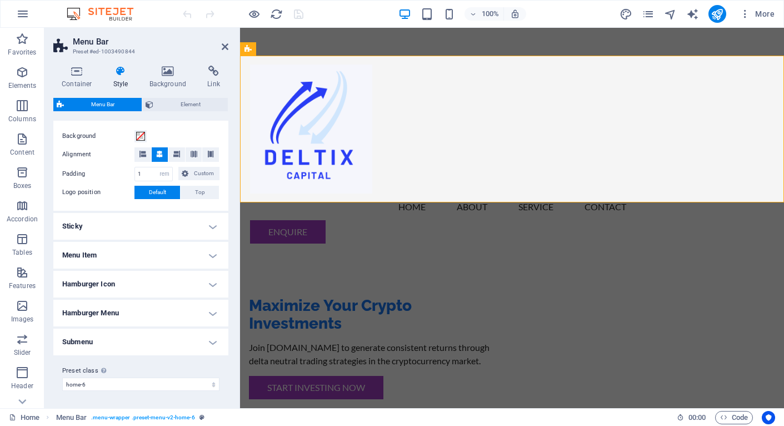
click at [128, 234] on h4 "Sticky" at bounding box center [140, 226] width 175 height 27
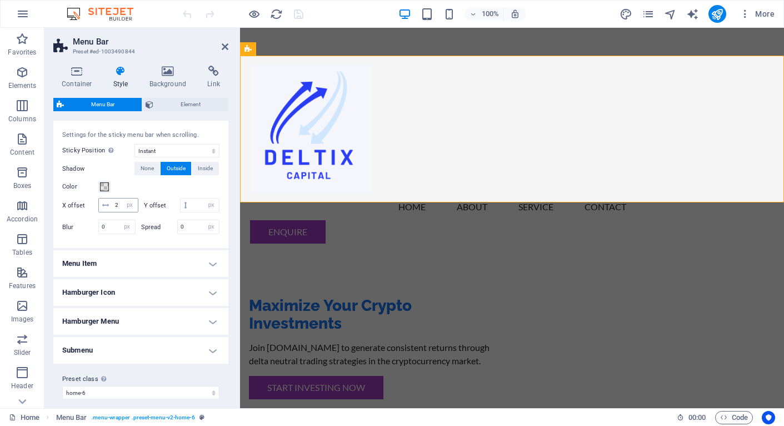
scroll to position [326, 0]
click at [139, 276] on h4 "Menu Item" at bounding box center [140, 262] width 175 height 27
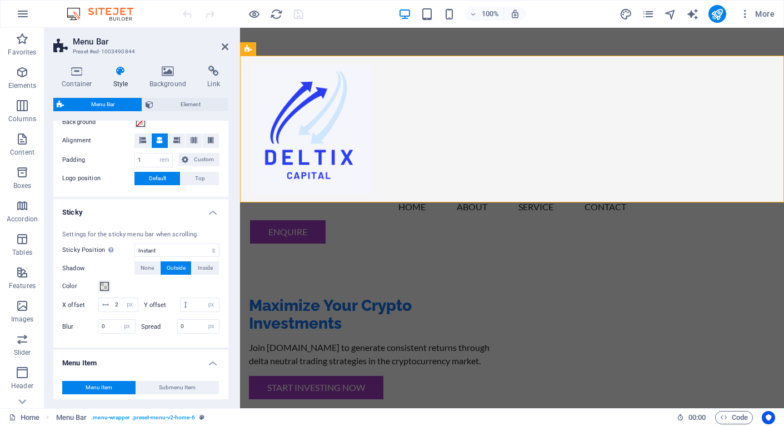
scroll to position [216, 0]
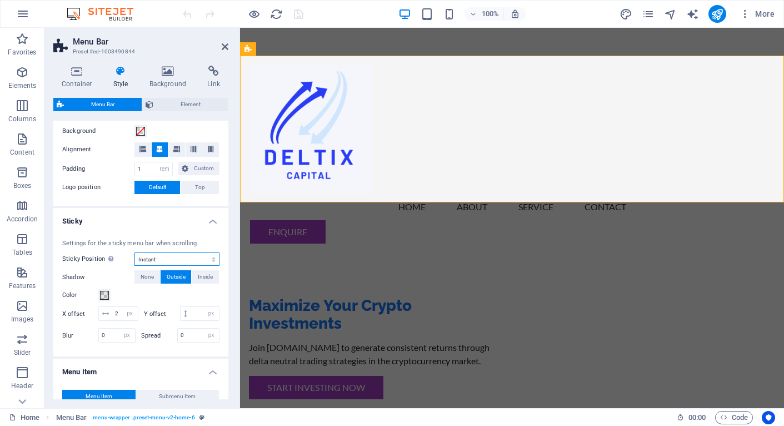
click at [164, 257] on select "Off Instant After menu After banner When scrolling up" at bounding box center [176, 258] width 85 height 13
select select "sticky_none"
click at [134, 252] on select "Off Instant After menu After banner When scrolling up" at bounding box center [176, 258] width 85 height 13
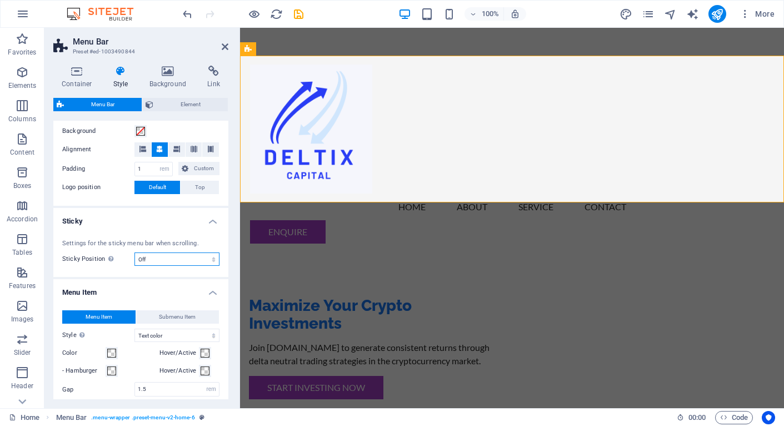
select select
click at [716, 14] on icon "publish" at bounding box center [717, 14] width 13 height 13
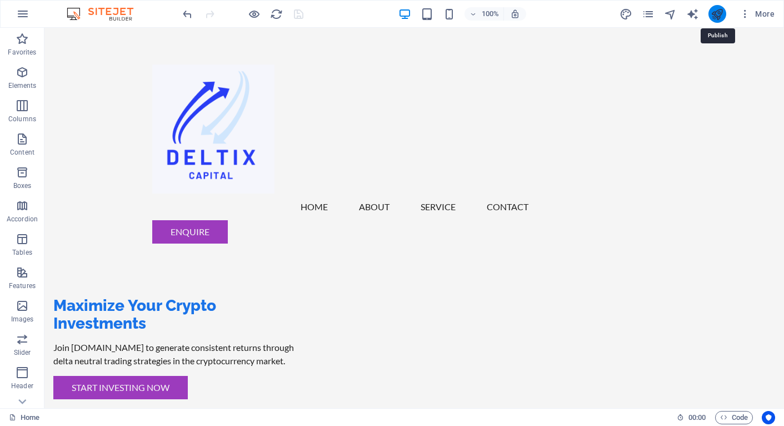
click at [718, 17] on icon "publish" at bounding box center [717, 14] width 13 height 13
